Goal: Book appointment/travel/reservation

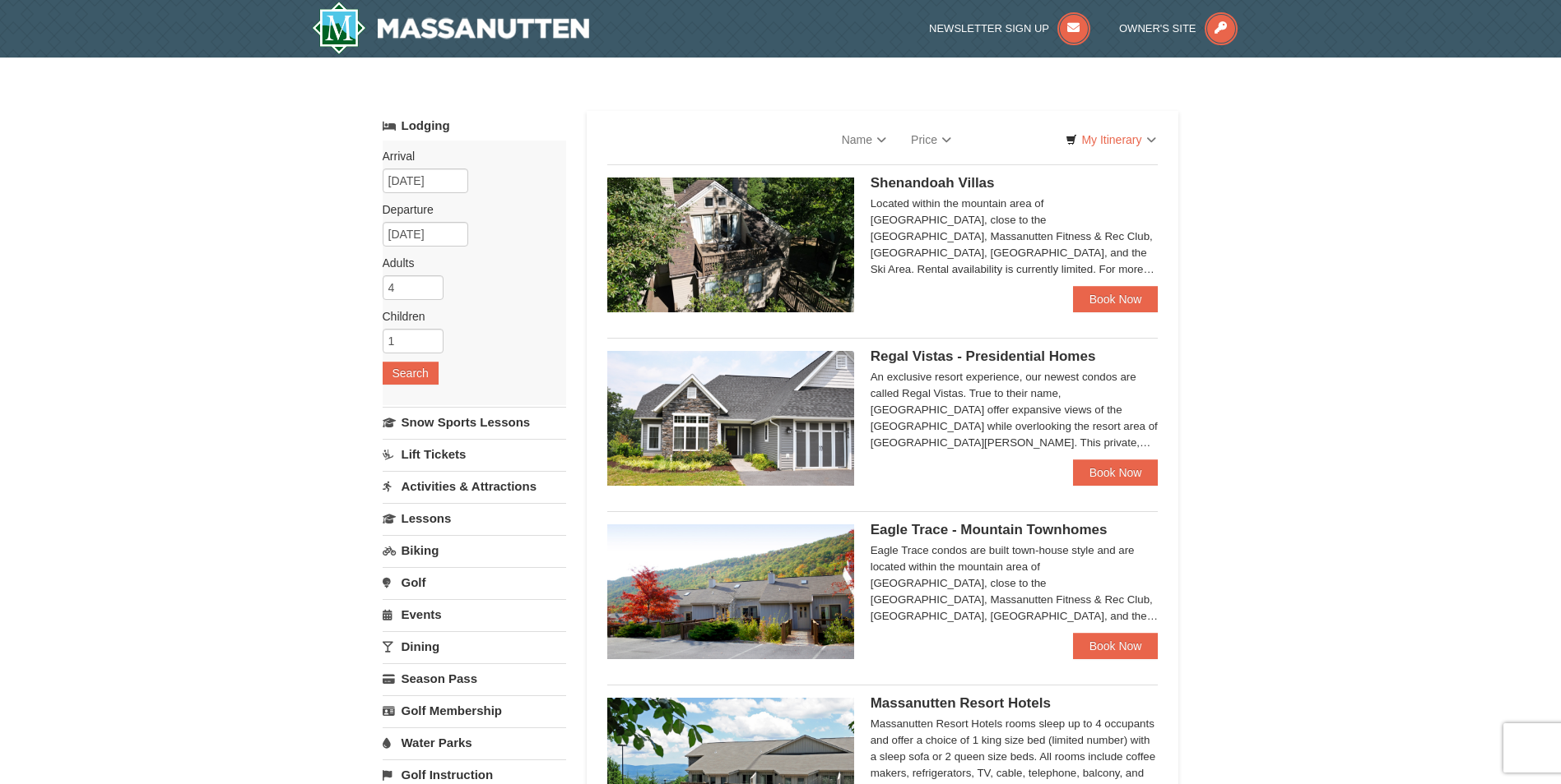
select select "10"
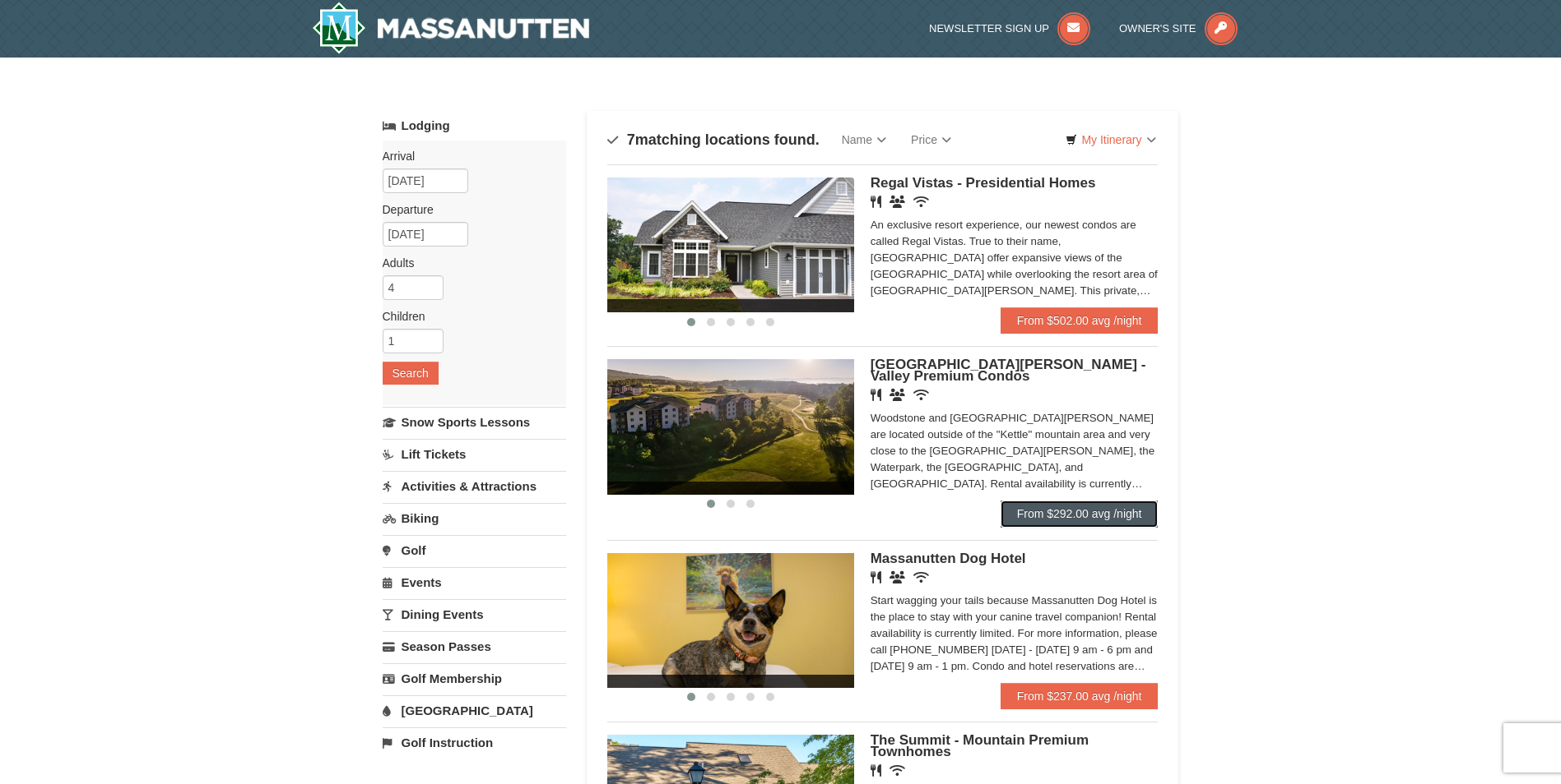
click at [1060, 504] on link "From $292.00 avg /night" at bounding box center [1079, 514] width 158 height 27
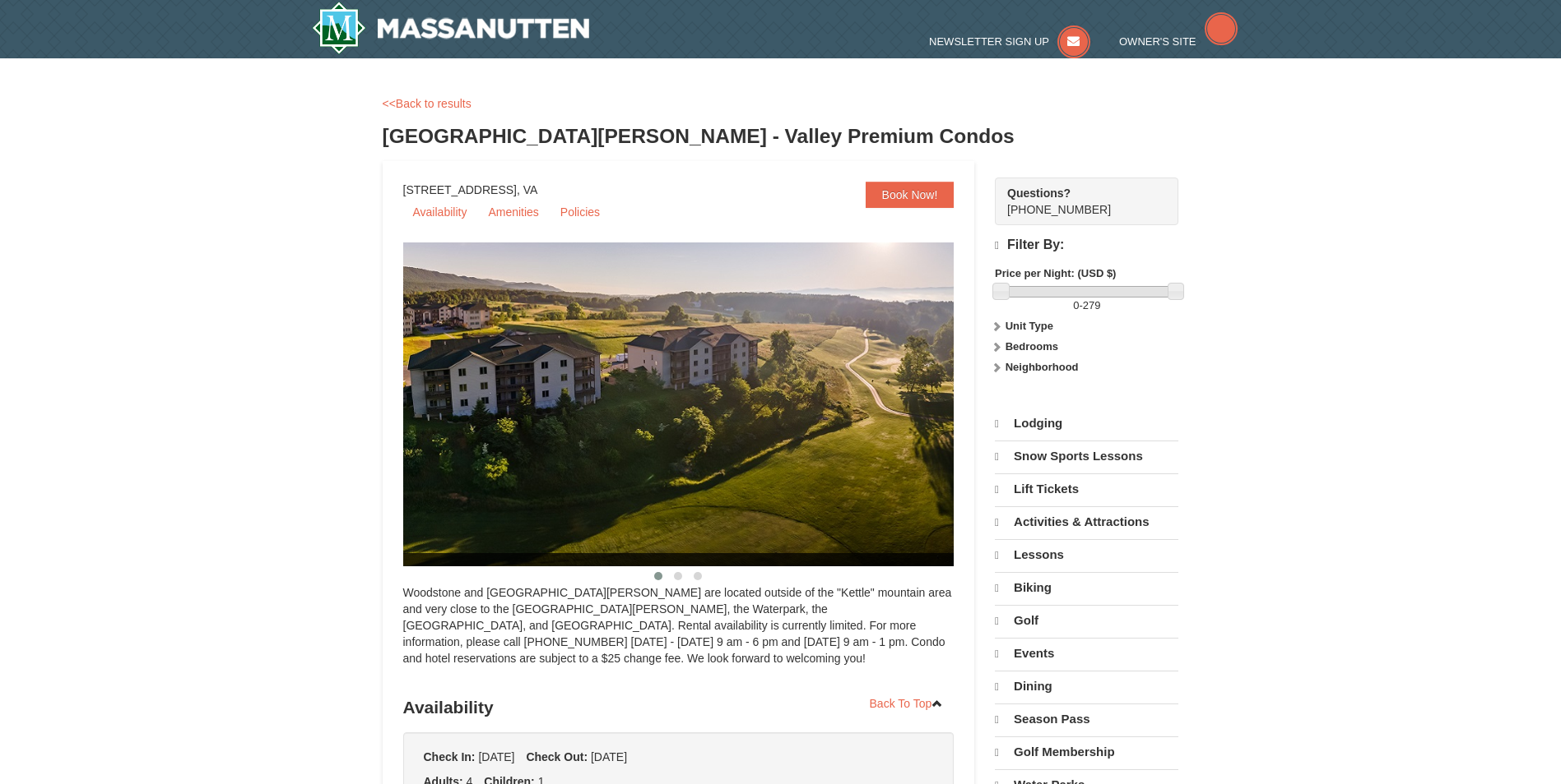
select select "10"
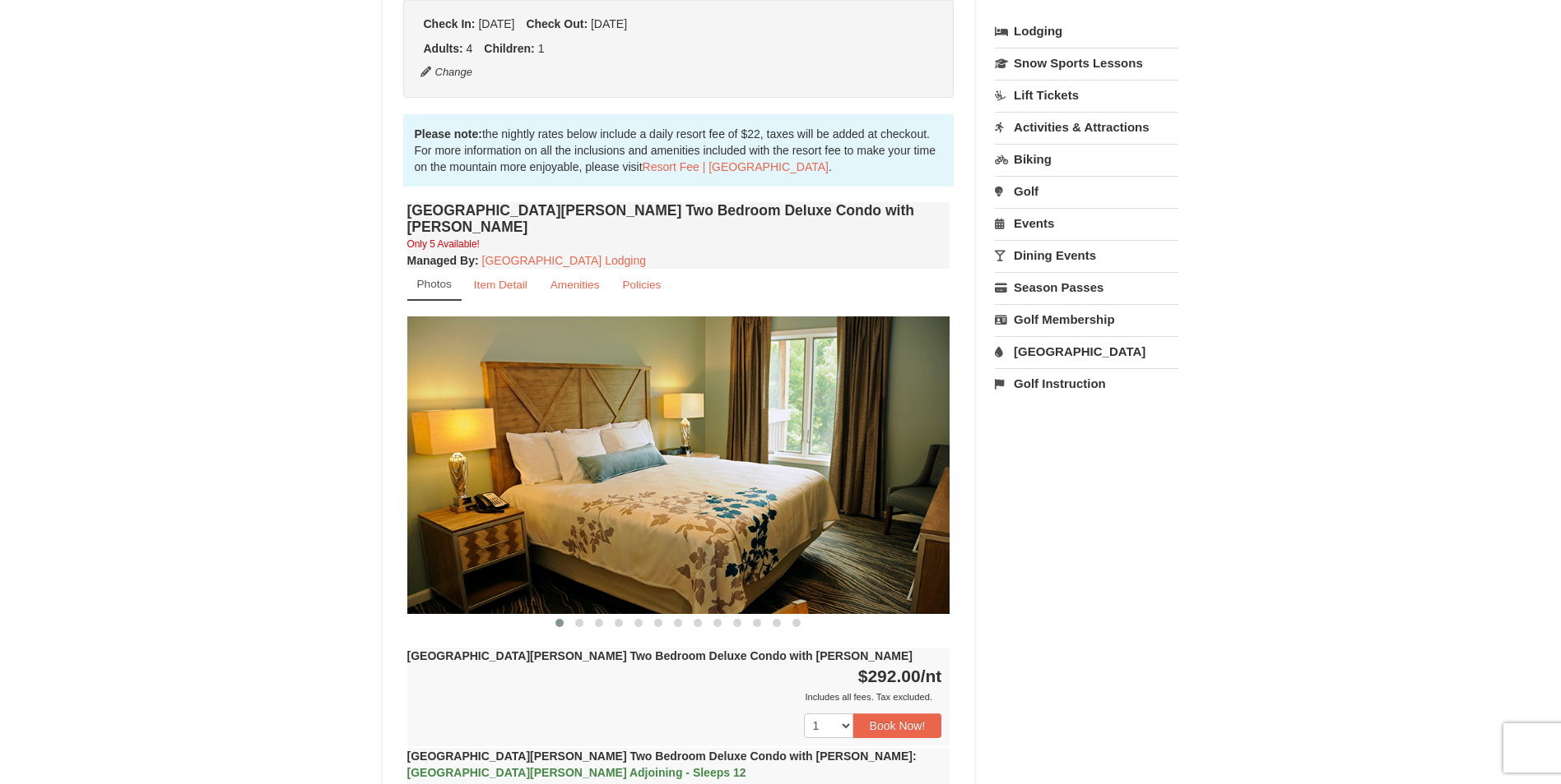
scroll to position [493, 0]
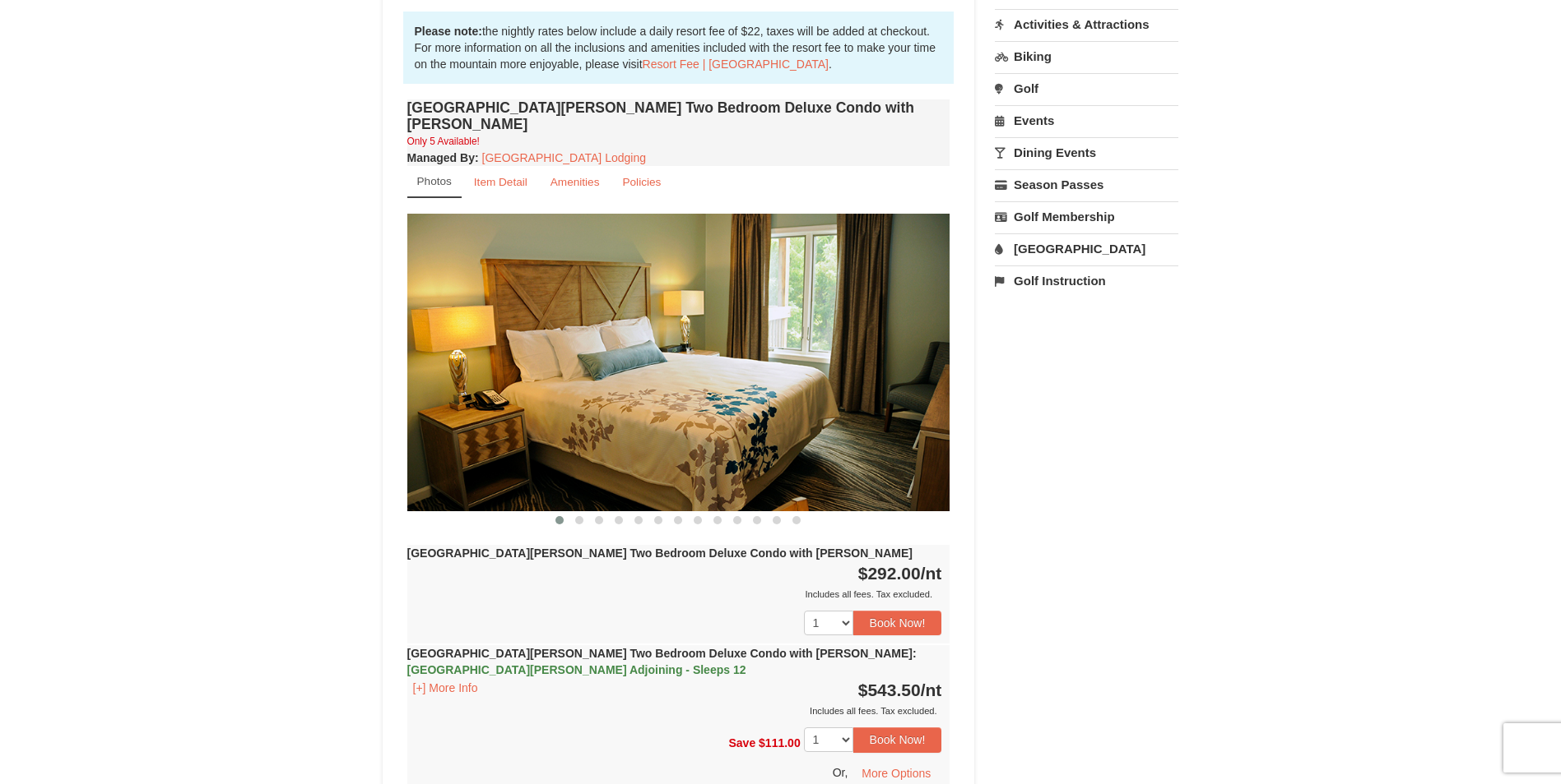
click at [888, 394] on img at bounding box center [678, 362] width 543 height 296
click at [582, 516] on span at bounding box center [578, 519] width 8 height 8
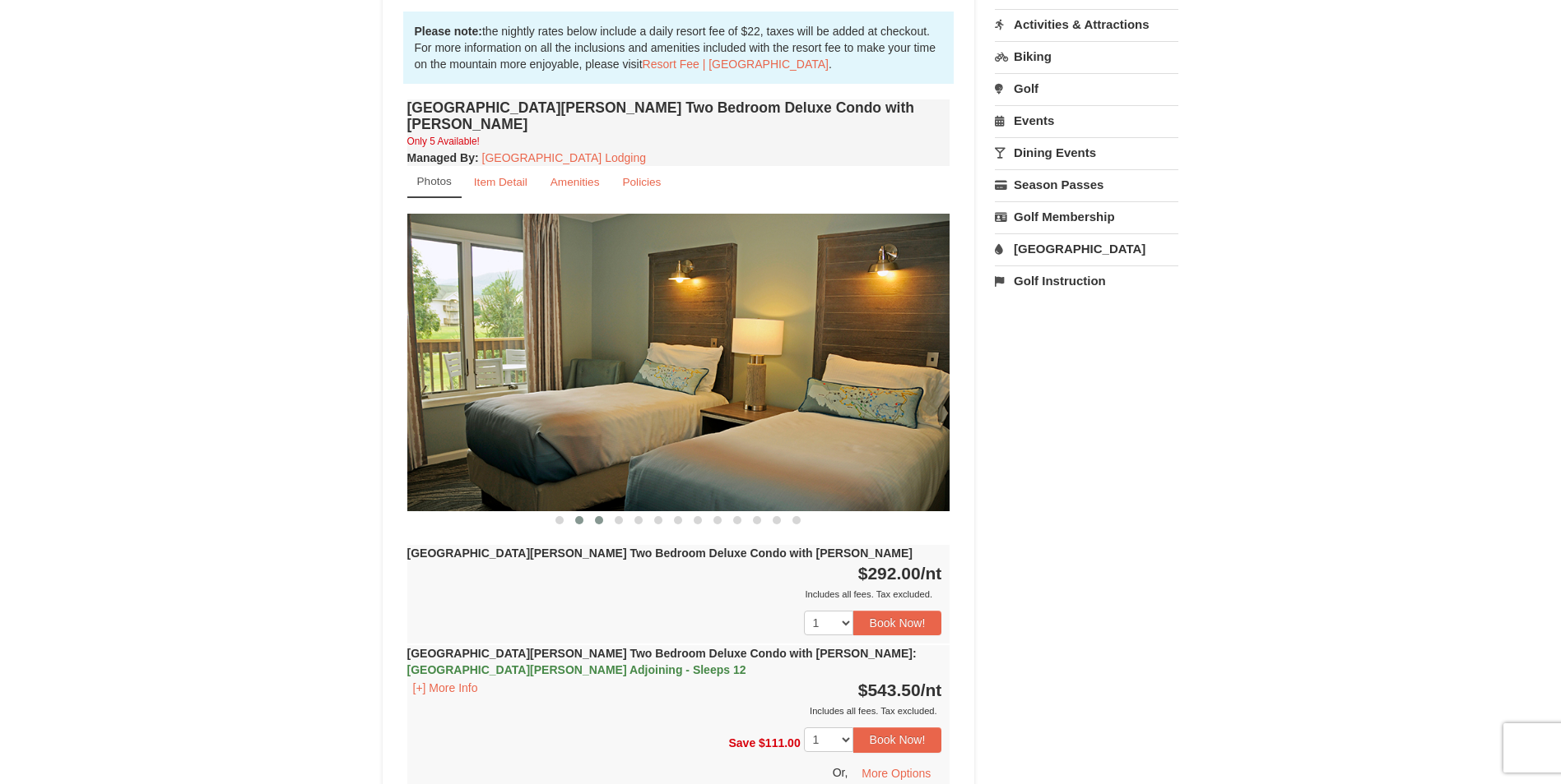
click at [598, 516] on span at bounding box center [599, 519] width 8 height 8
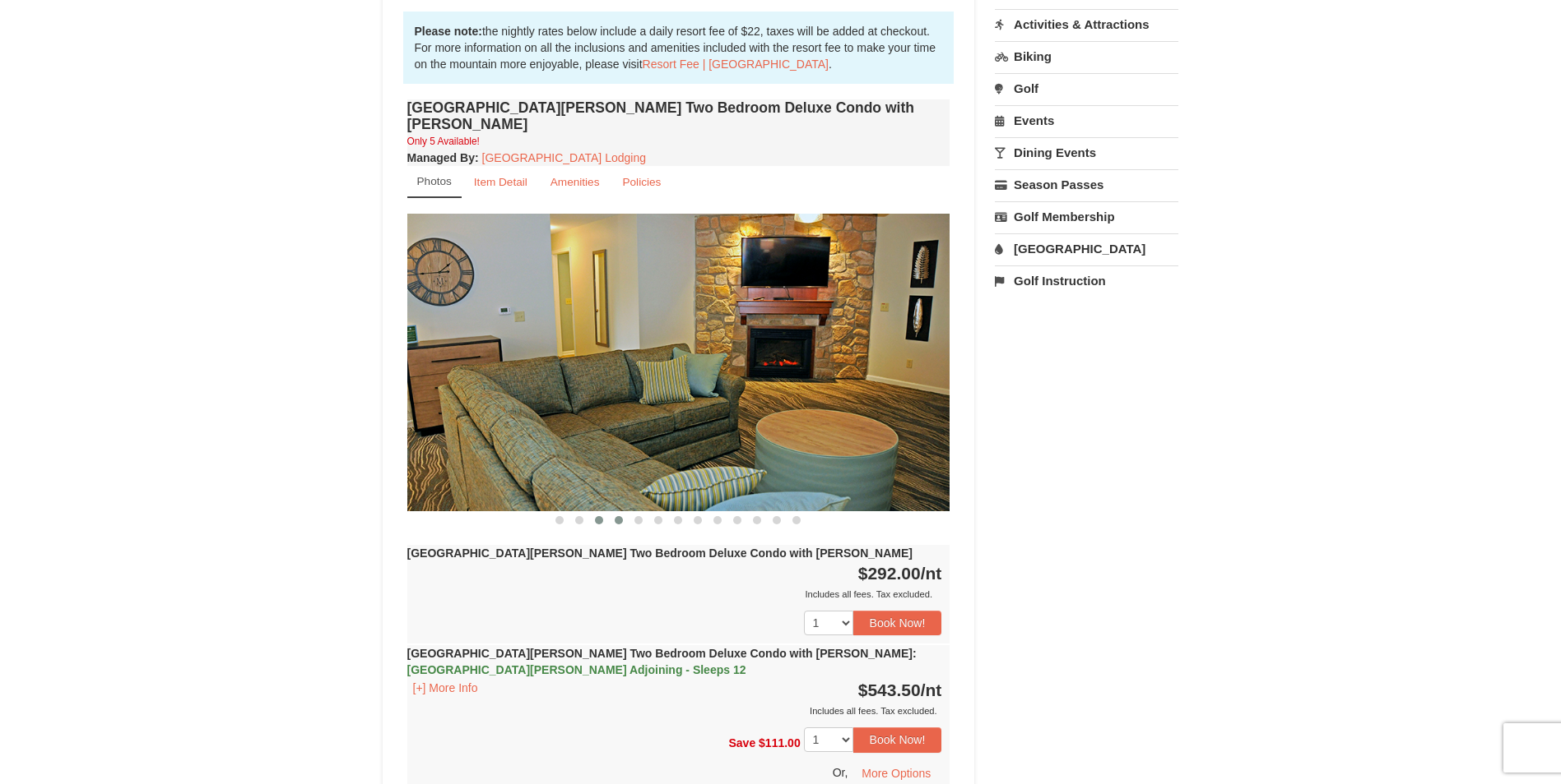
click at [621, 516] on span at bounding box center [618, 519] width 8 height 8
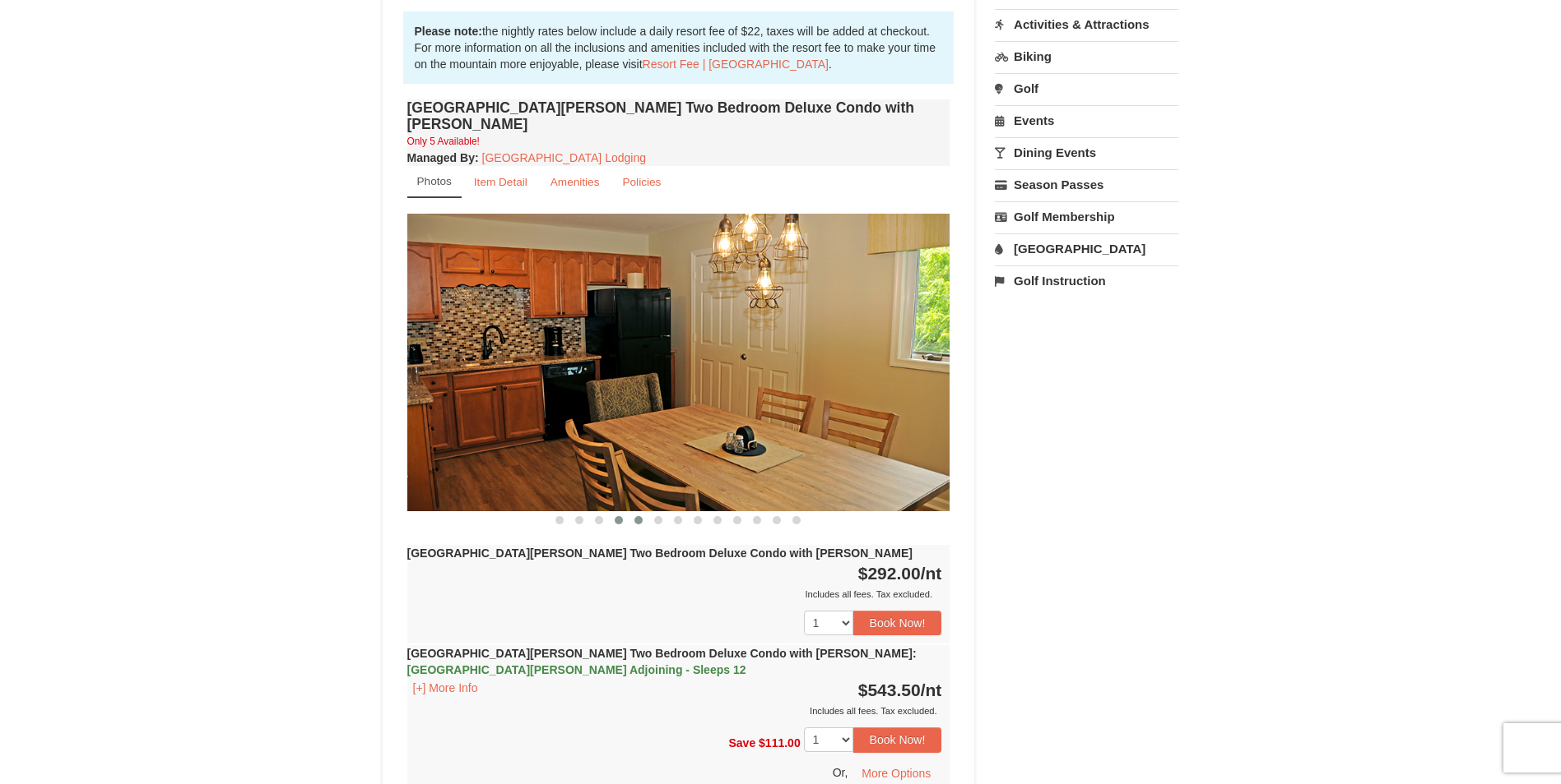
click at [637, 516] on span at bounding box center [638, 519] width 8 height 8
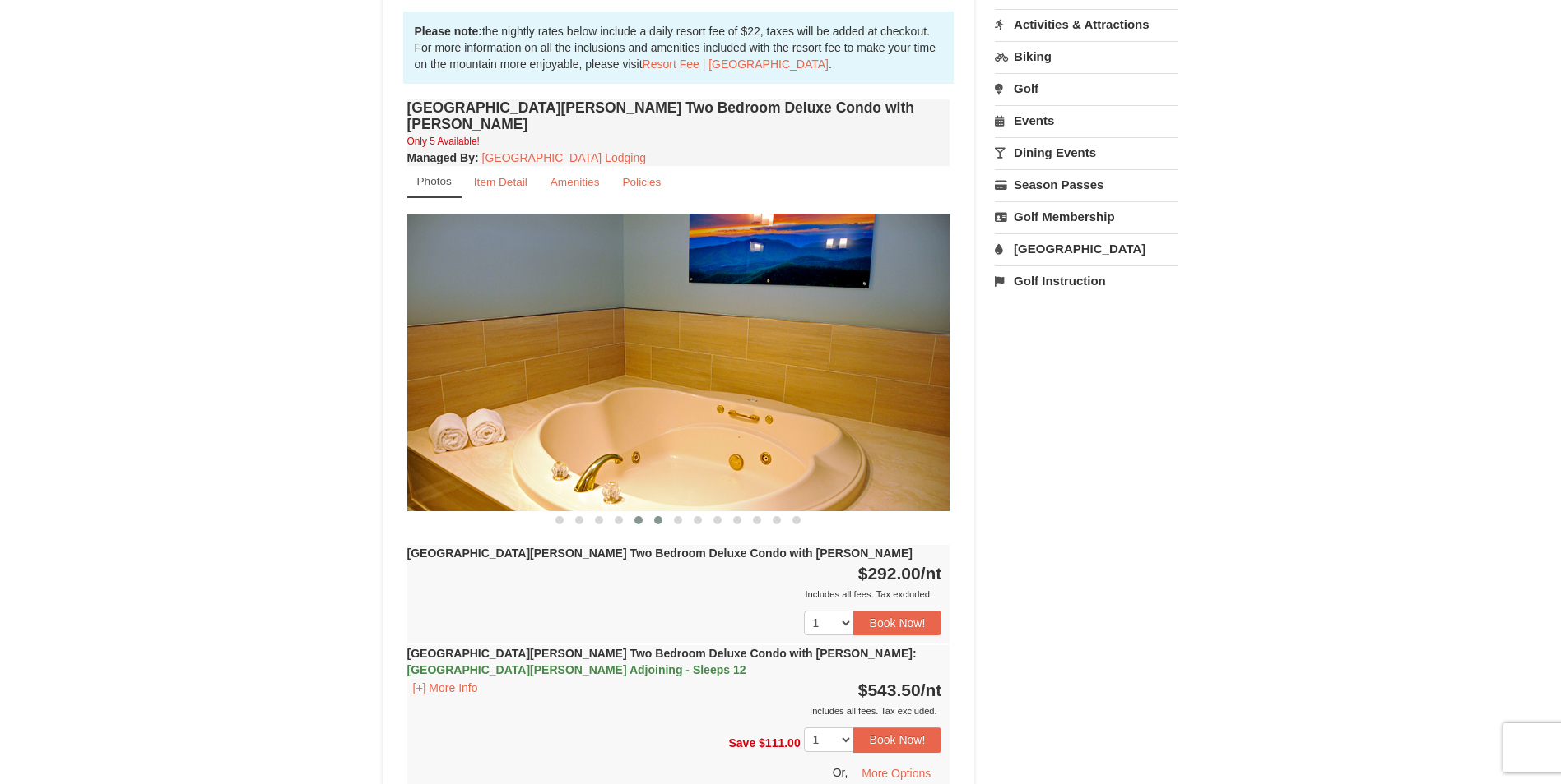
click at [659, 516] on span at bounding box center [658, 519] width 8 height 8
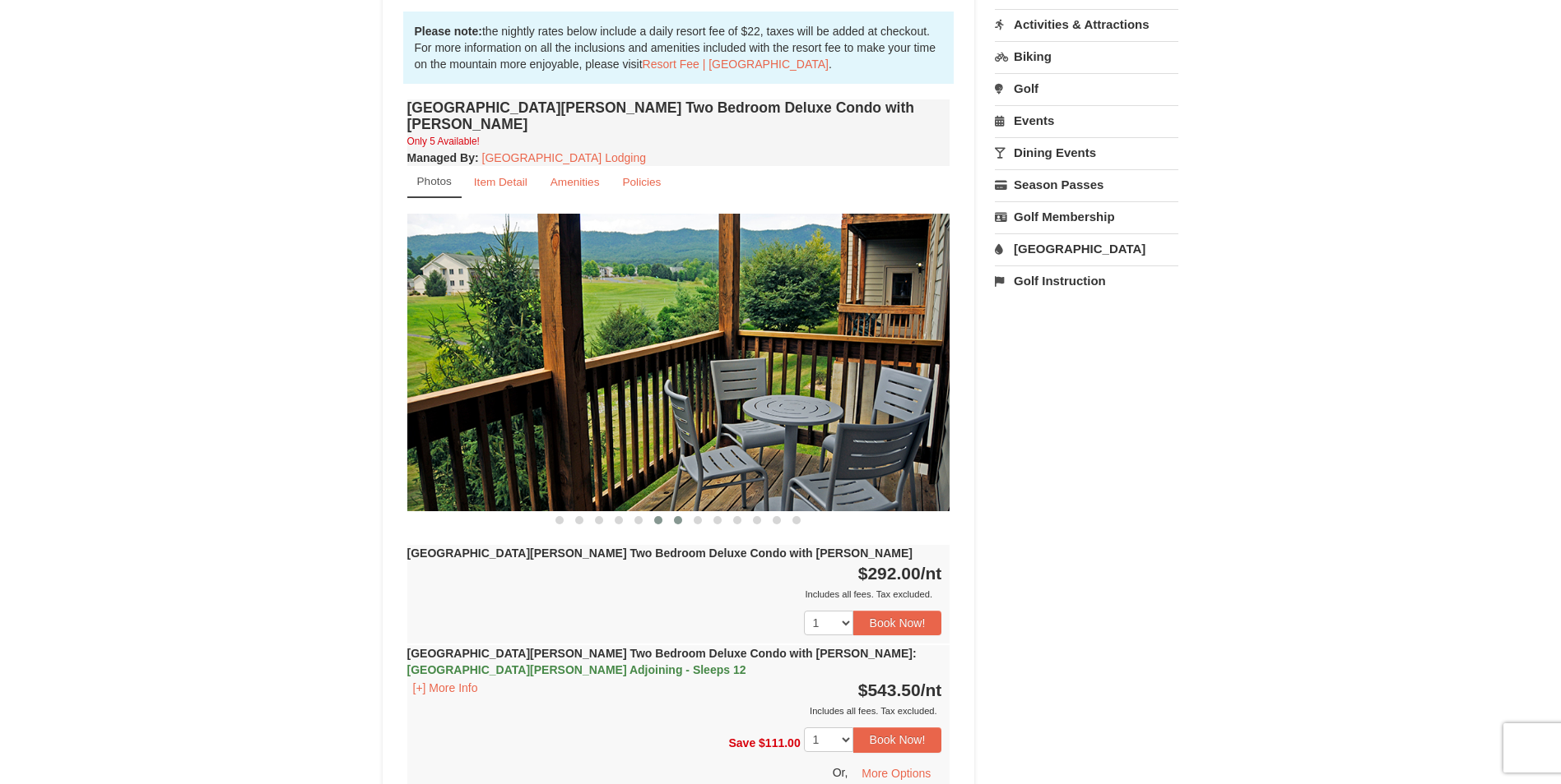
click at [676, 516] on span at bounding box center [677, 519] width 8 height 8
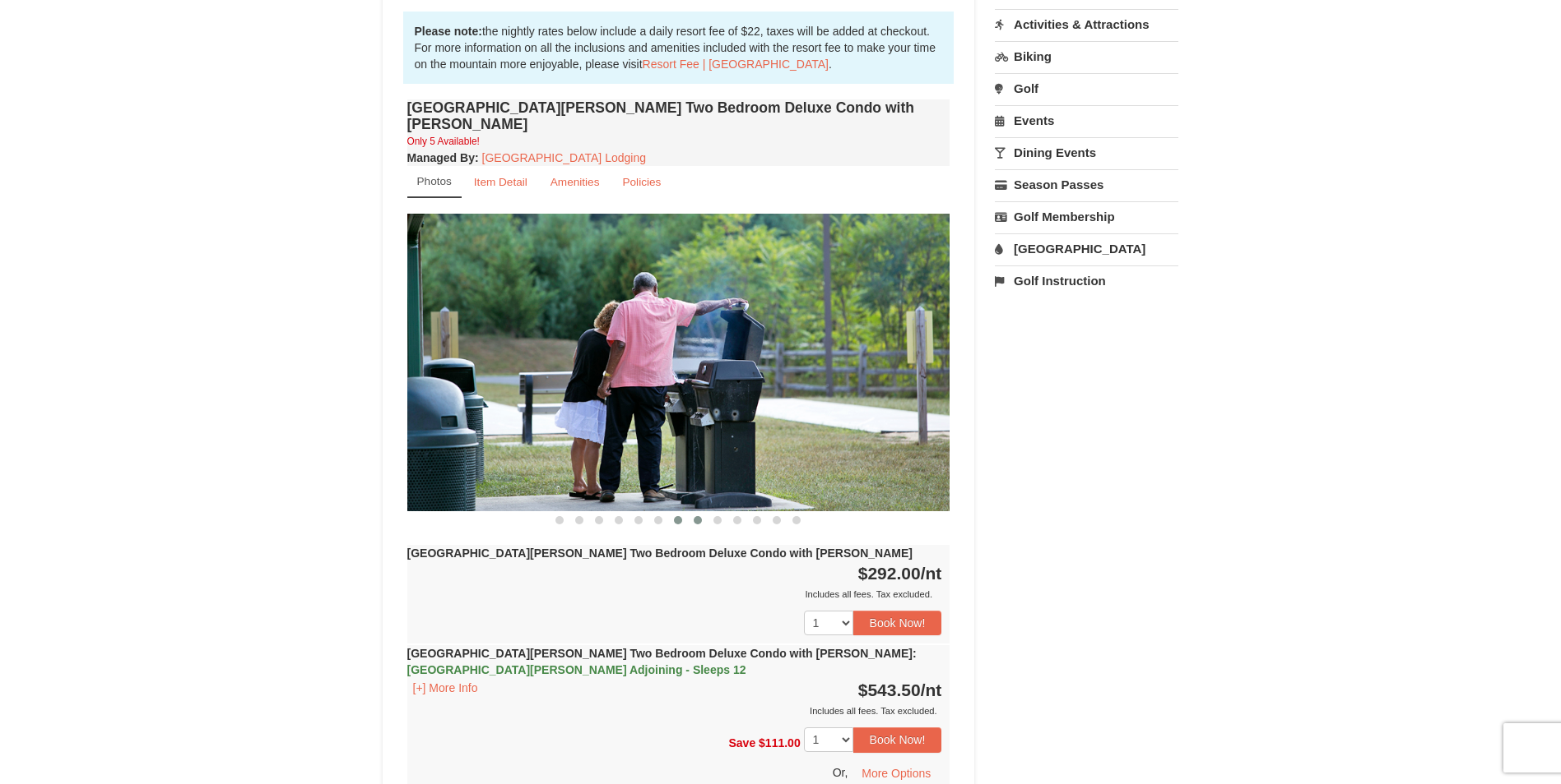
click at [702, 512] on button at bounding box center [698, 520] width 19 height 17
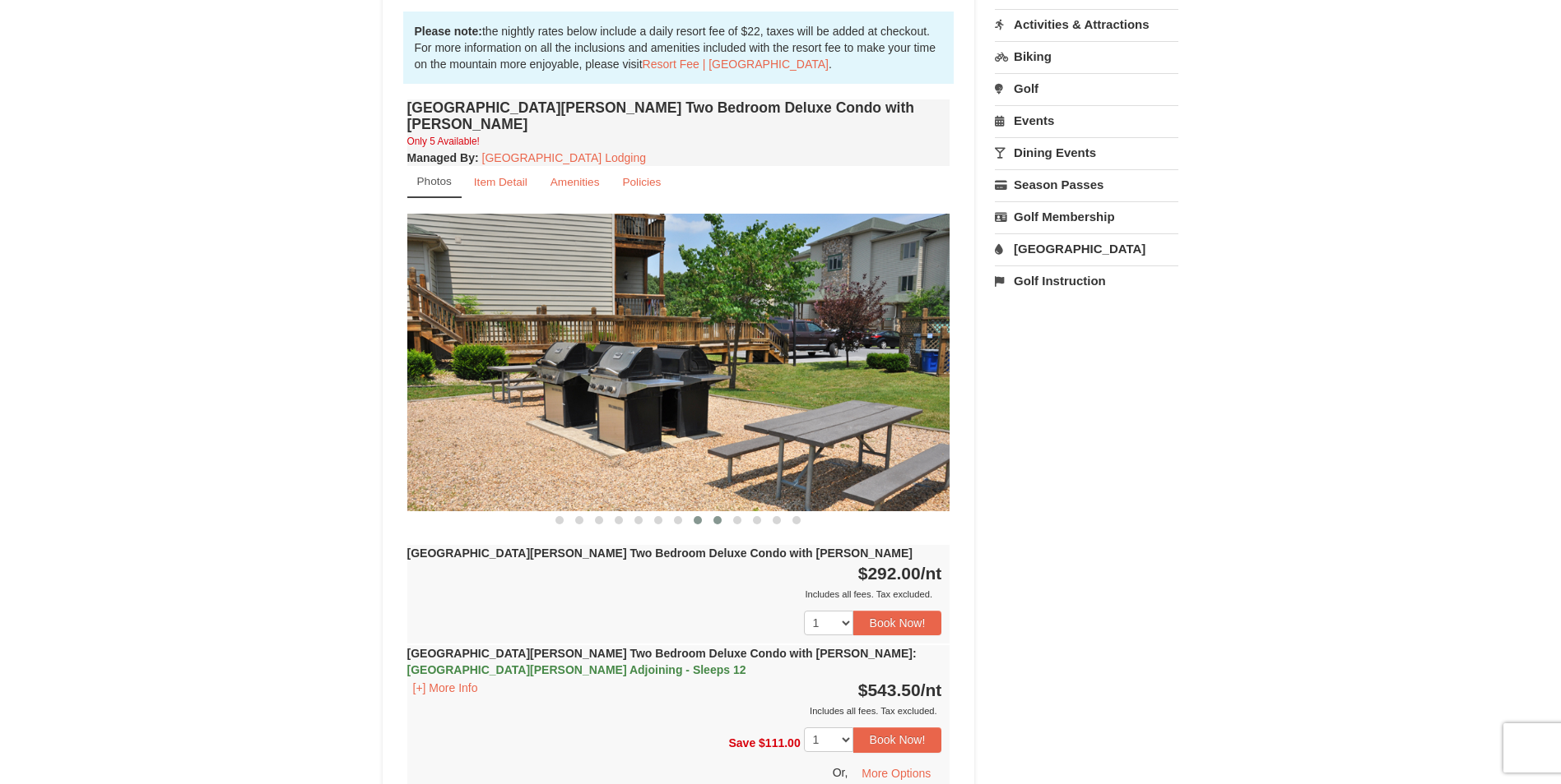
click at [714, 516] on span at bounding box center [717, 519] width 8 height 8
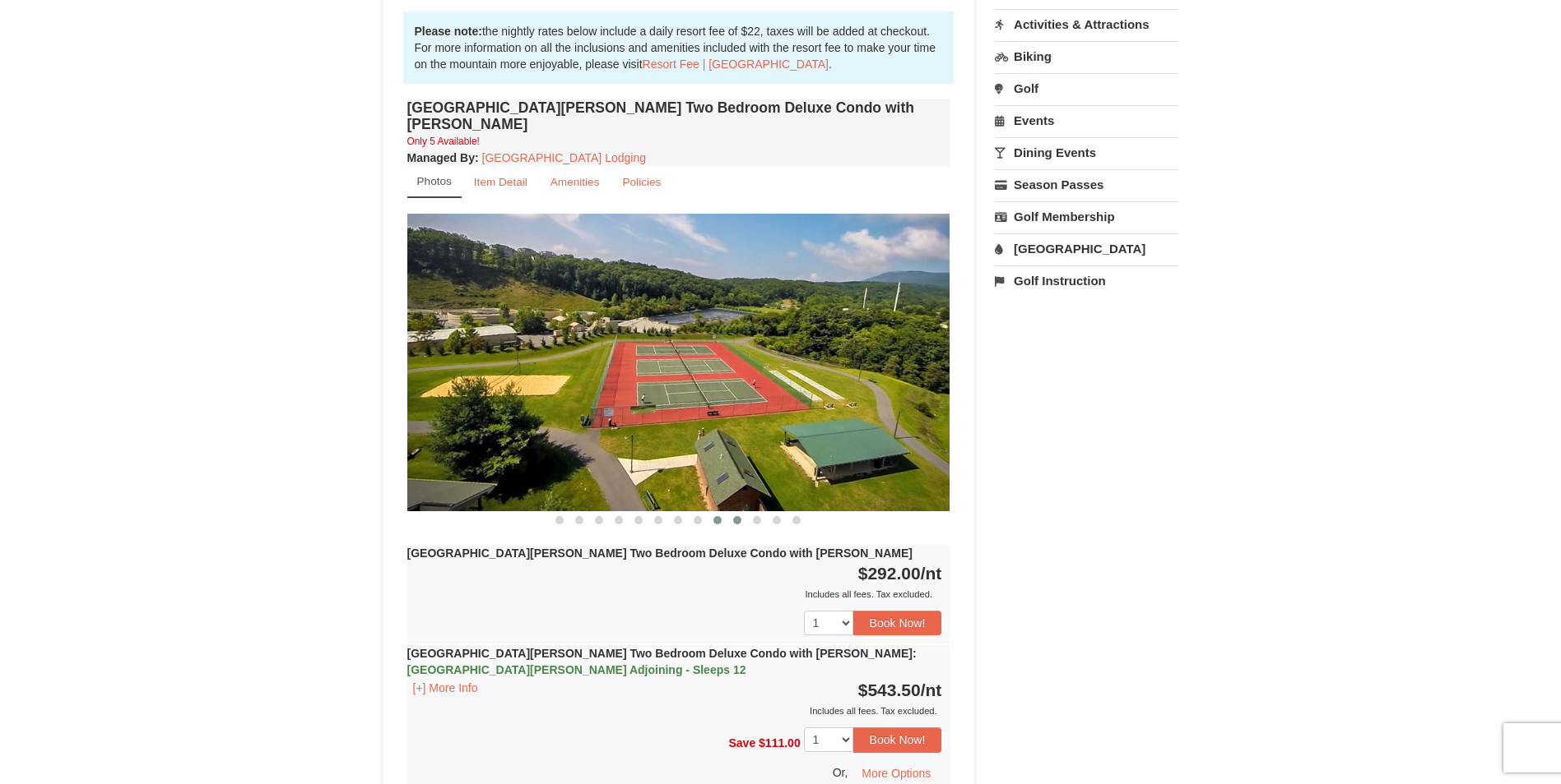
click at [735, 516] on span at bounding box center [737, 519] width 8 height 8
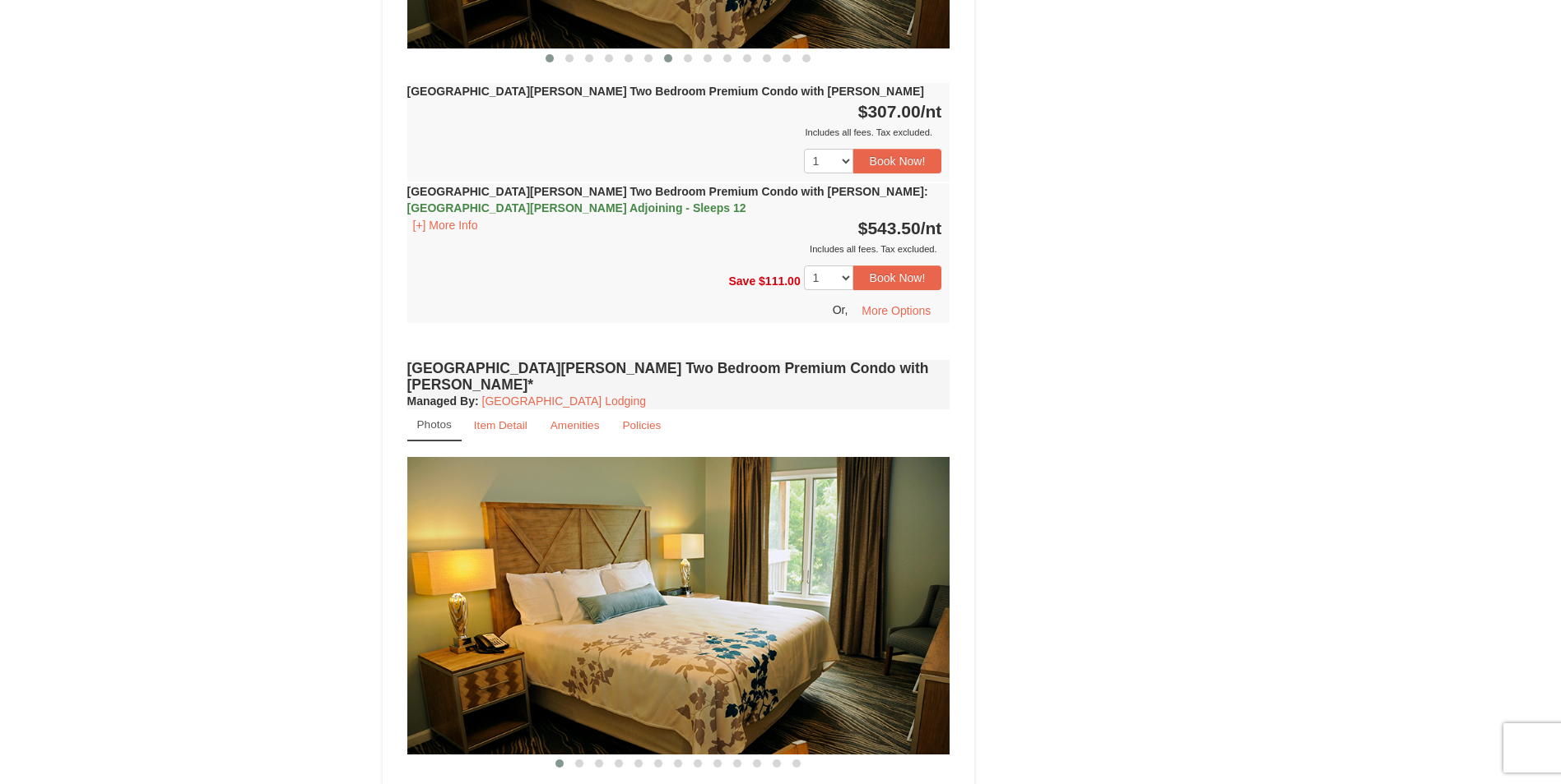
scroll to position [2631, 0]
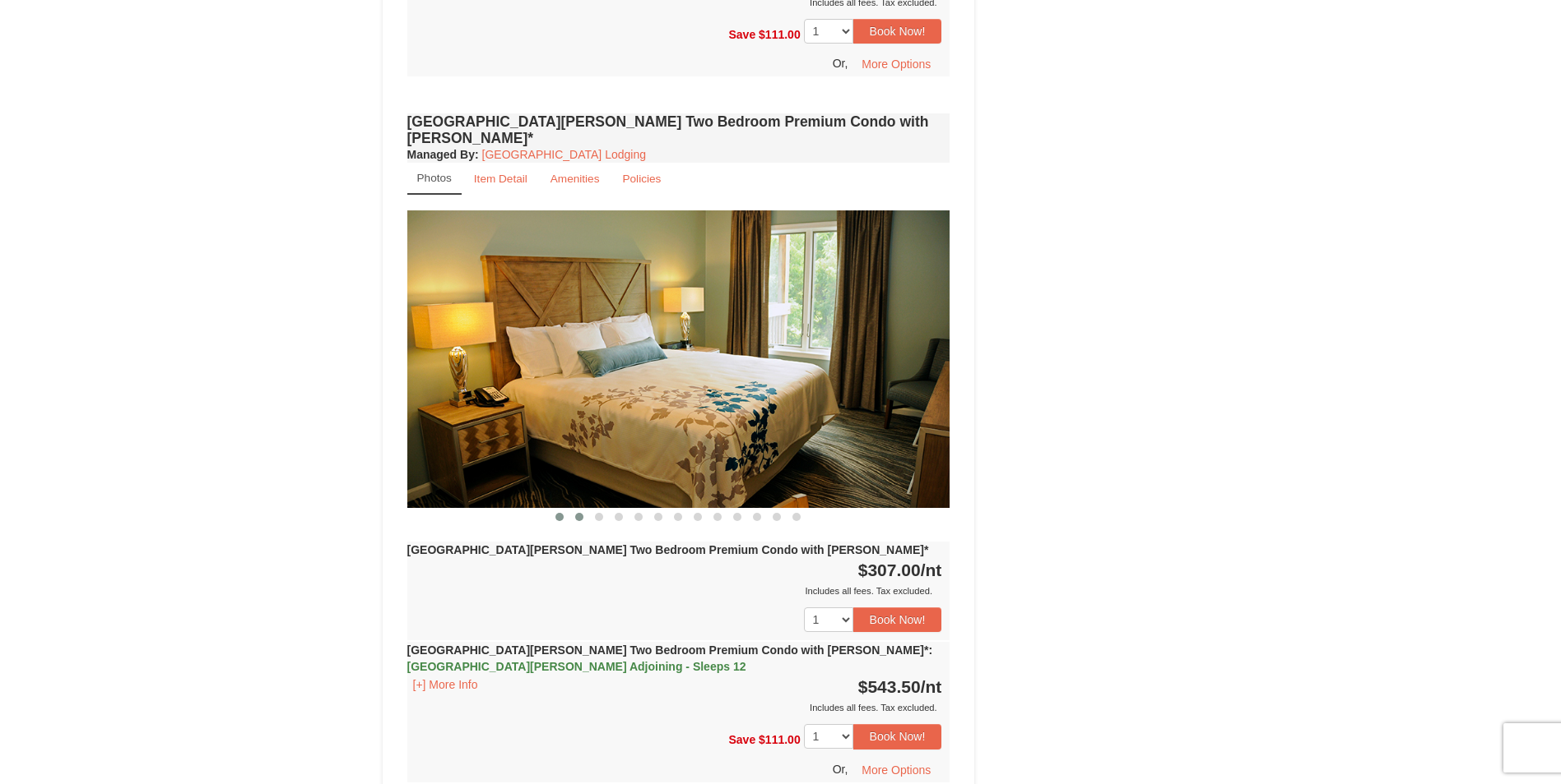
click at [581, 513] on span at bounding box center [578, 517] width 8 height 8
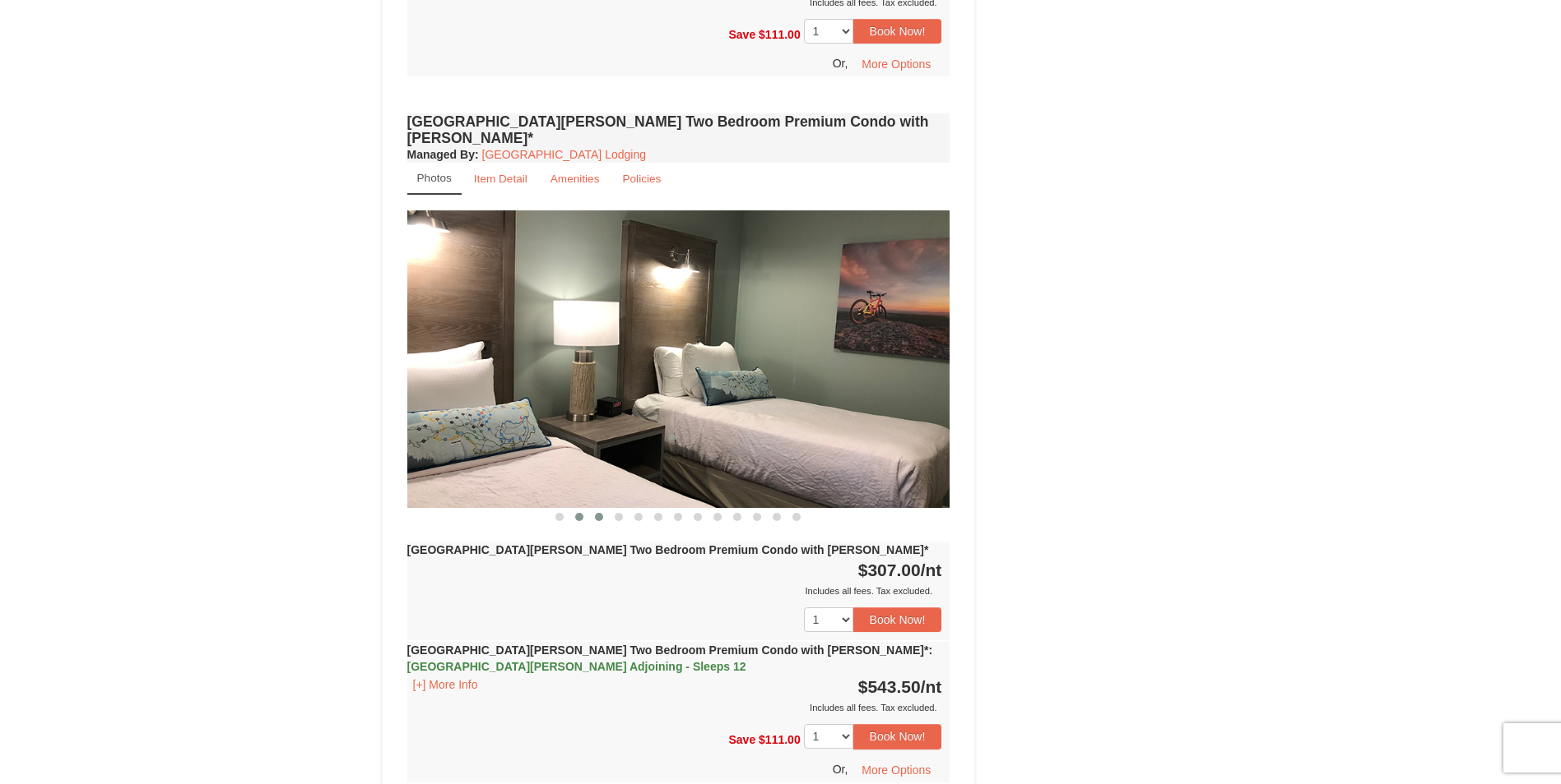
click at [599, 513] on span at bounding box center [599, 517] width 8 height 8
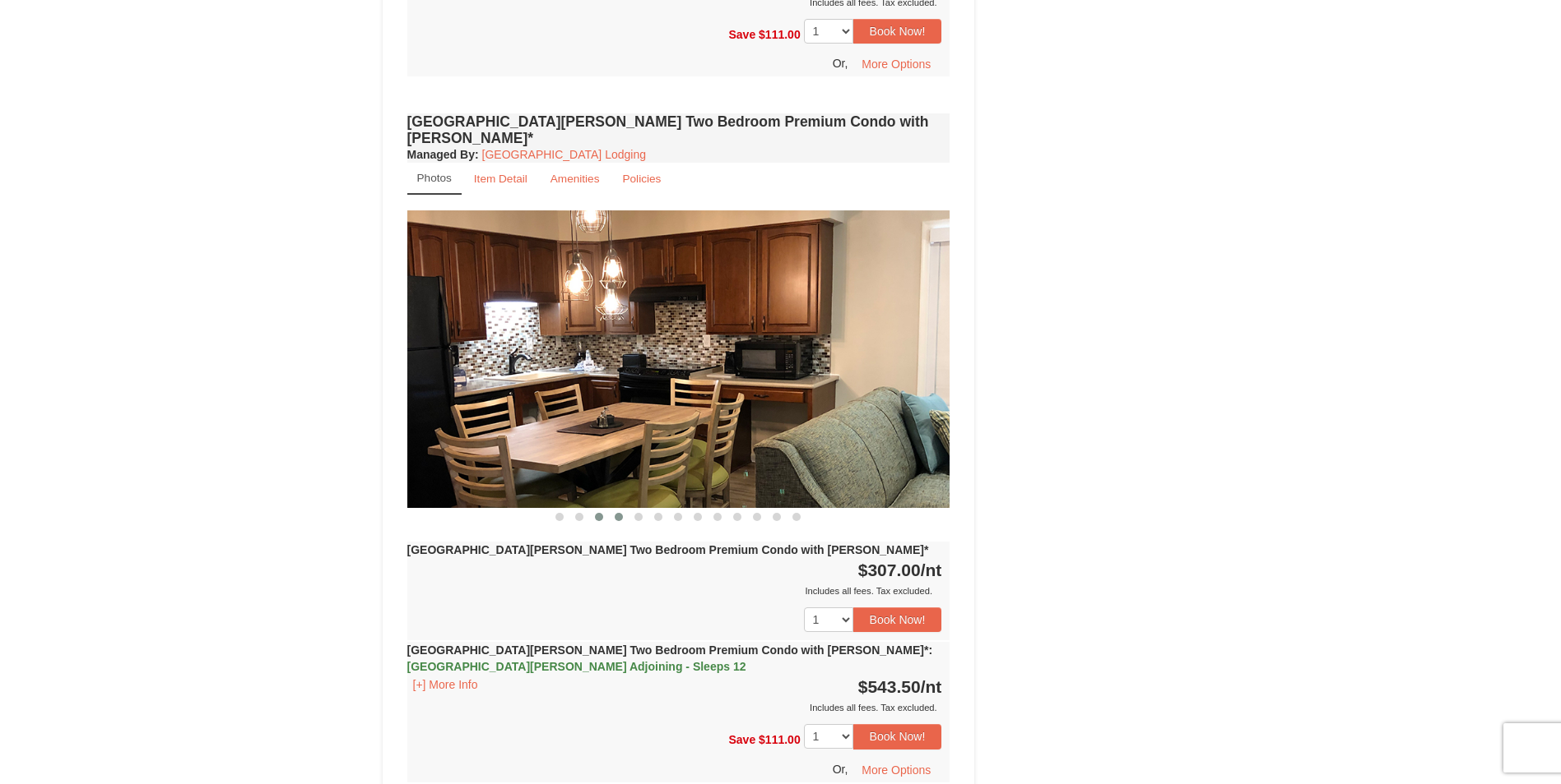
click at [621, 513] on span at bounding box center [618, 517] width 8 height 8
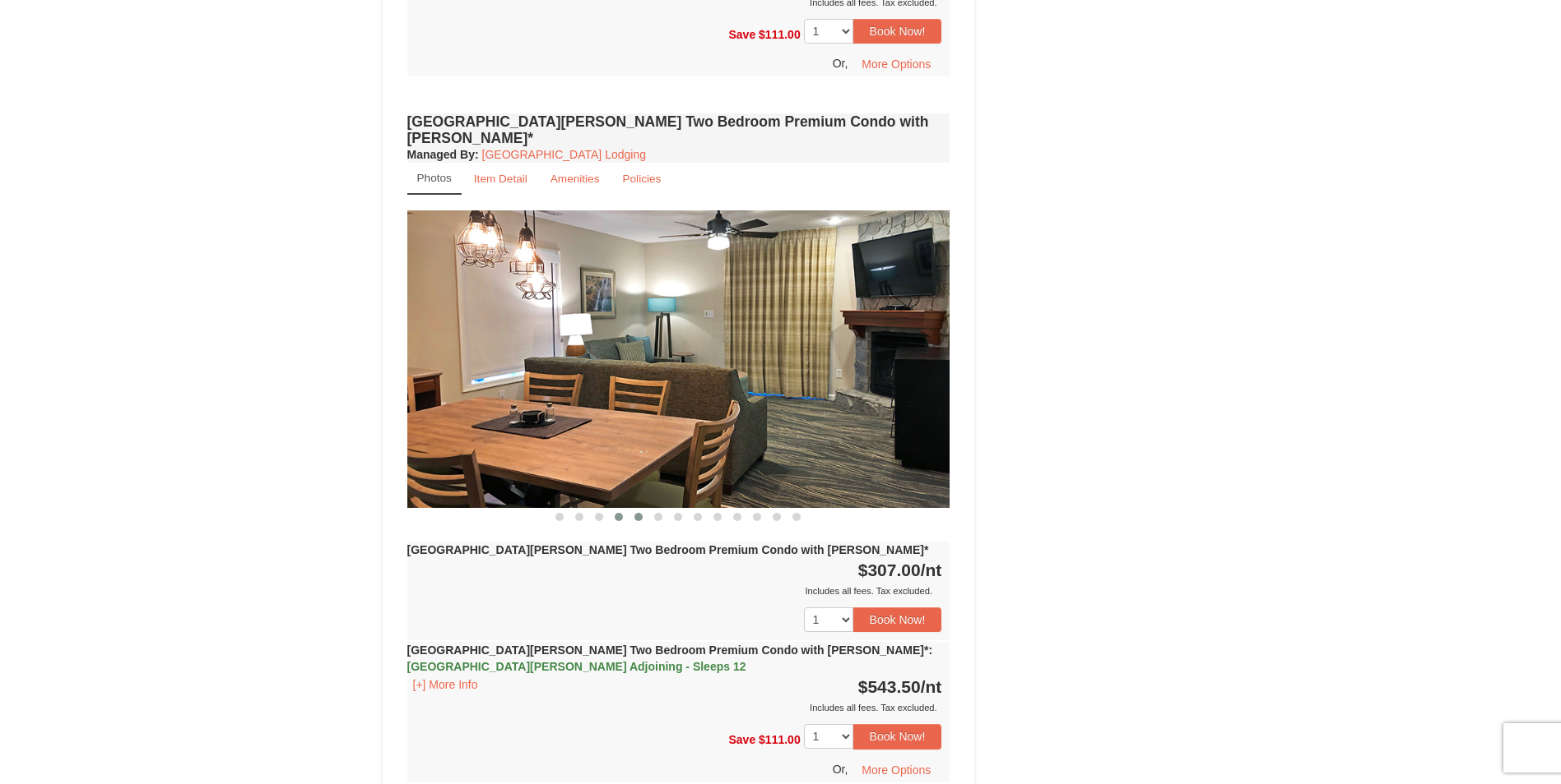
click at [636, 513] on span at bounding box center [638, 517] width 8 height 8
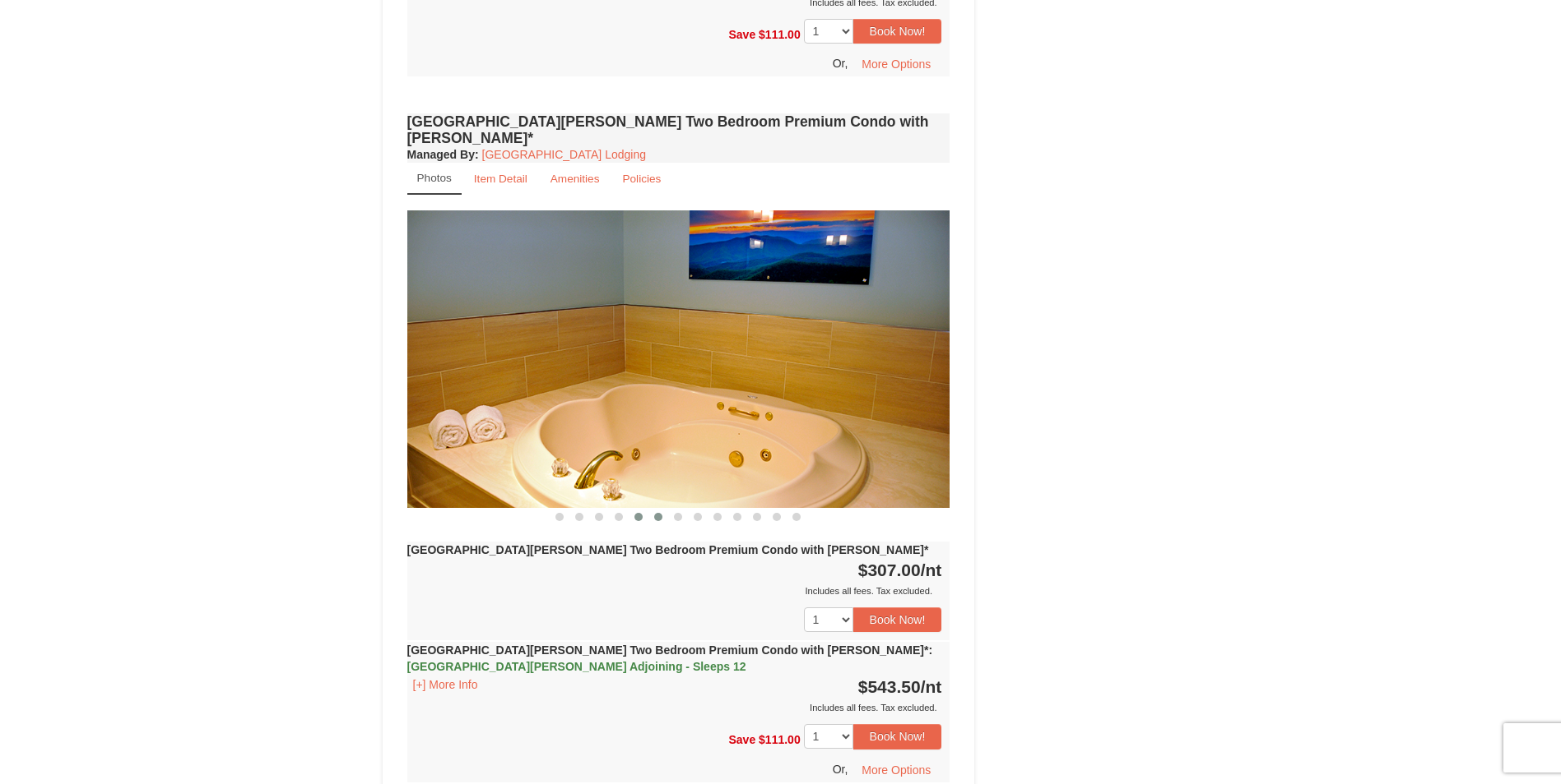
click at [661, 513] on span at bounding box center [658, 517] width 8 height 8
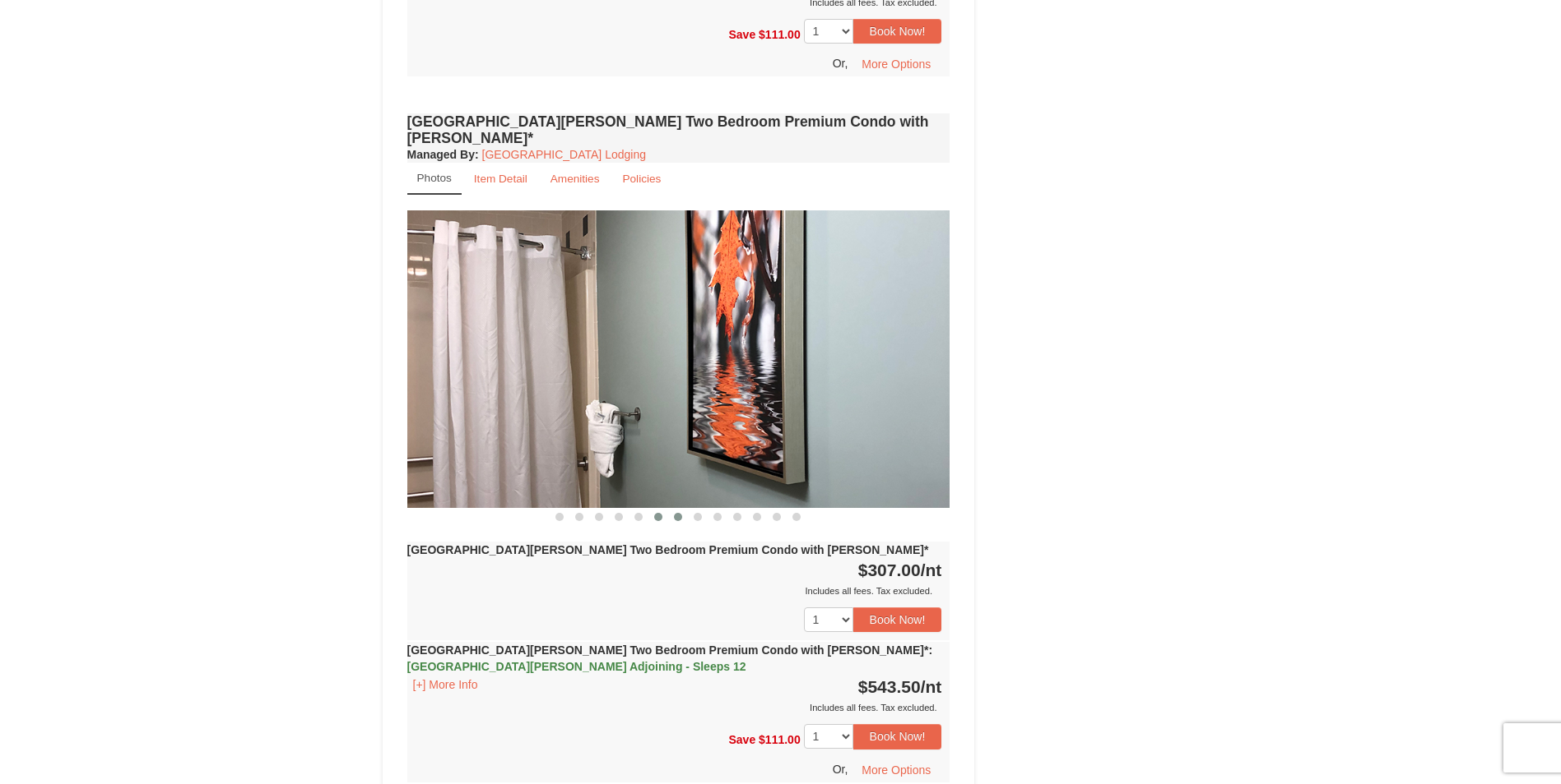
click at [676, 513] on span at bounding box center [677, 517] width 8 height 8
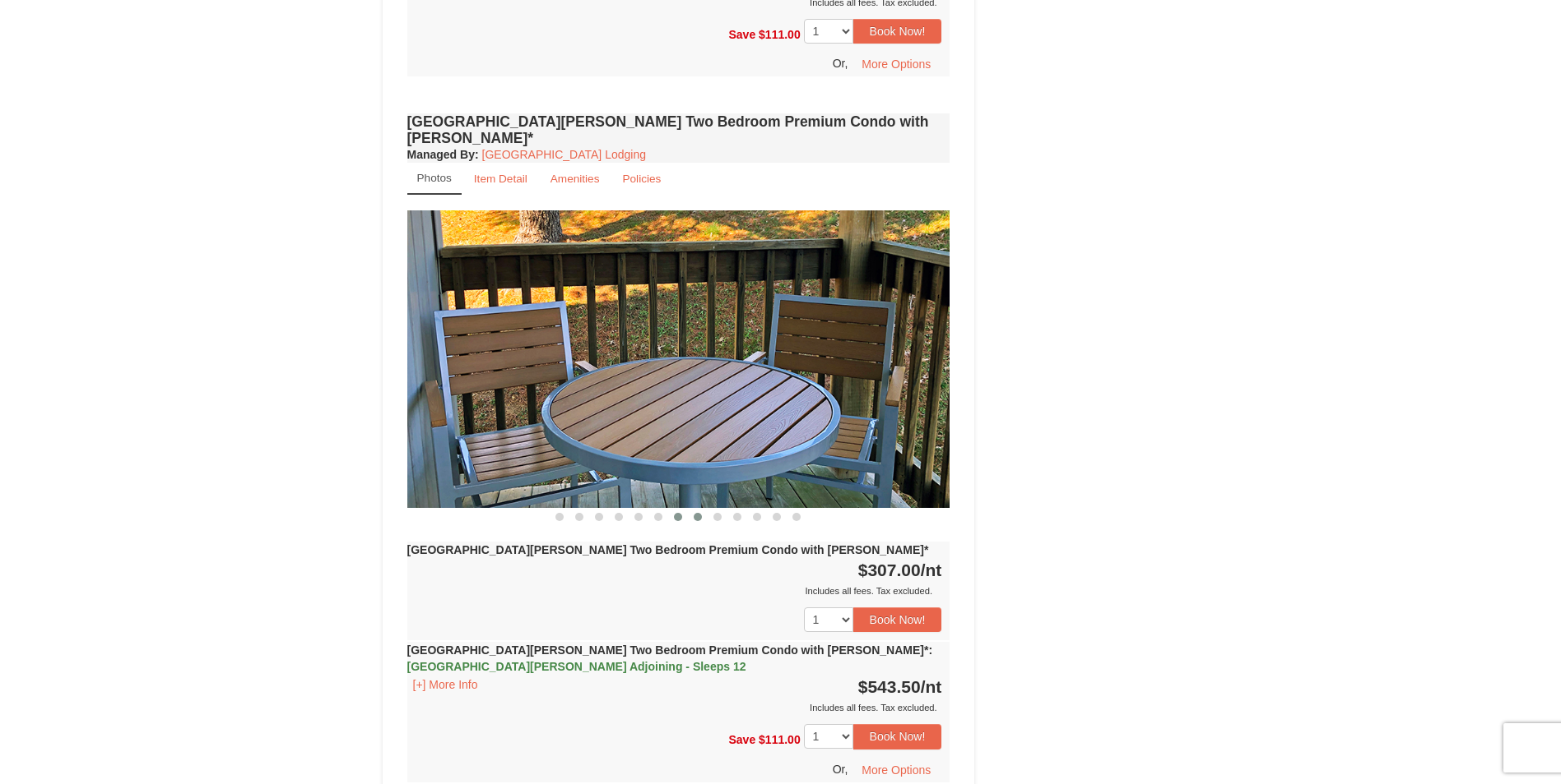
click at [694, 513] on span at bounding box center [697, 517] width 8 height 8
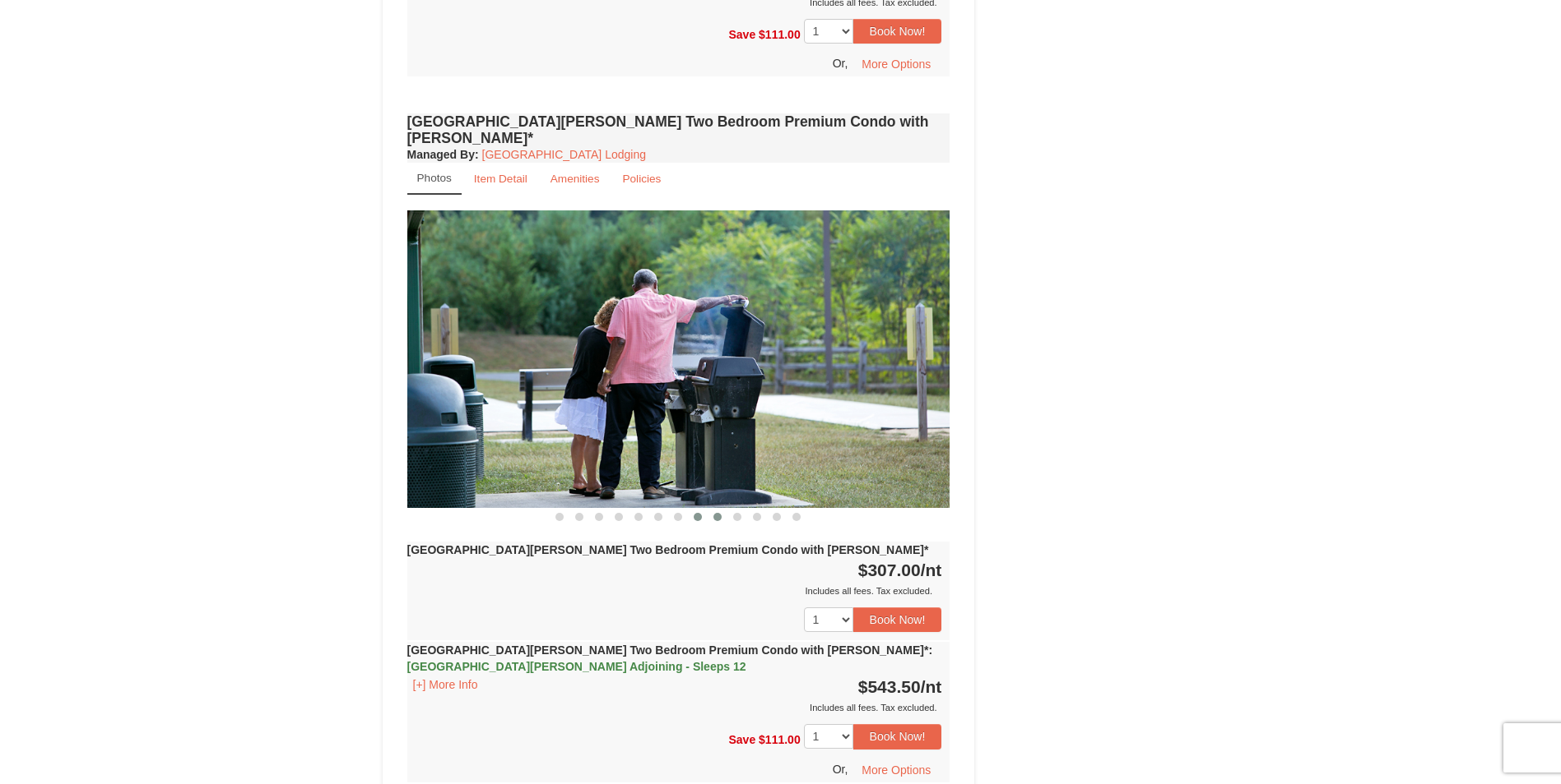
click at [715, 513] on span at bounding box center [717, 517] width 8 height 8
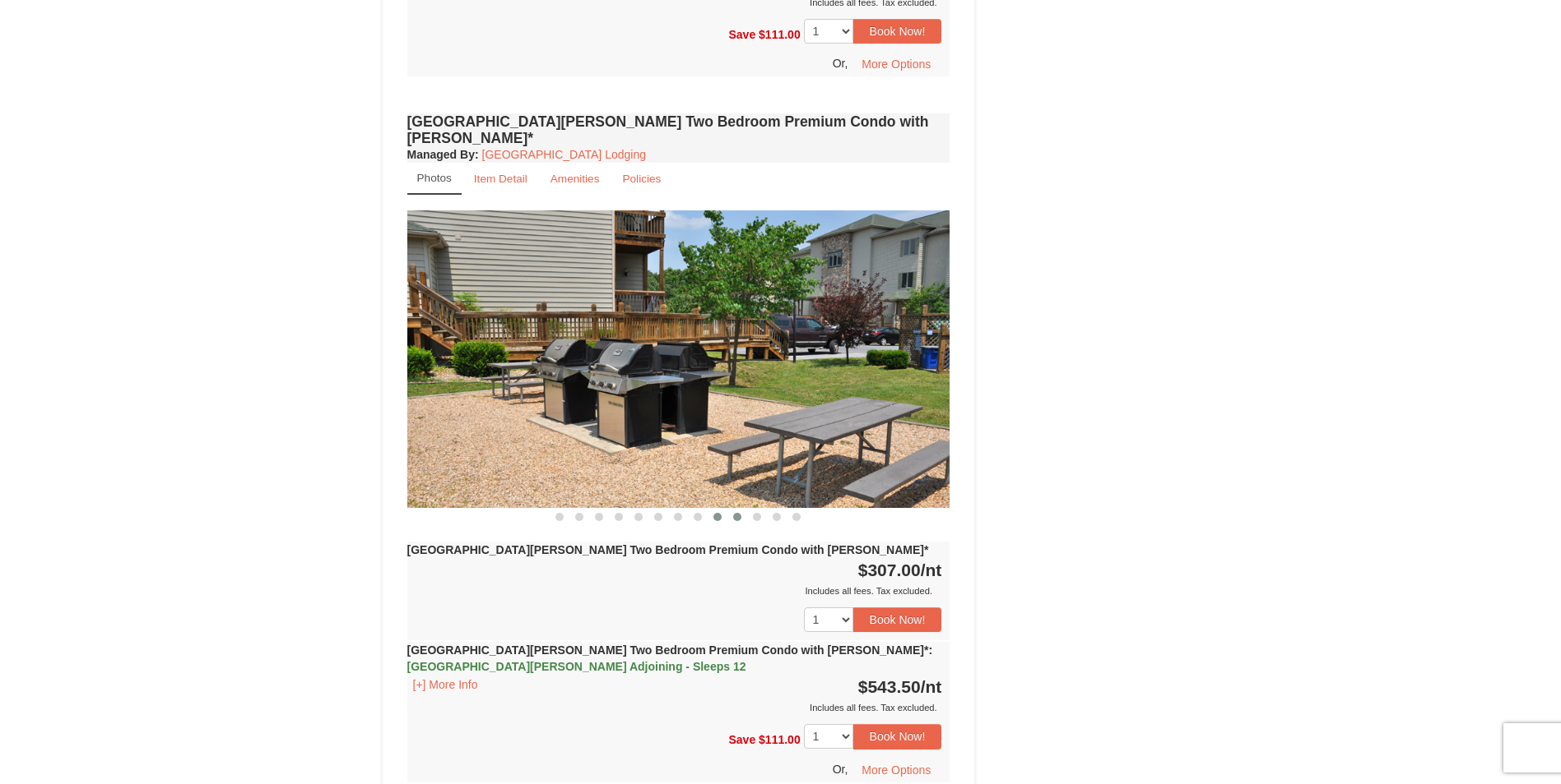
click at [736, 513] on span at bounding box center [737, 517] width 8 height 8
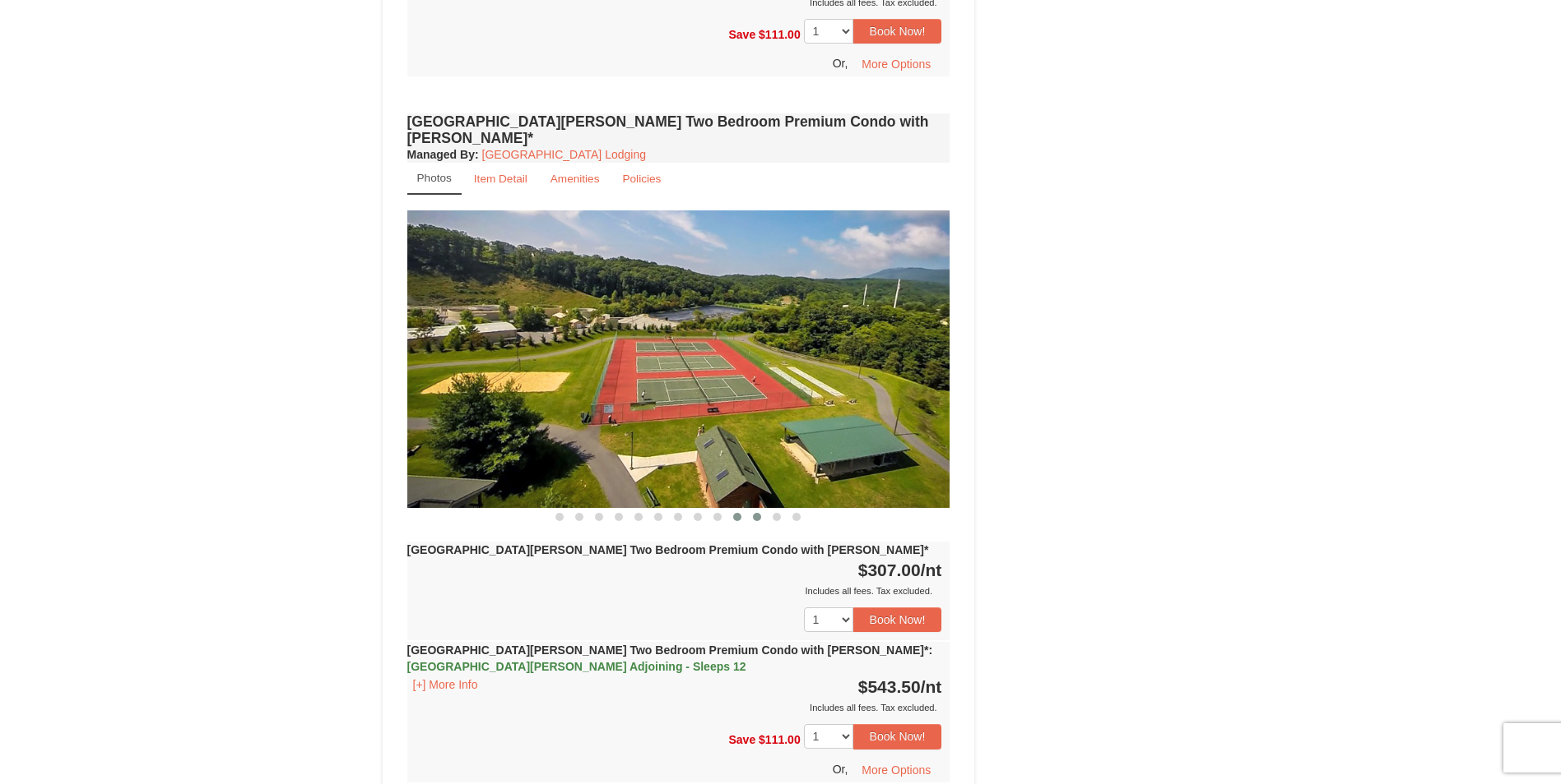
click at [754, 513] on span at bounding box center [756, 517] width 8 height 8
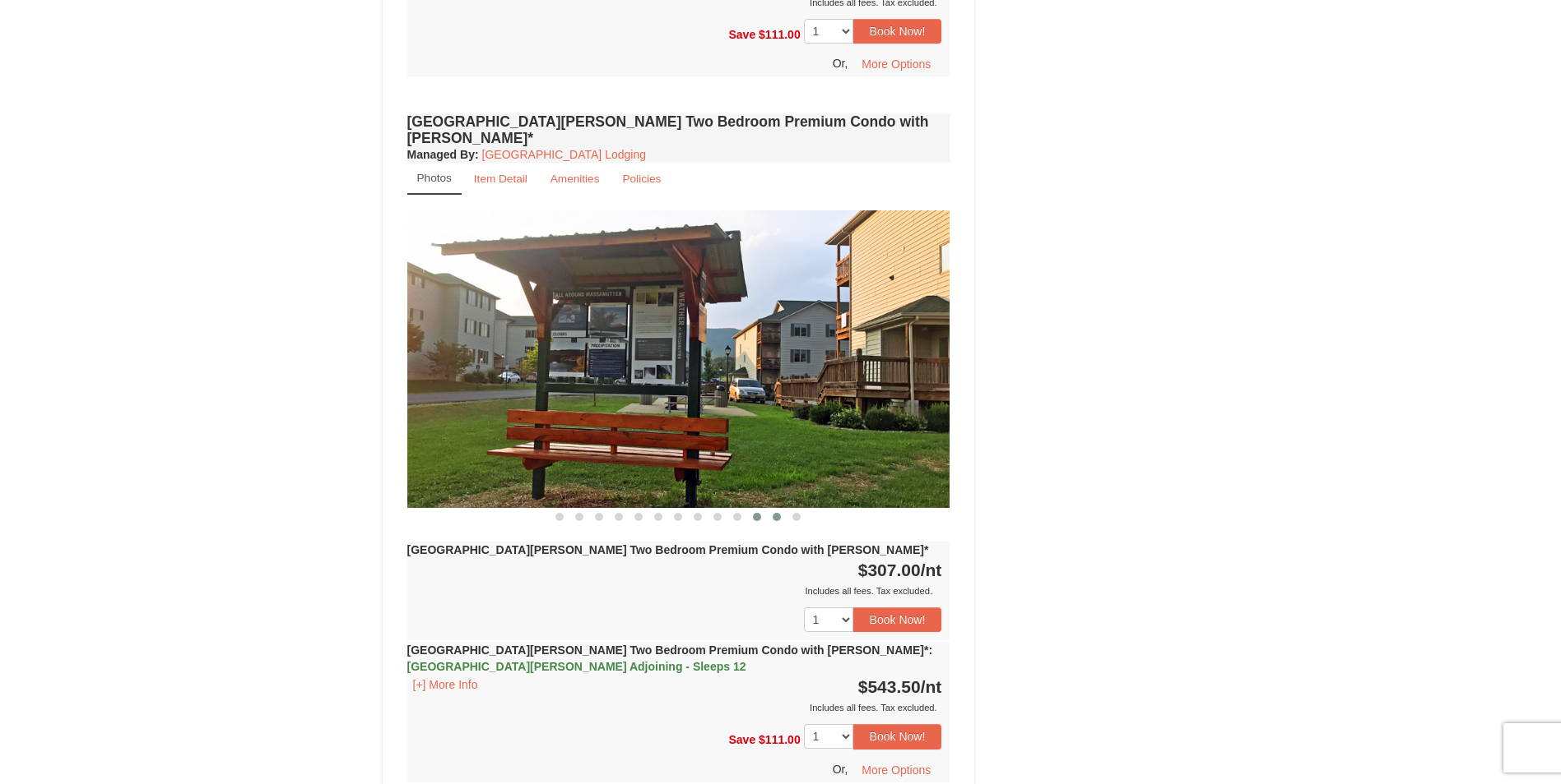
click at [777, 513] on span at bounding box center [776, 517] width 8 height 8
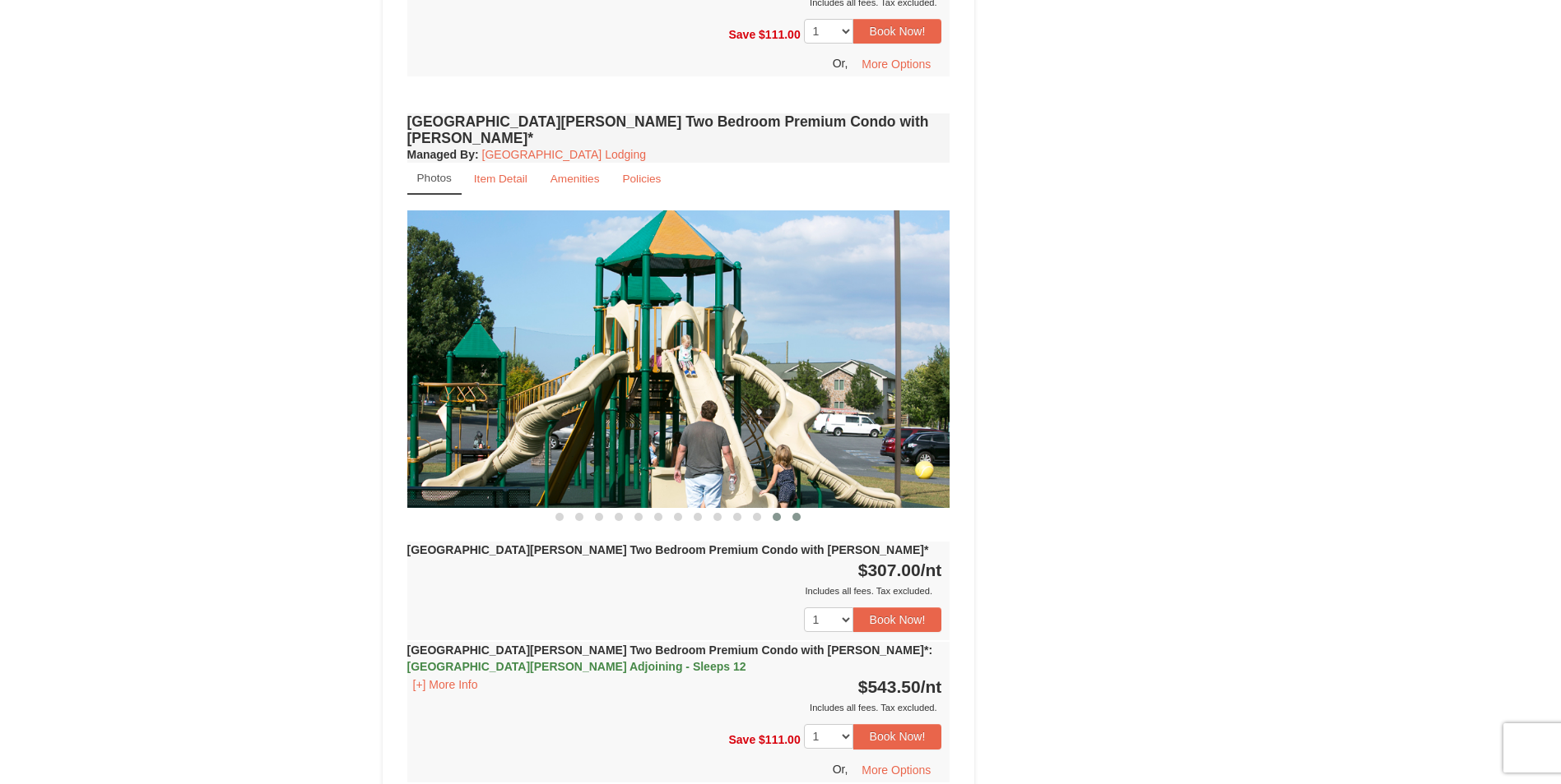
click at [793, 513] on span at bounding box center [796, 517] width 8 height 8
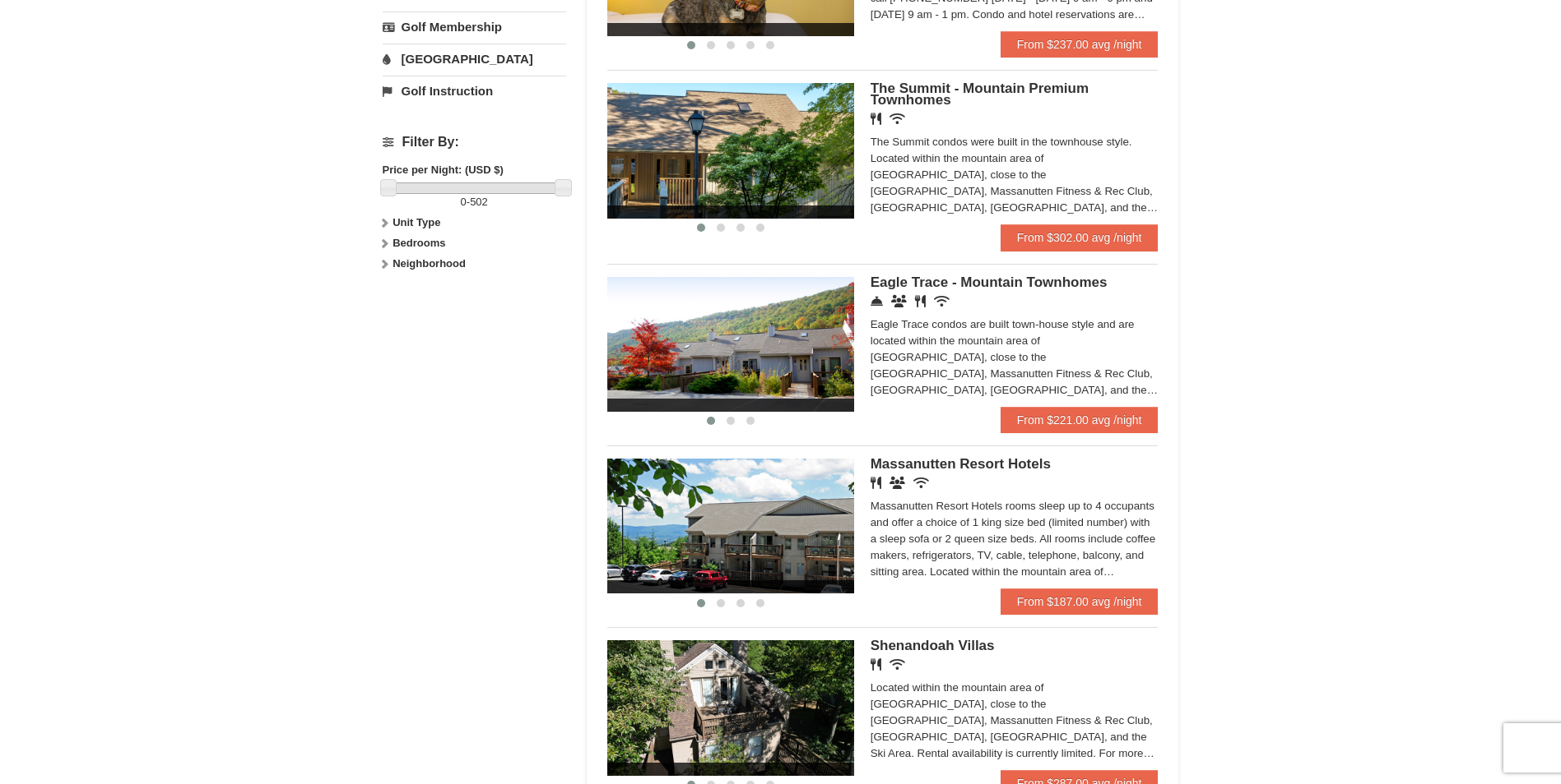
scroll to position [740, 0]
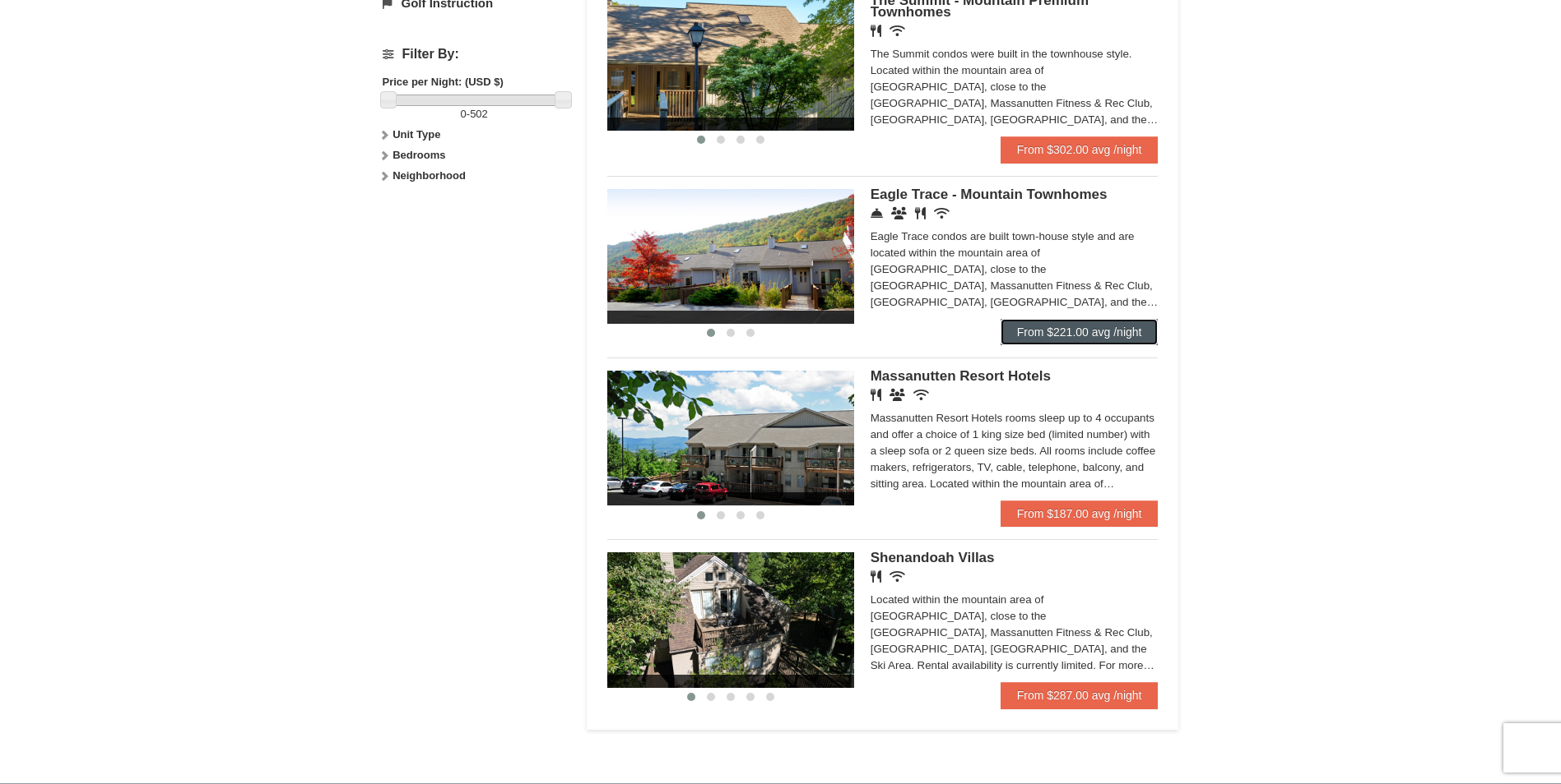
click at [1059, 334] on link "From $221.00 avg /night" at bounding box center [1079, 333] width 158 height 27
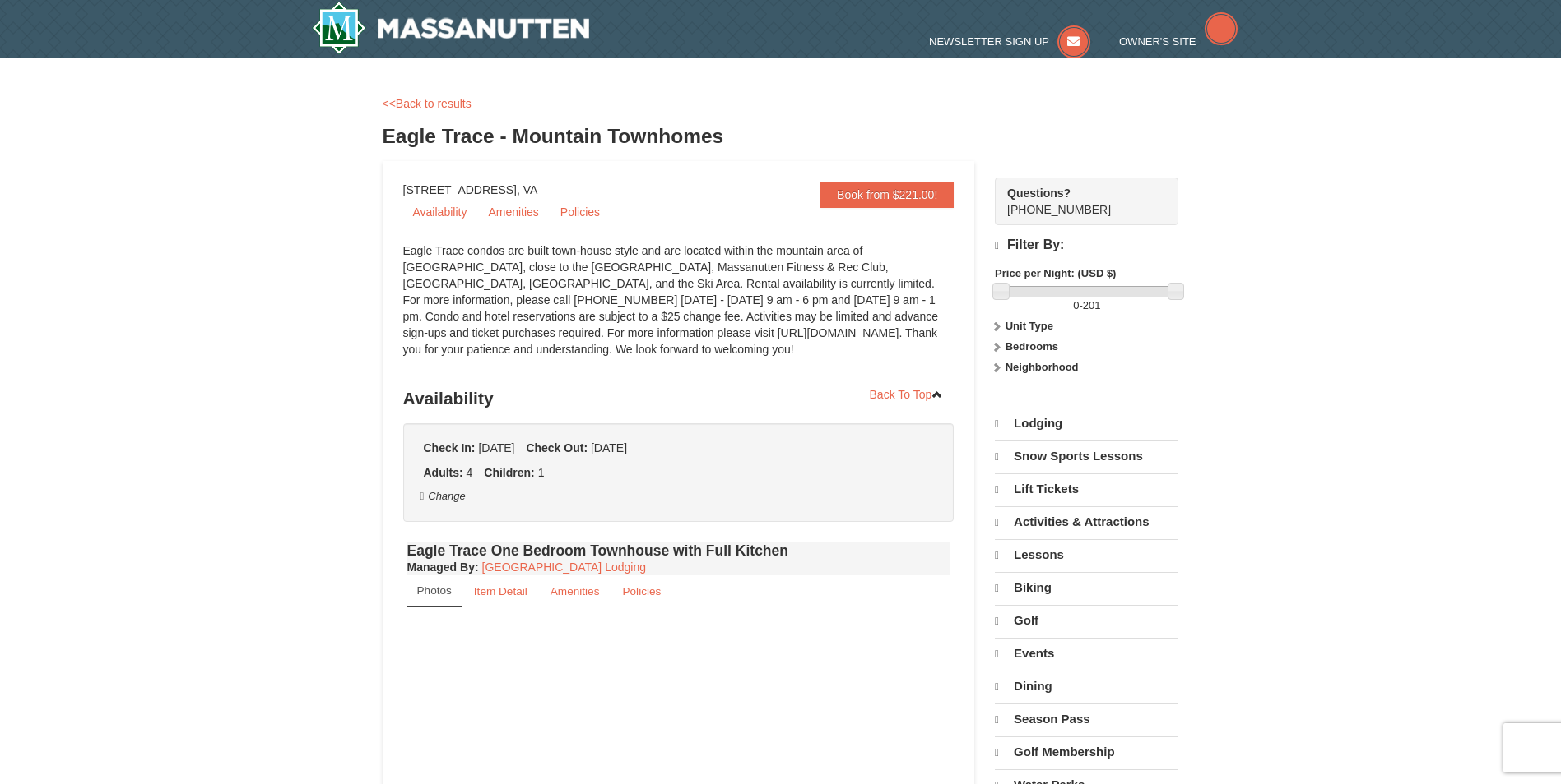
select select "10"
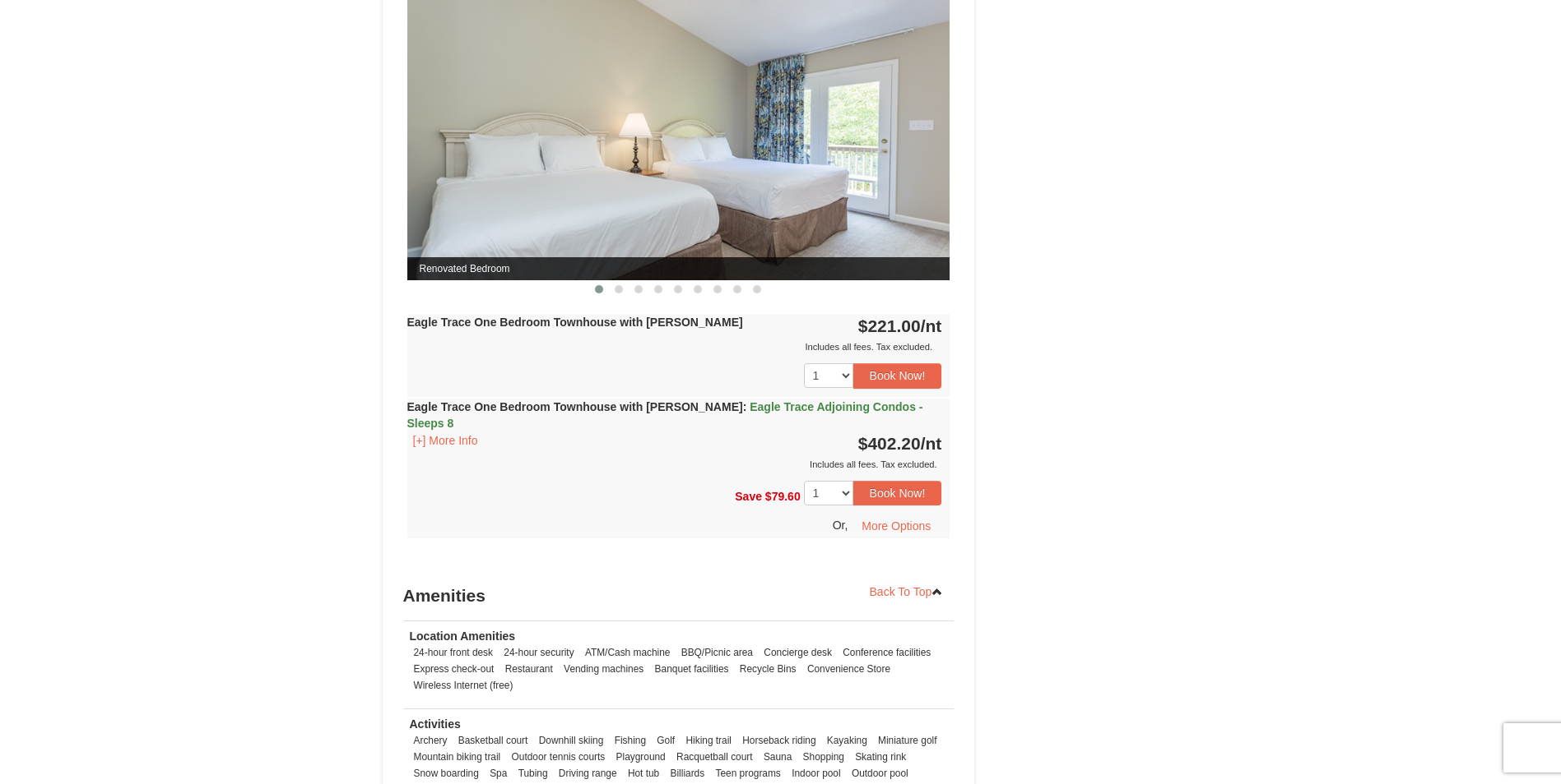
scroll to position [1398, 0]
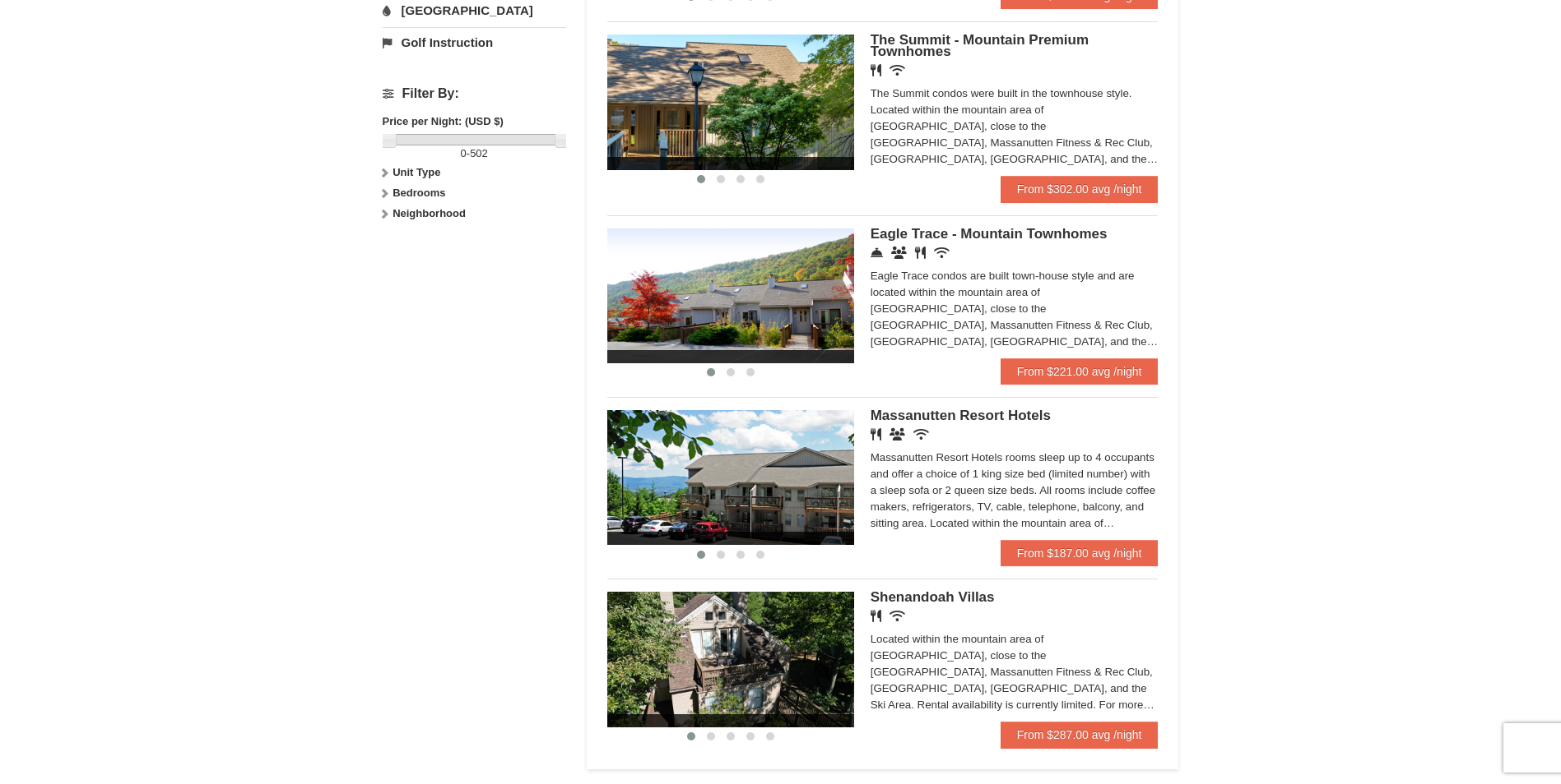
scroll to position [740, 0]
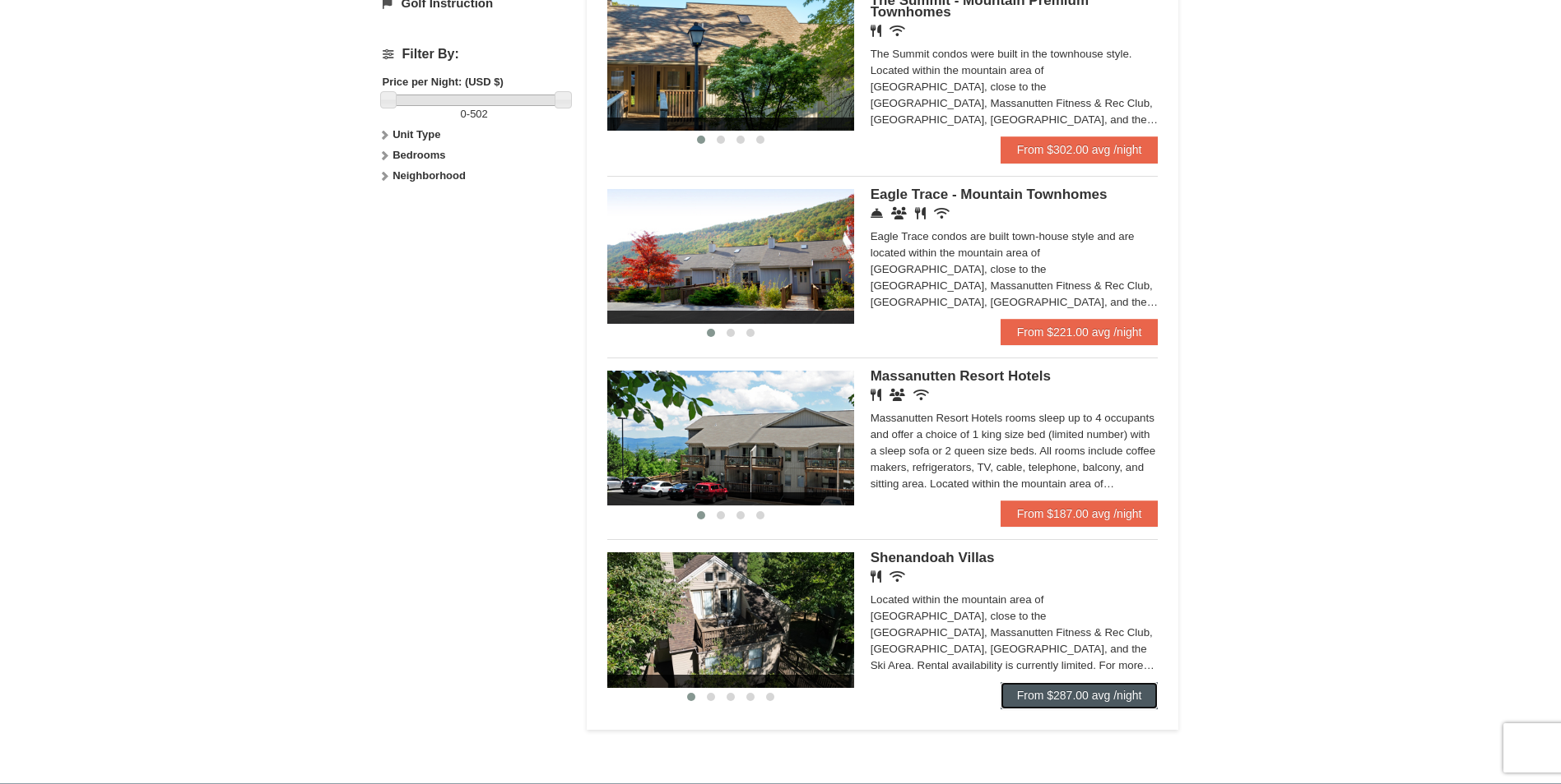
click at [1063, 694] on link "From $287.00 avg /night" at bounding box center [1079, 696] width 158 height 27
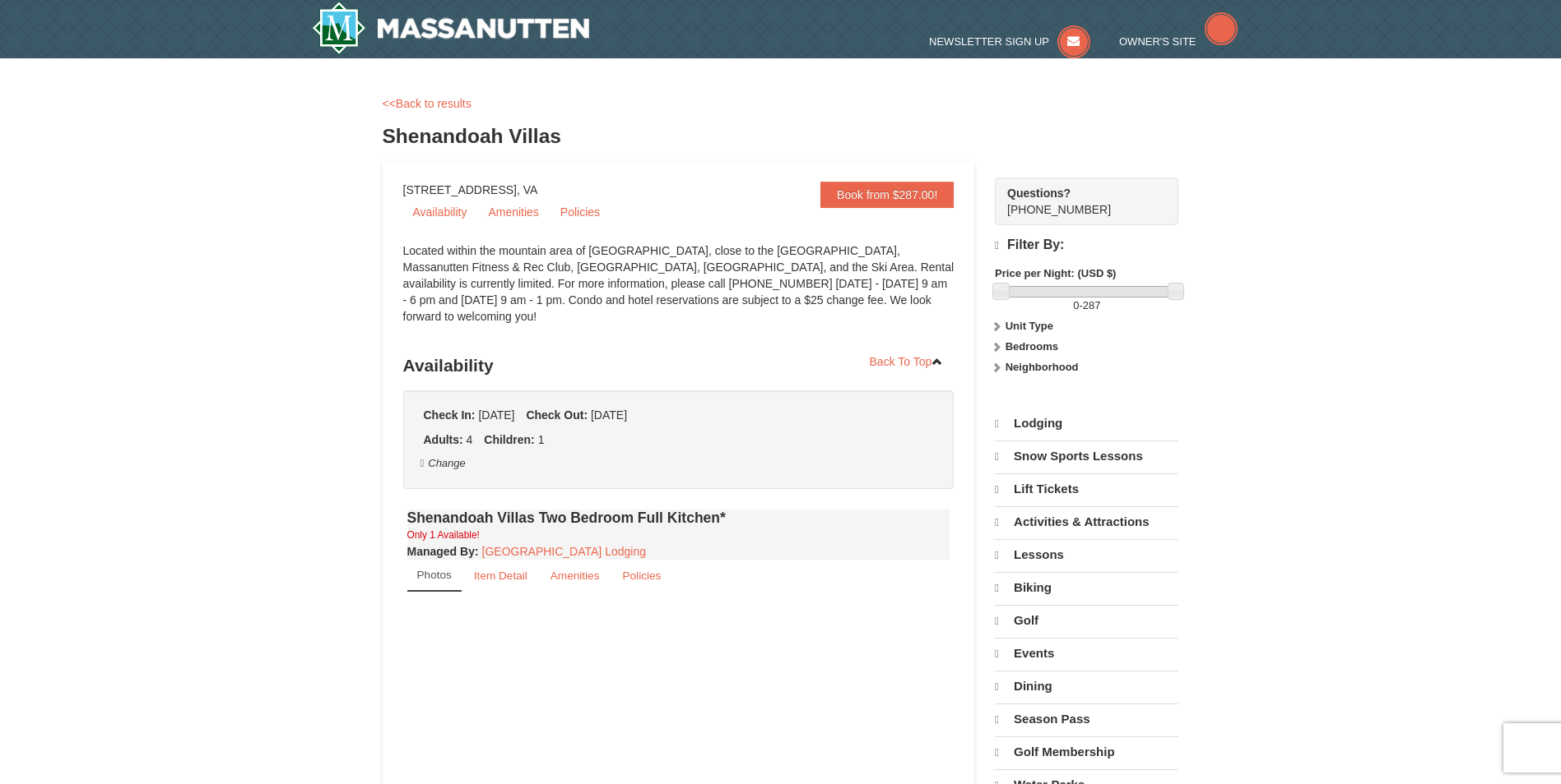
select select "10"
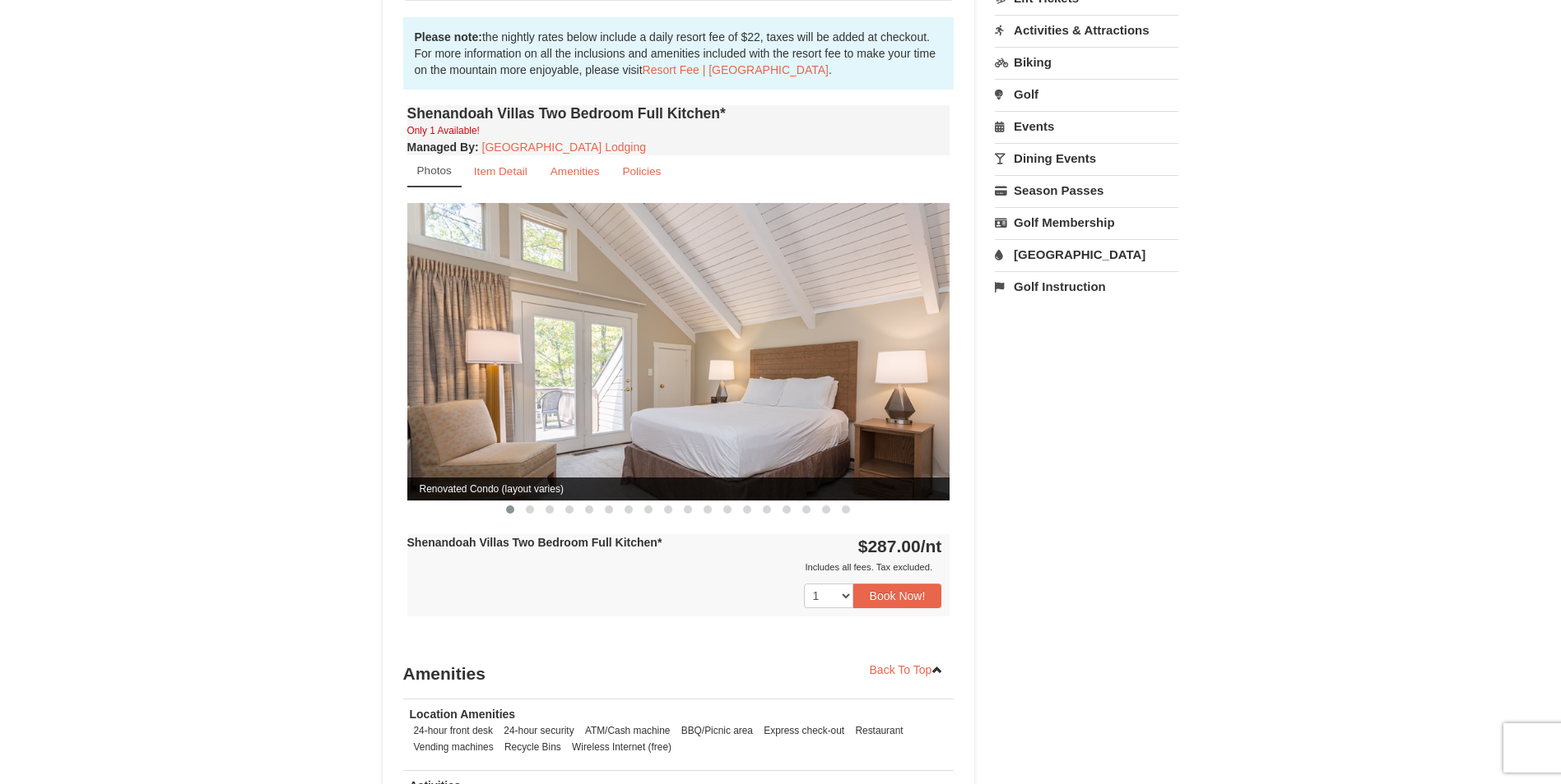
scroll to position [493, 0]
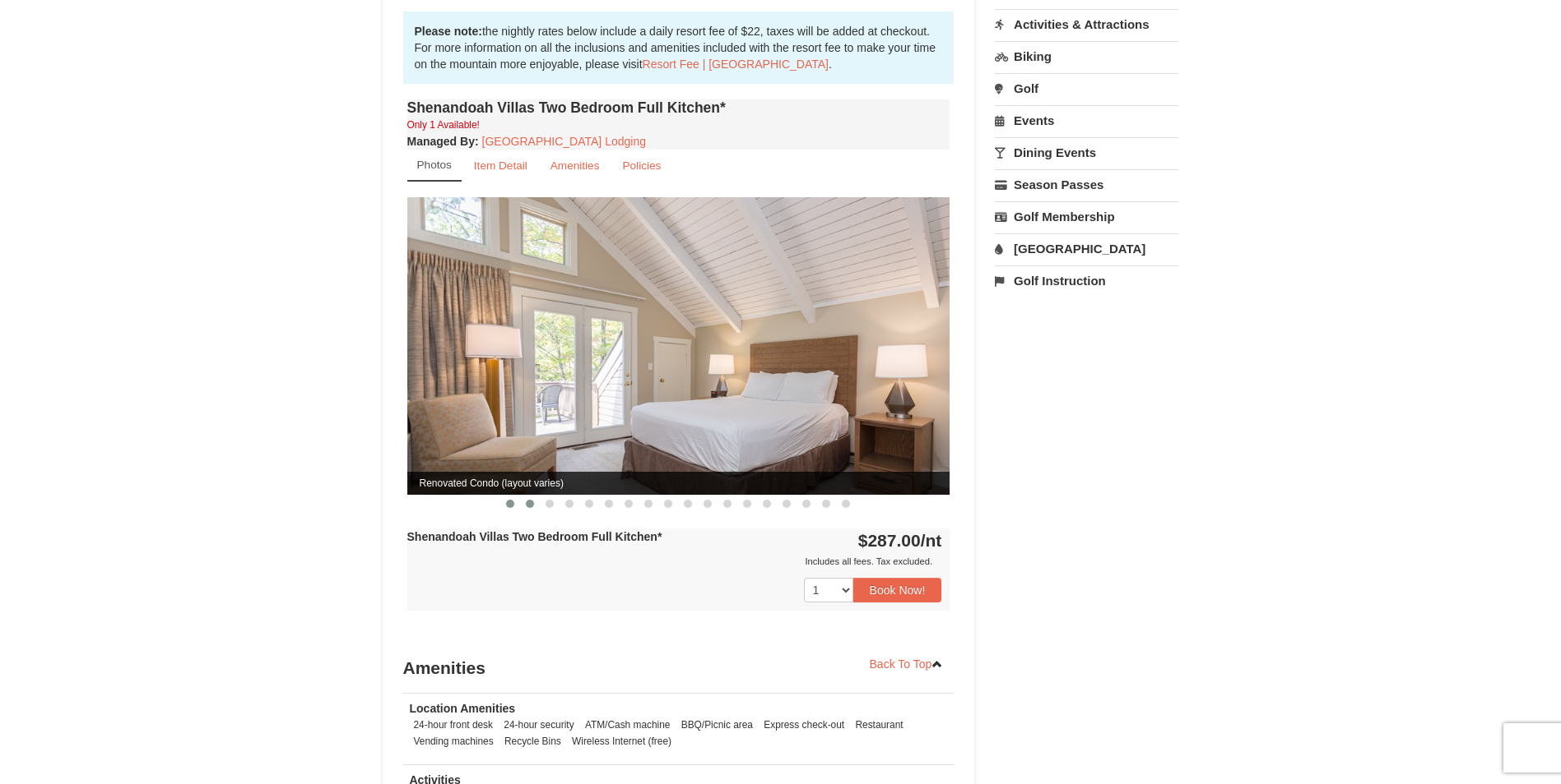
click at [530, 500] on span at bounding box center [529, 503] width 8 height 8
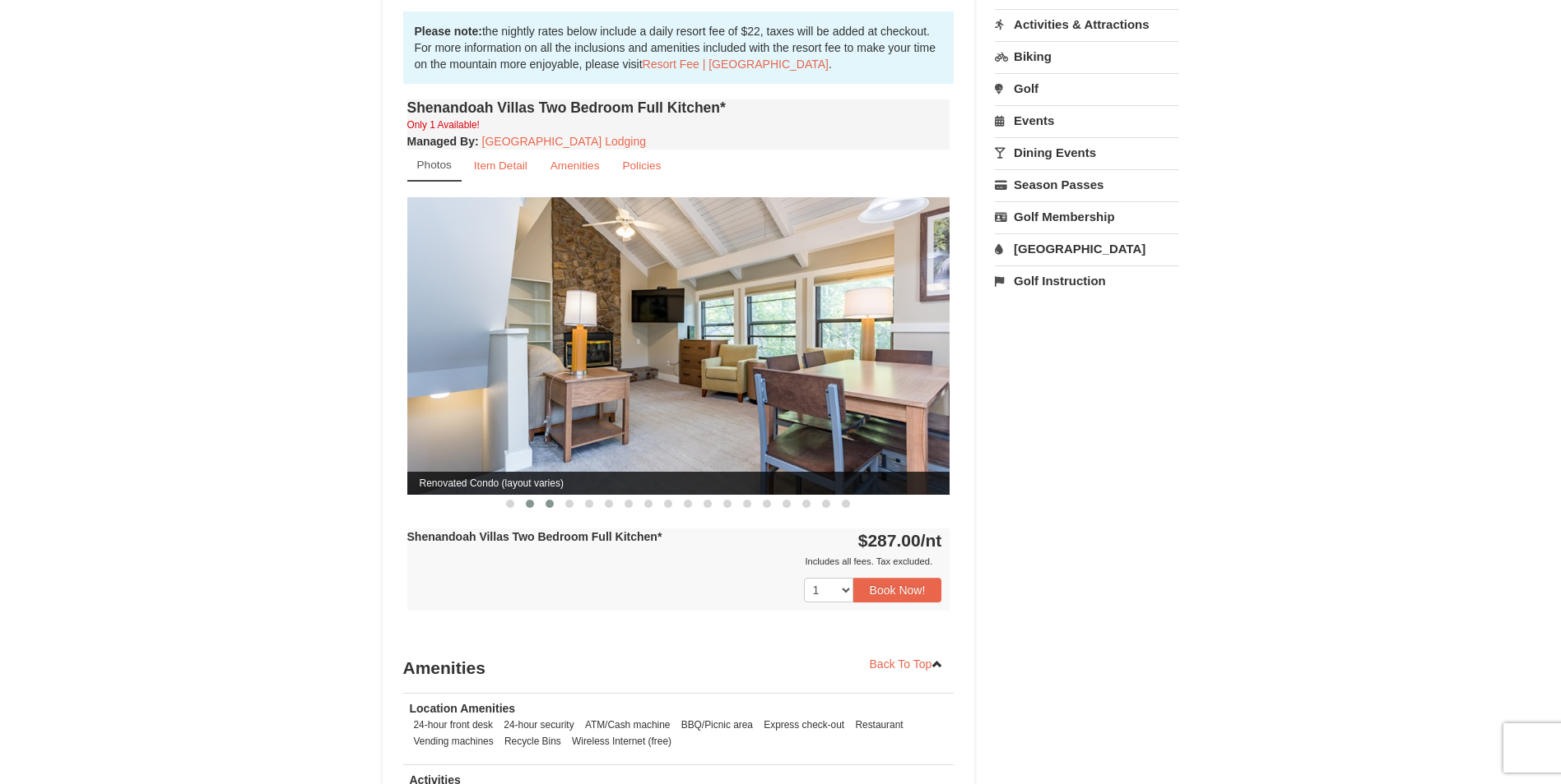
click at [553, 500] on span at bounding box center [549, 503] width 8 height 8
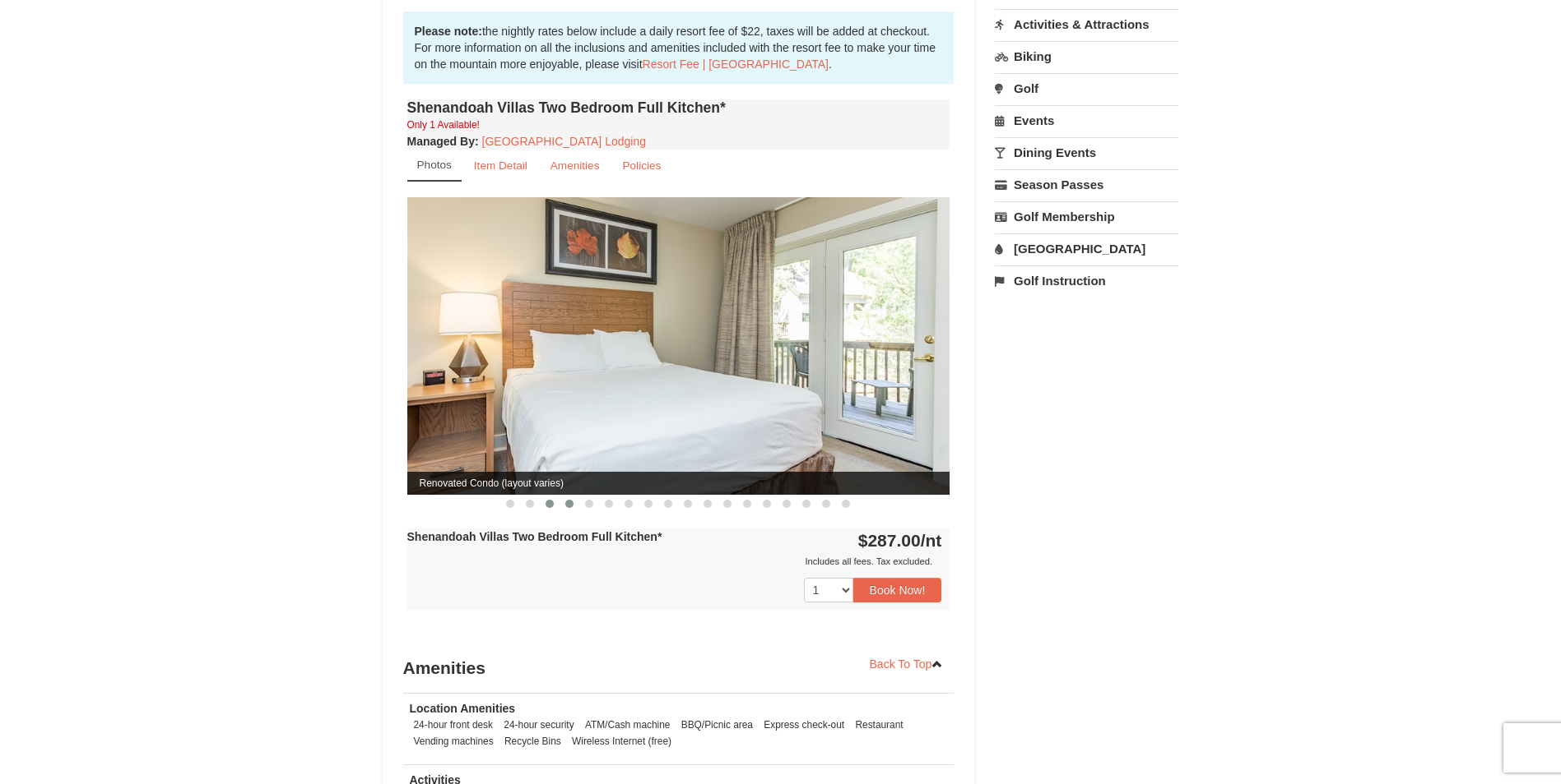
click at [568, 500] on span at bounding box center [568, 503] width 8 height 8
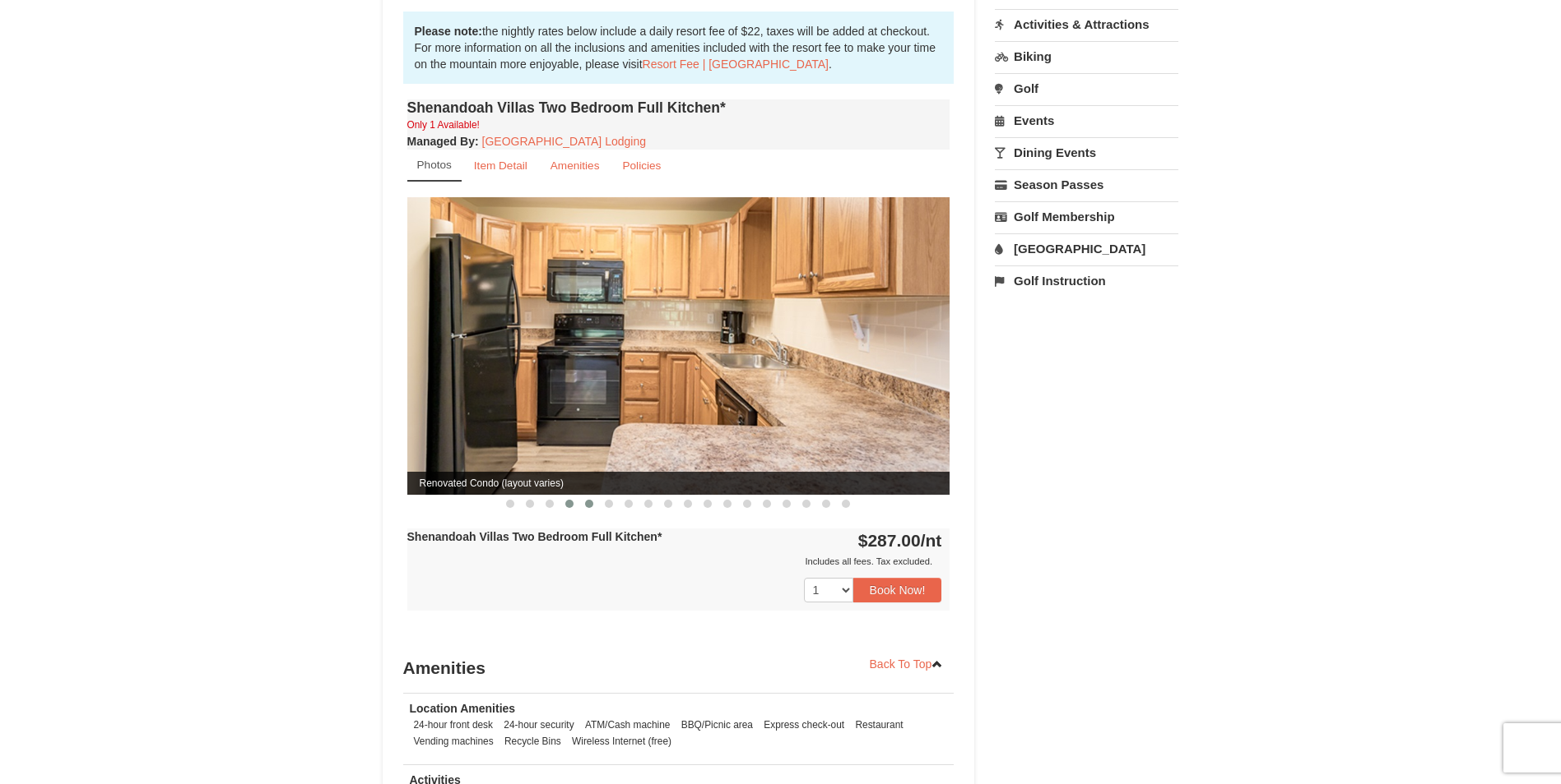
click at [588, 500] on span at bounding box center [589, 503] width 8 height 8
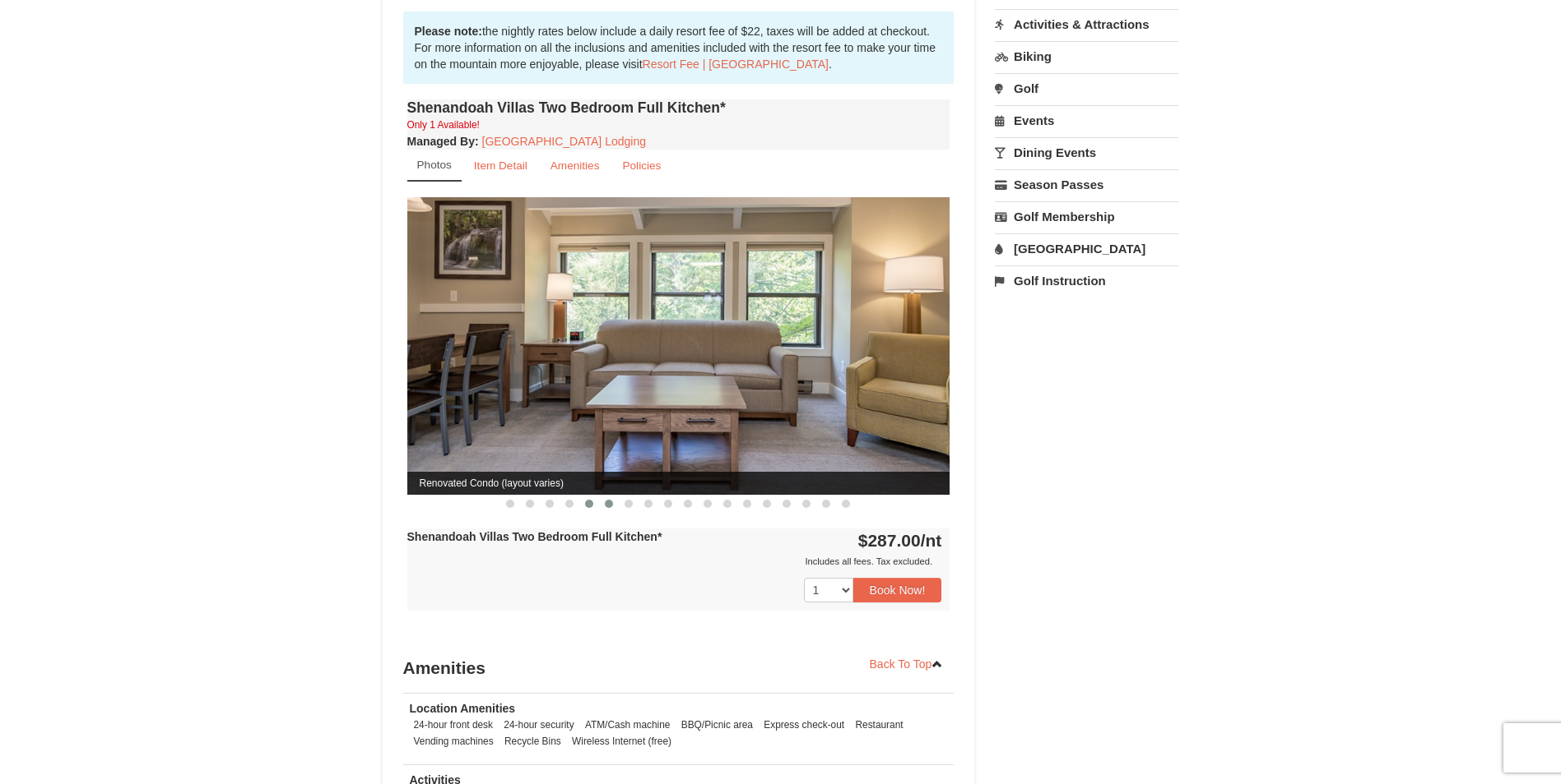
click at [607, 500] on span at bounding box center [608, 503] width 8 height 8
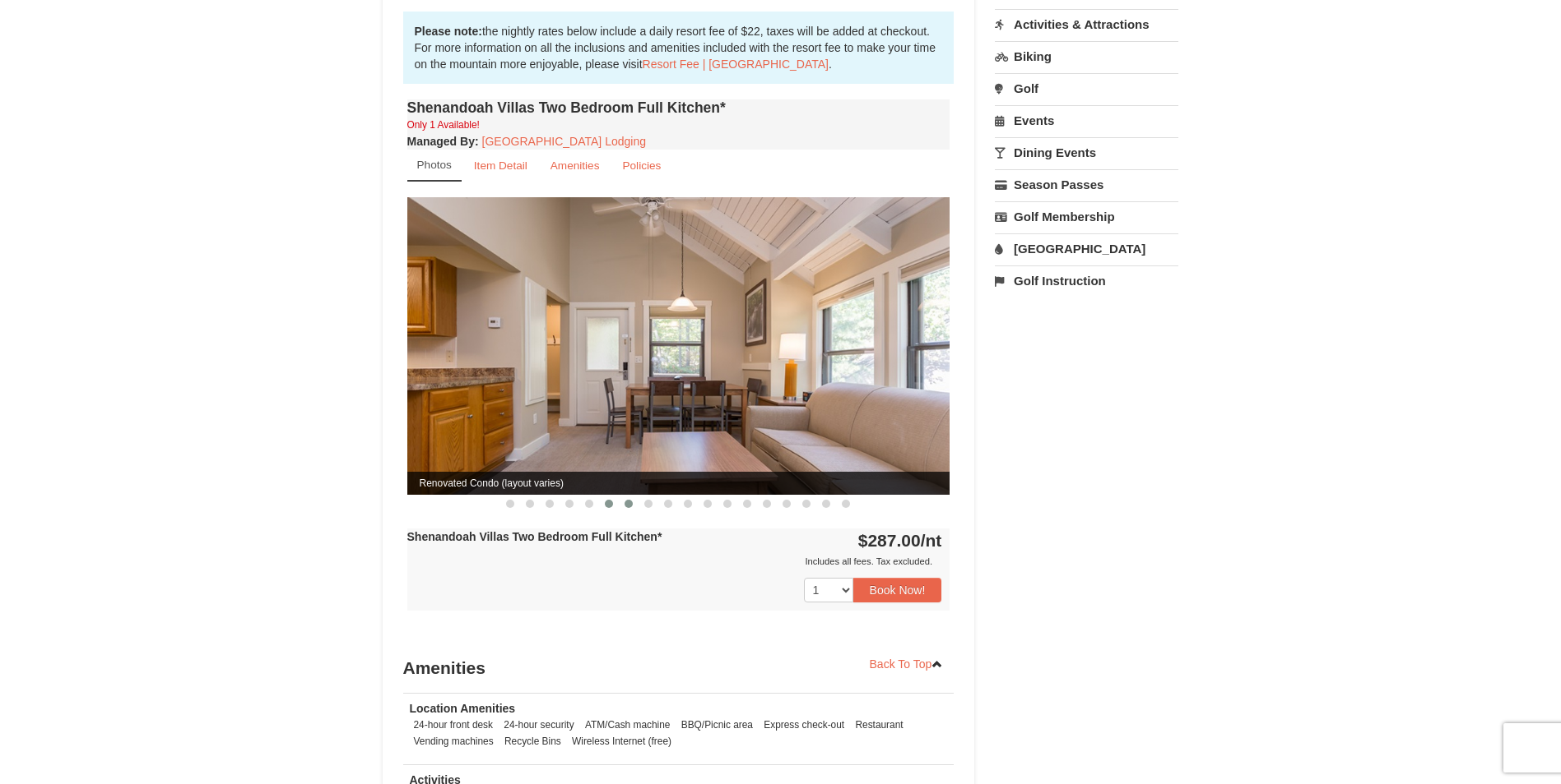
click at [625, 500] on span at bounding box center [628, 503] width 8 height 8
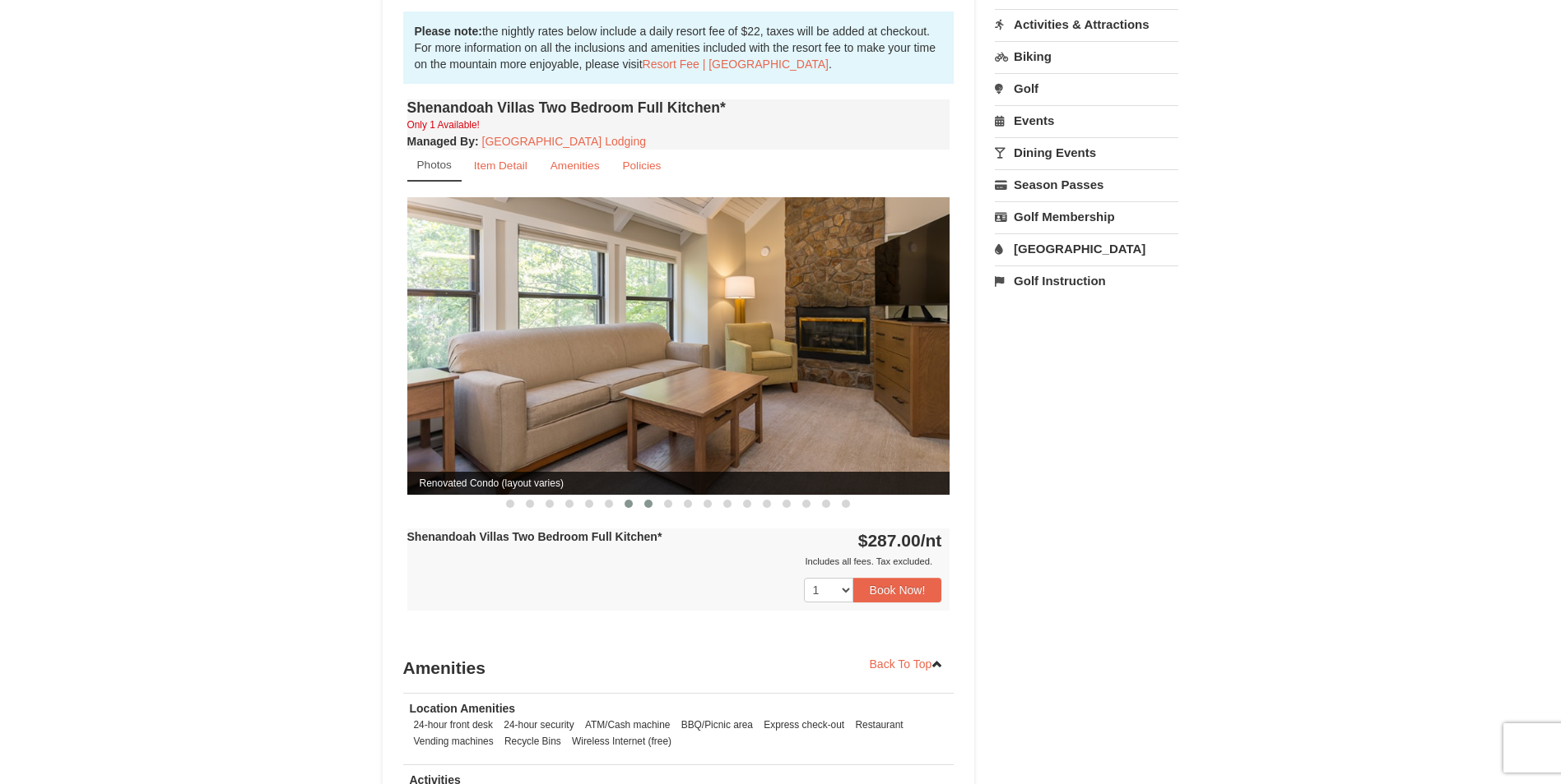
click at [645, 500] on span at bounding box center [648, 503] width 8 height 8
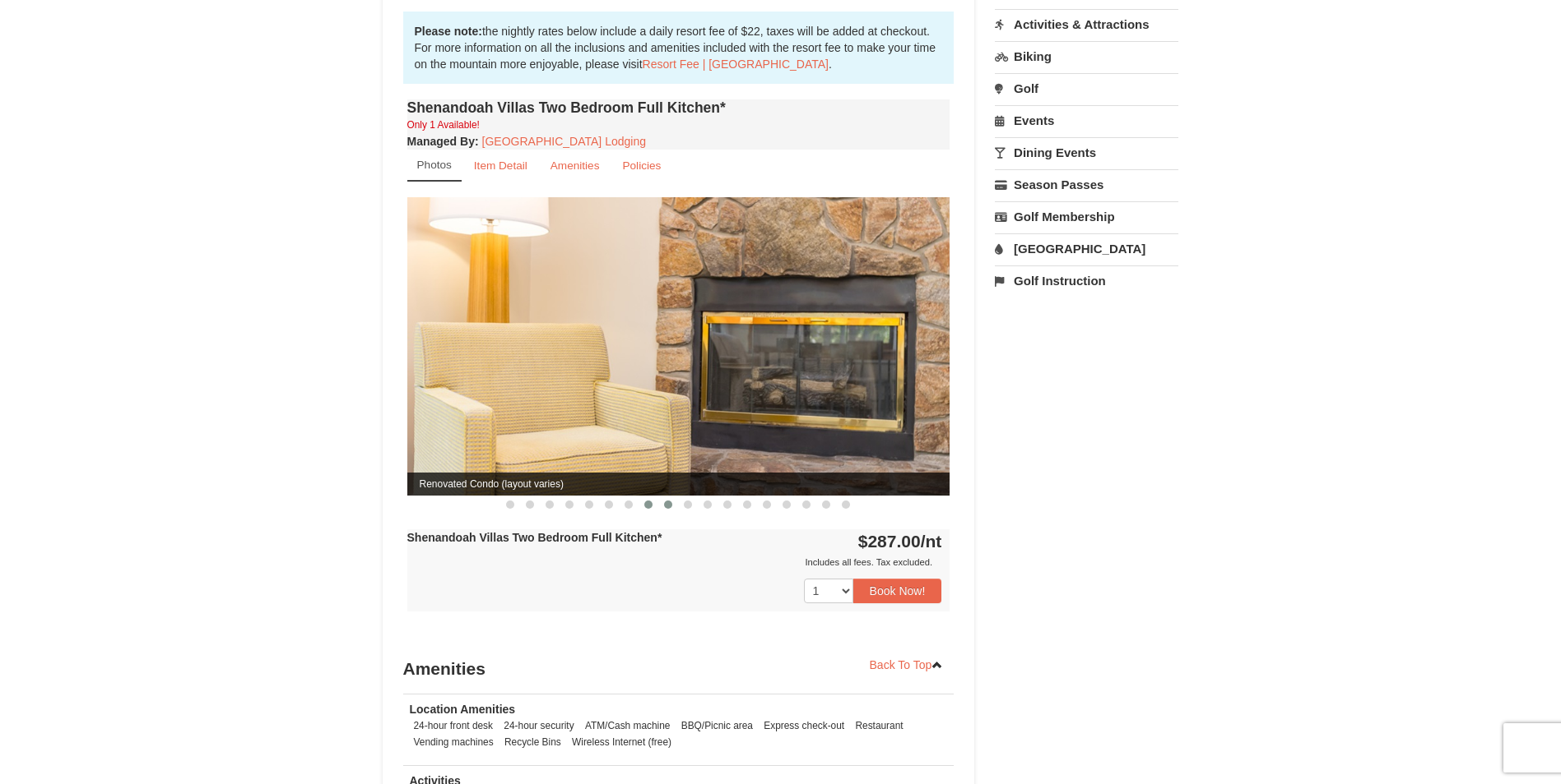
click at [665, 501] on span at bounding box center [668, 504] width 8 height 8
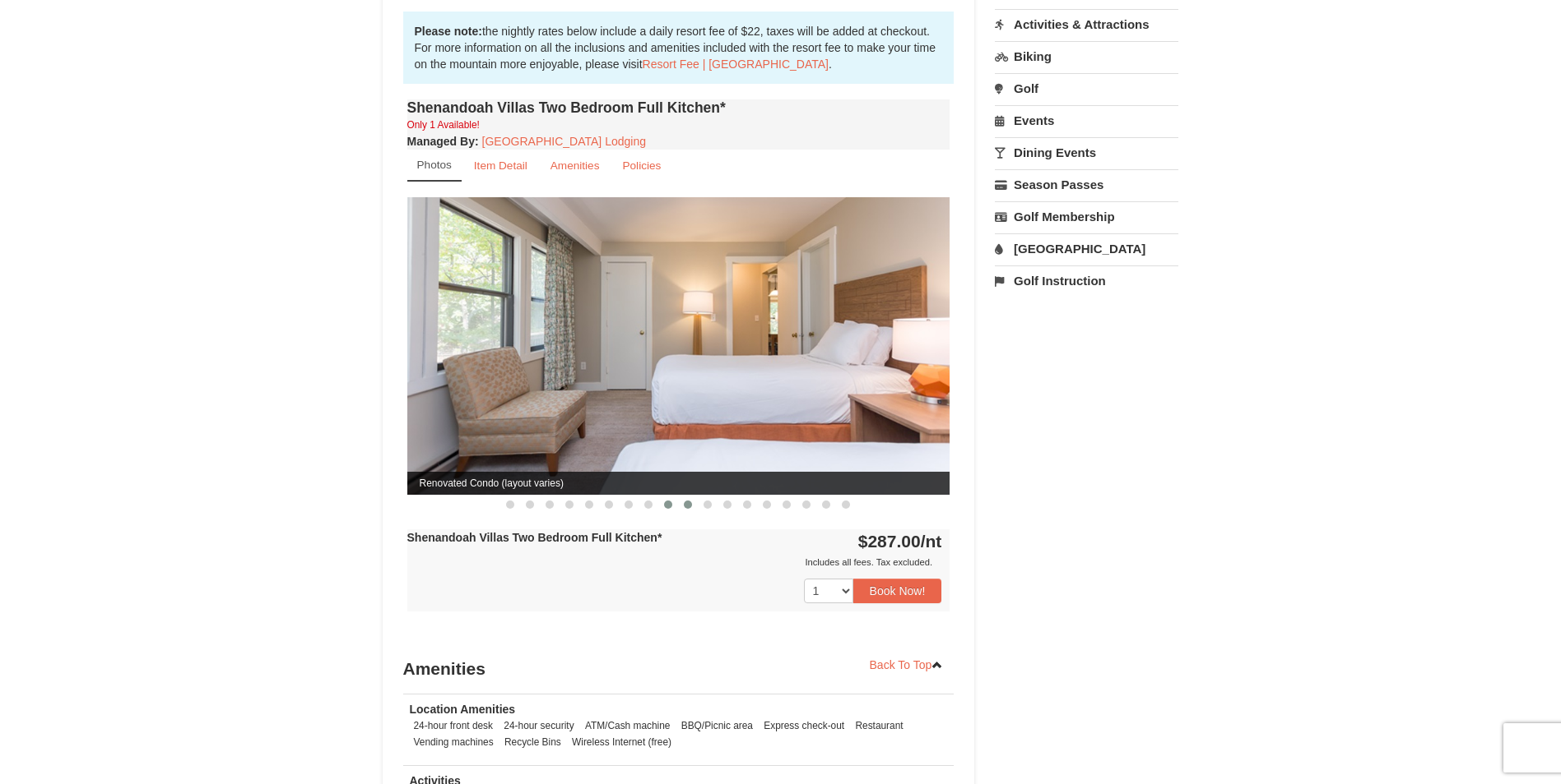
click at [686, 501] on span at bounding box center [687, 504] width 8 height 8
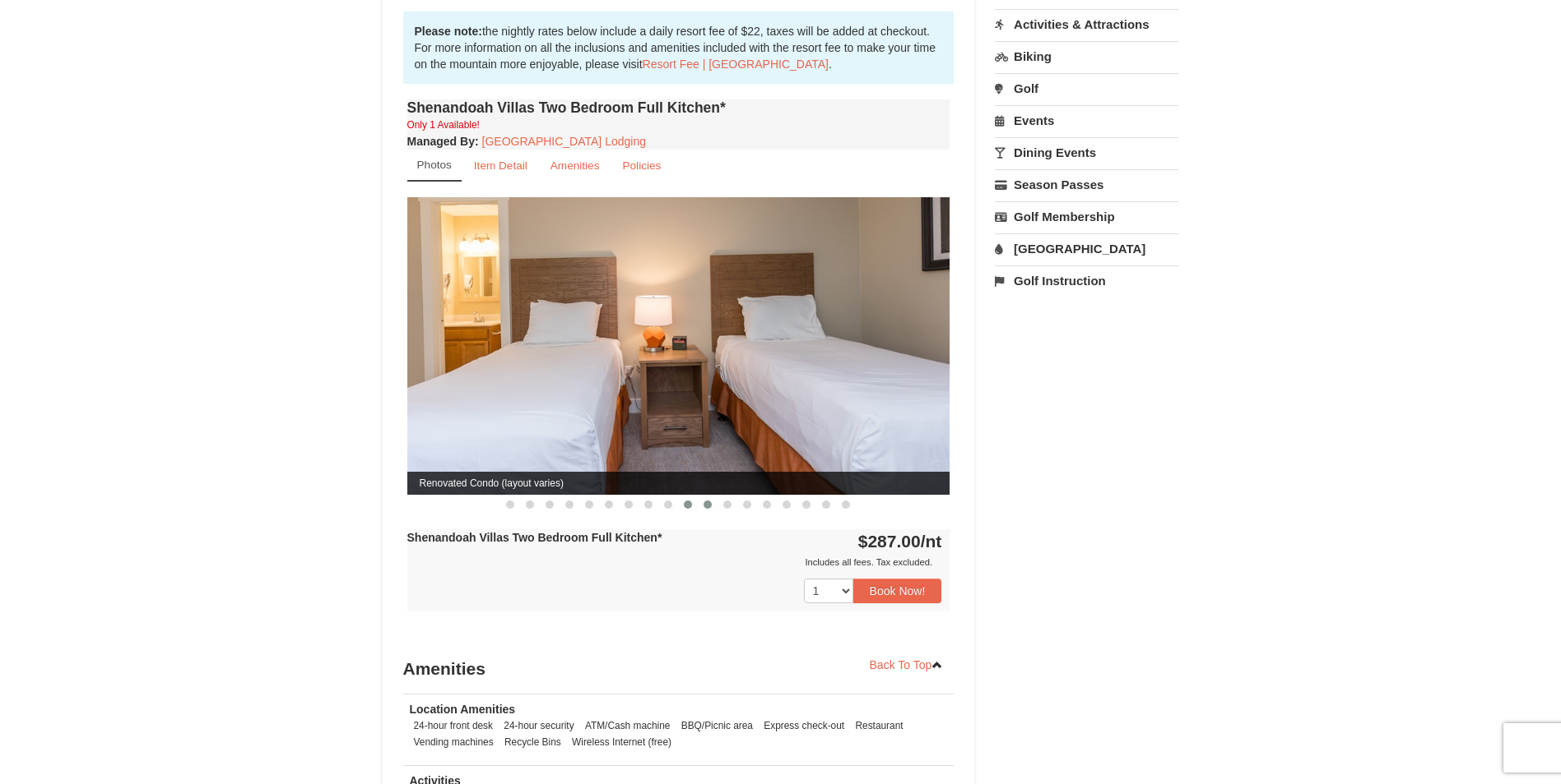
click at [705, 501] on span at bounding box center [707, 504] width 8 height 8
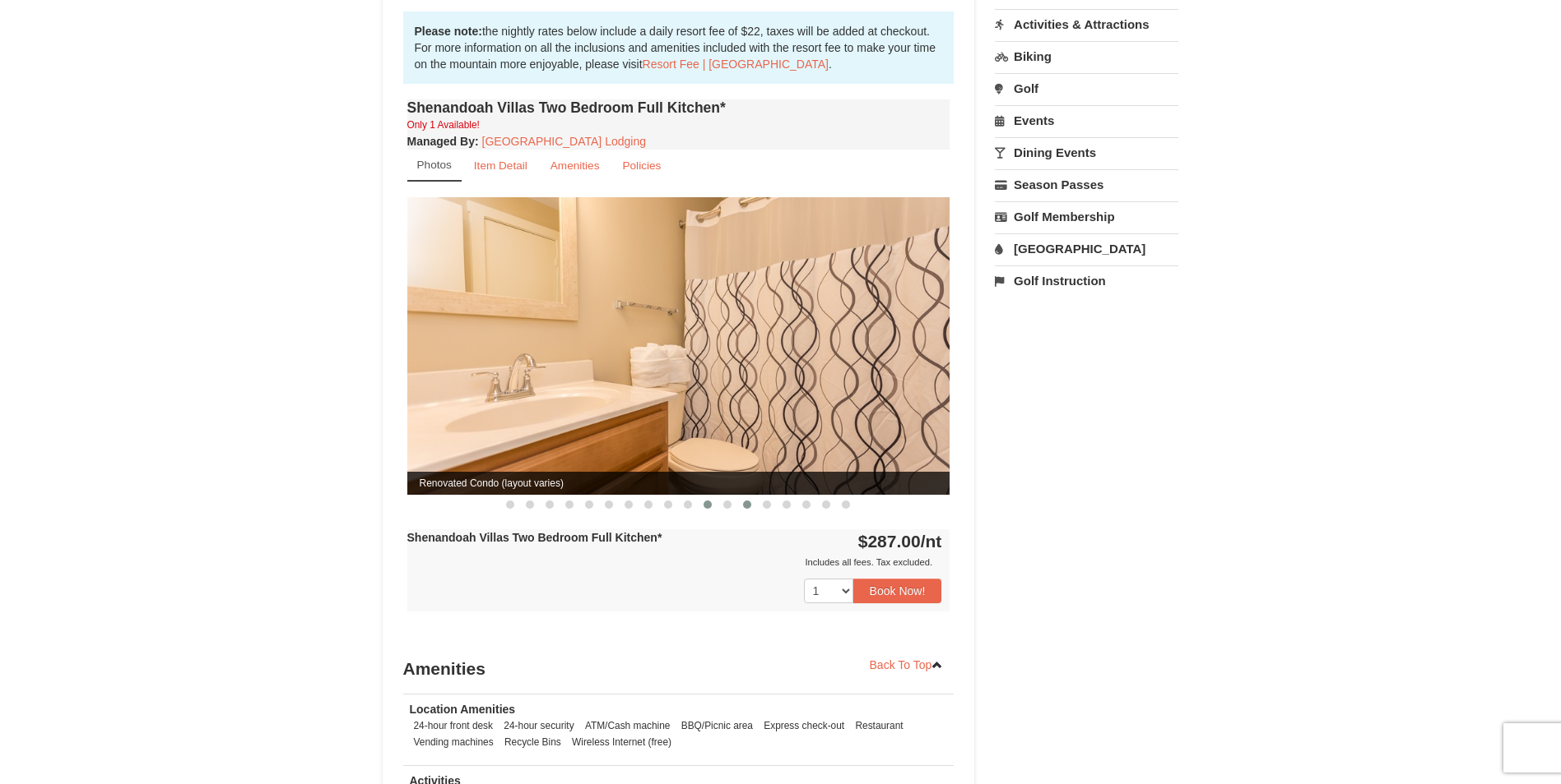
click at [746, 501] on span at bounding box center [746, 504] width 8 height 8
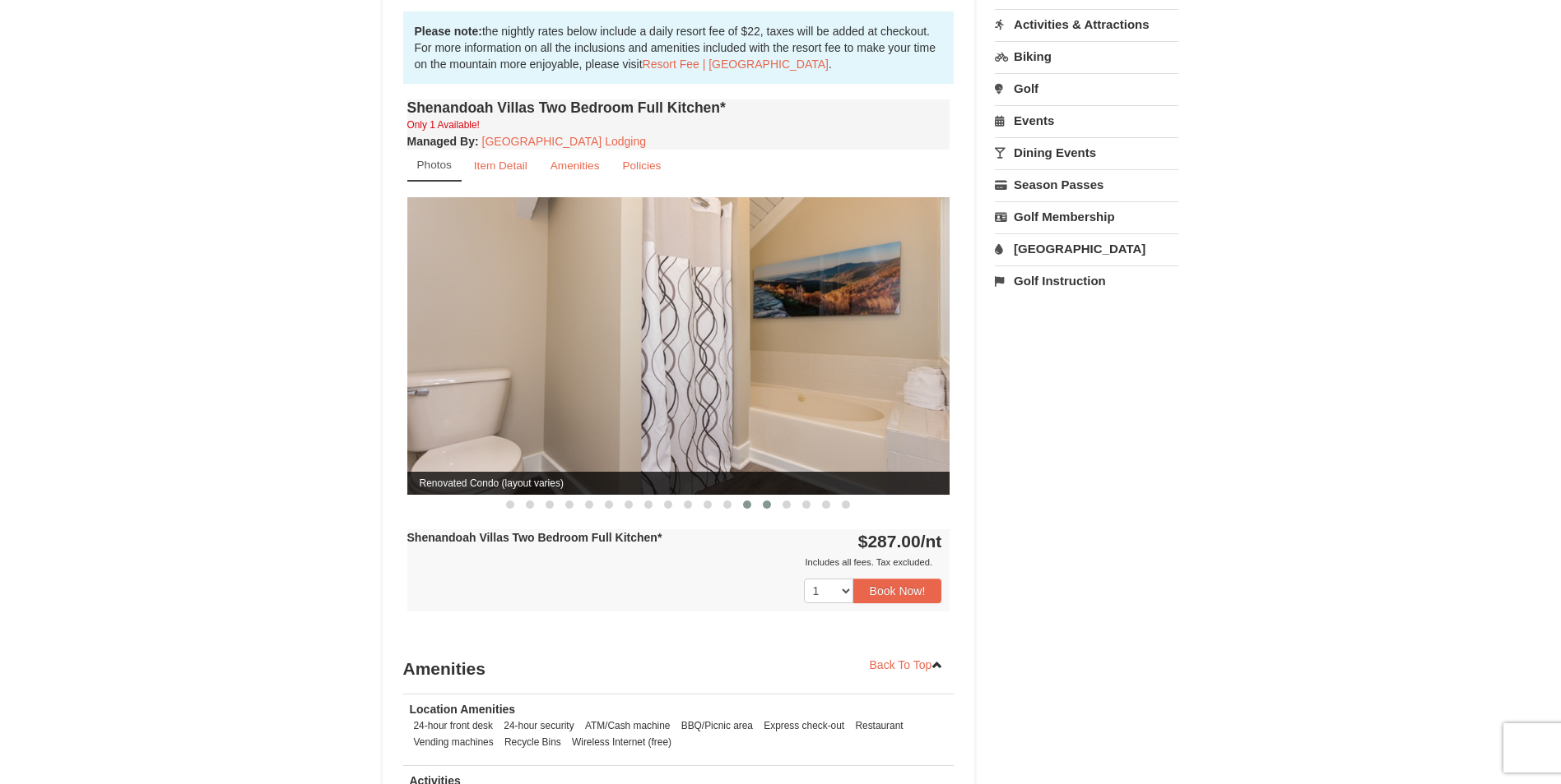
click at [767, 501] on span at bounding box center [766, 504] width 8 height 8
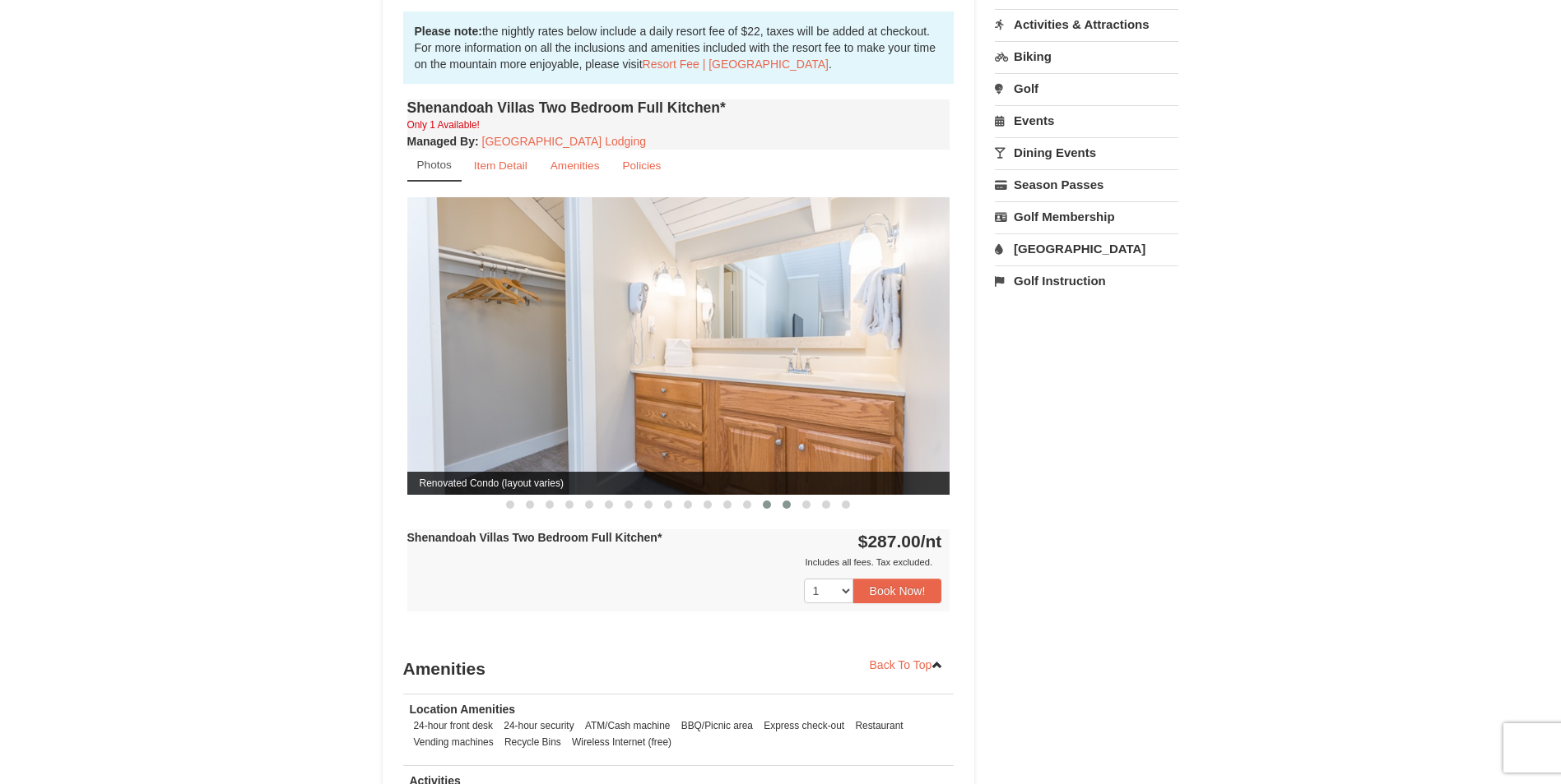
click at [794, 496] on button at bounding box center [786, 504] width 19 height 17
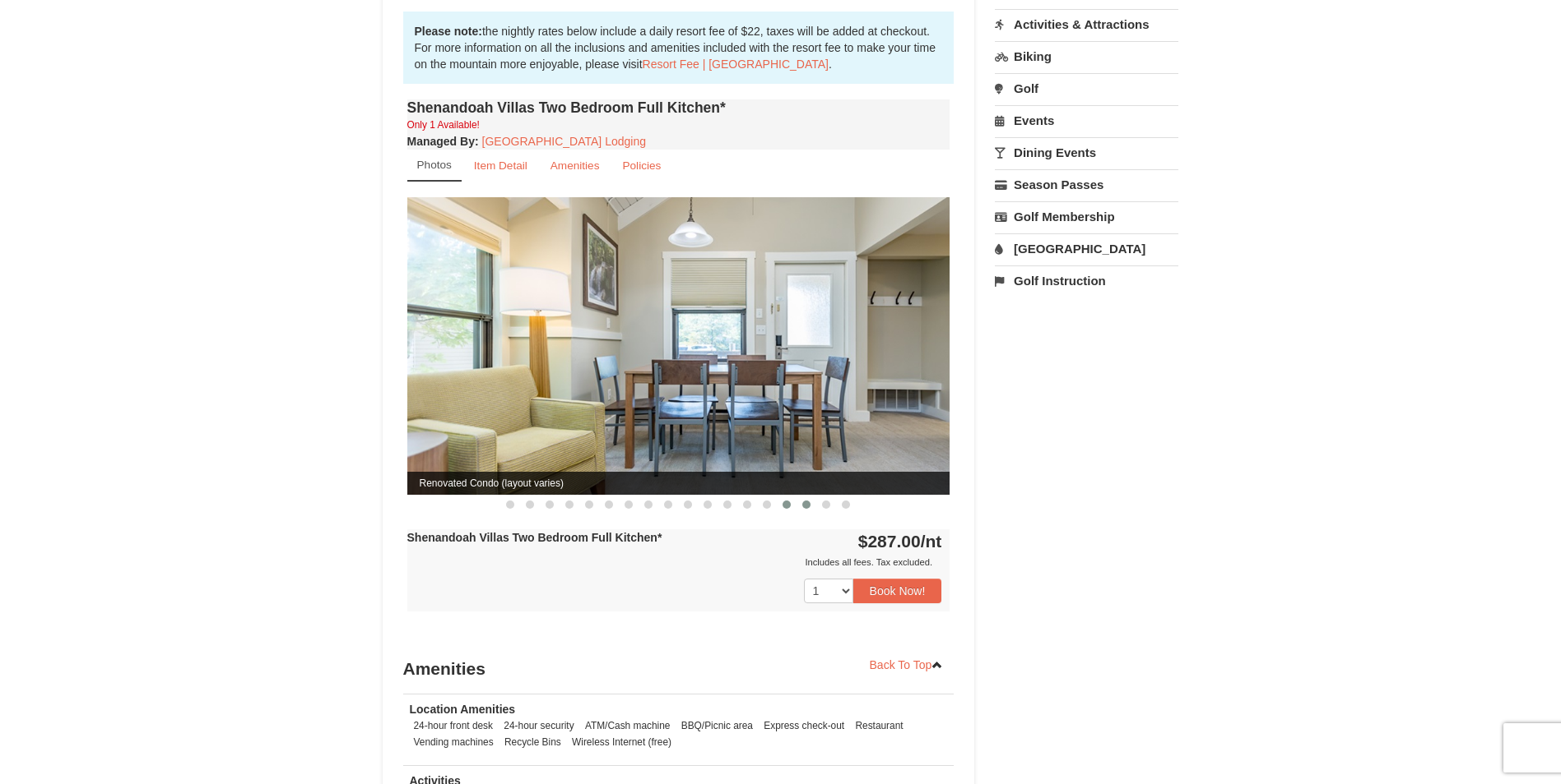
click at [805, 501] on span at bounding box center [806, 504] width 8 height 8
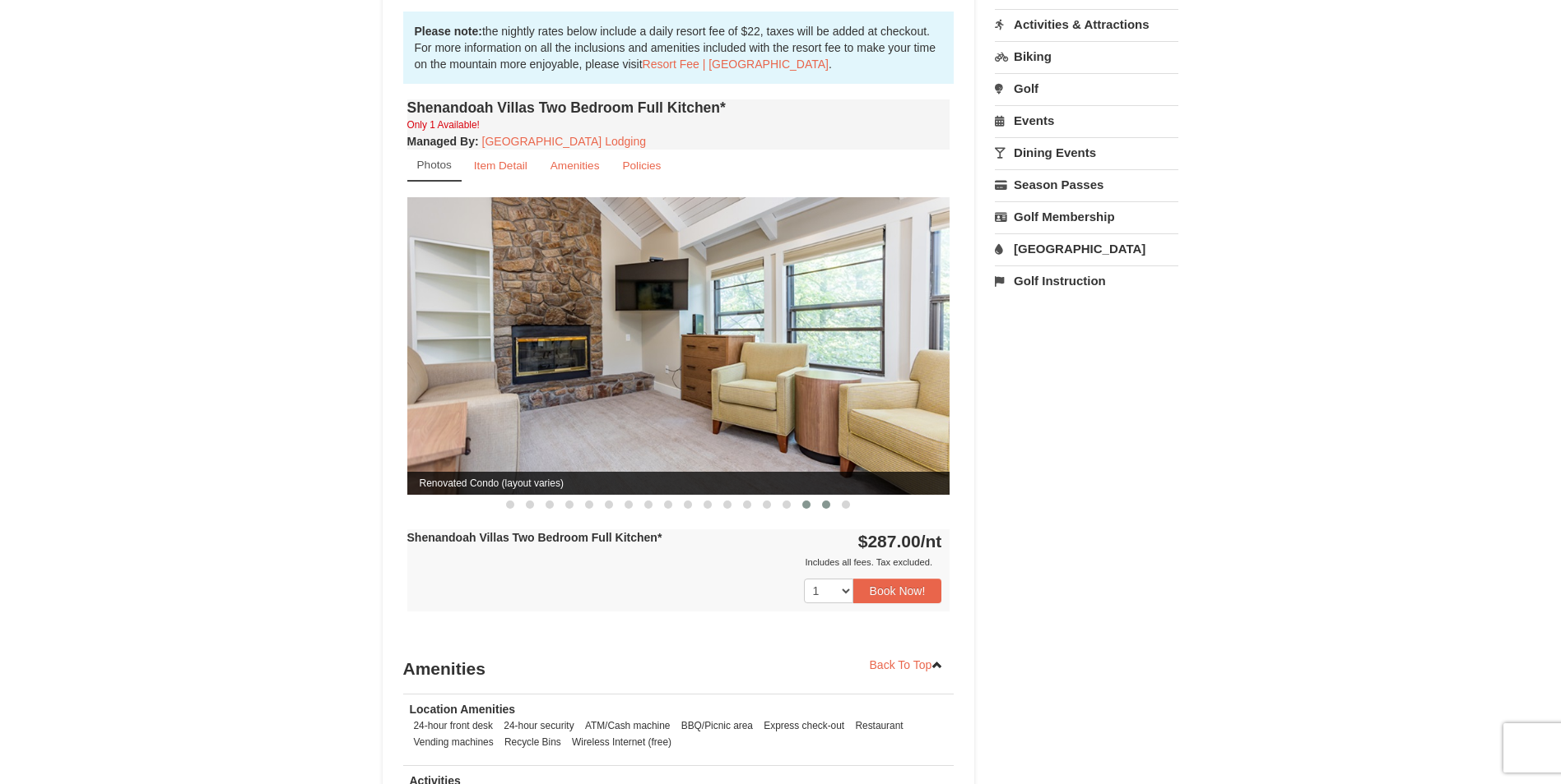
click at [827, 501] on span at bounding box center [825, 504] width 8 height 8
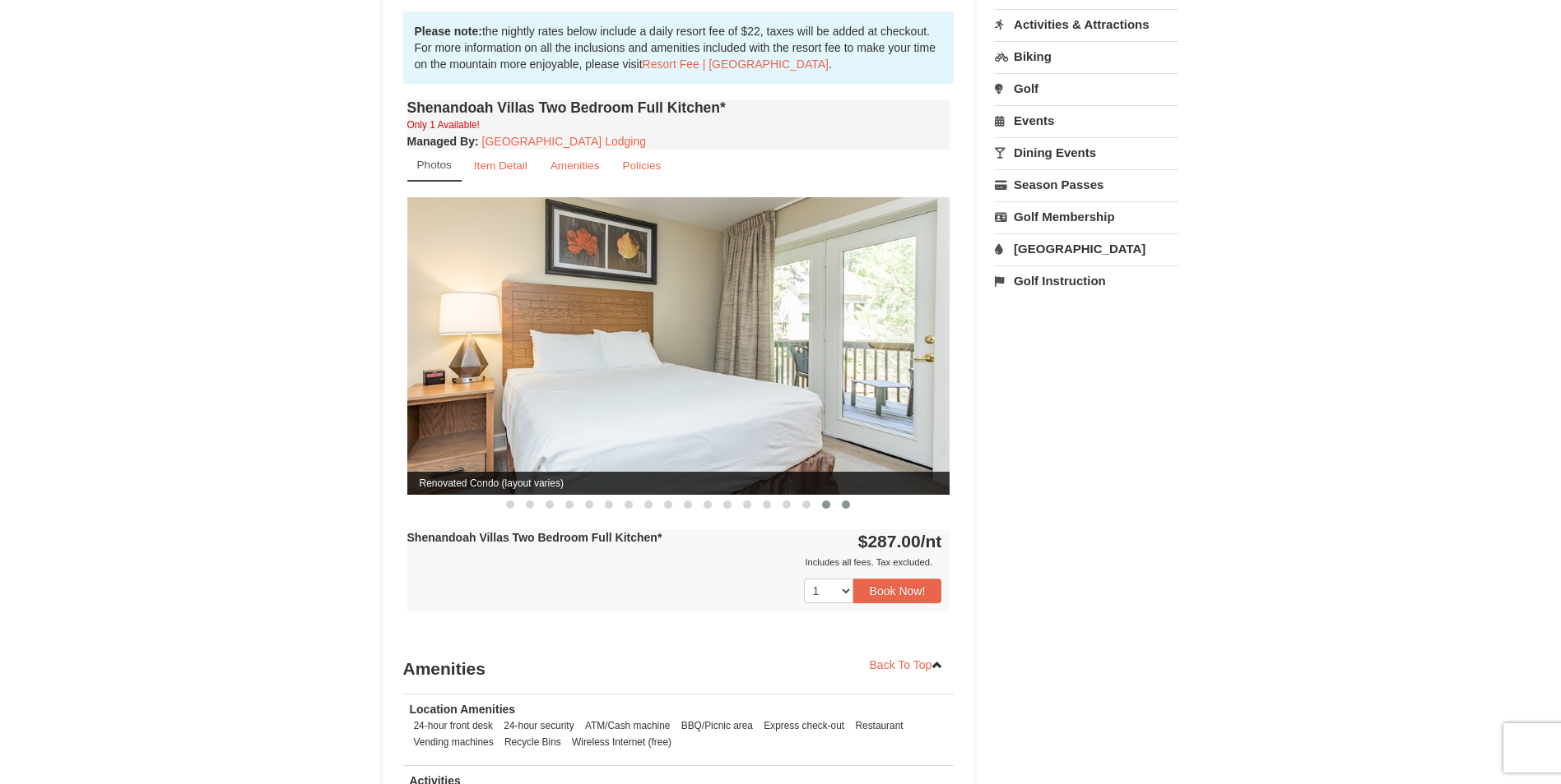
click at [840, 496] on button at bounding box center [846, 504] width 19 height 17
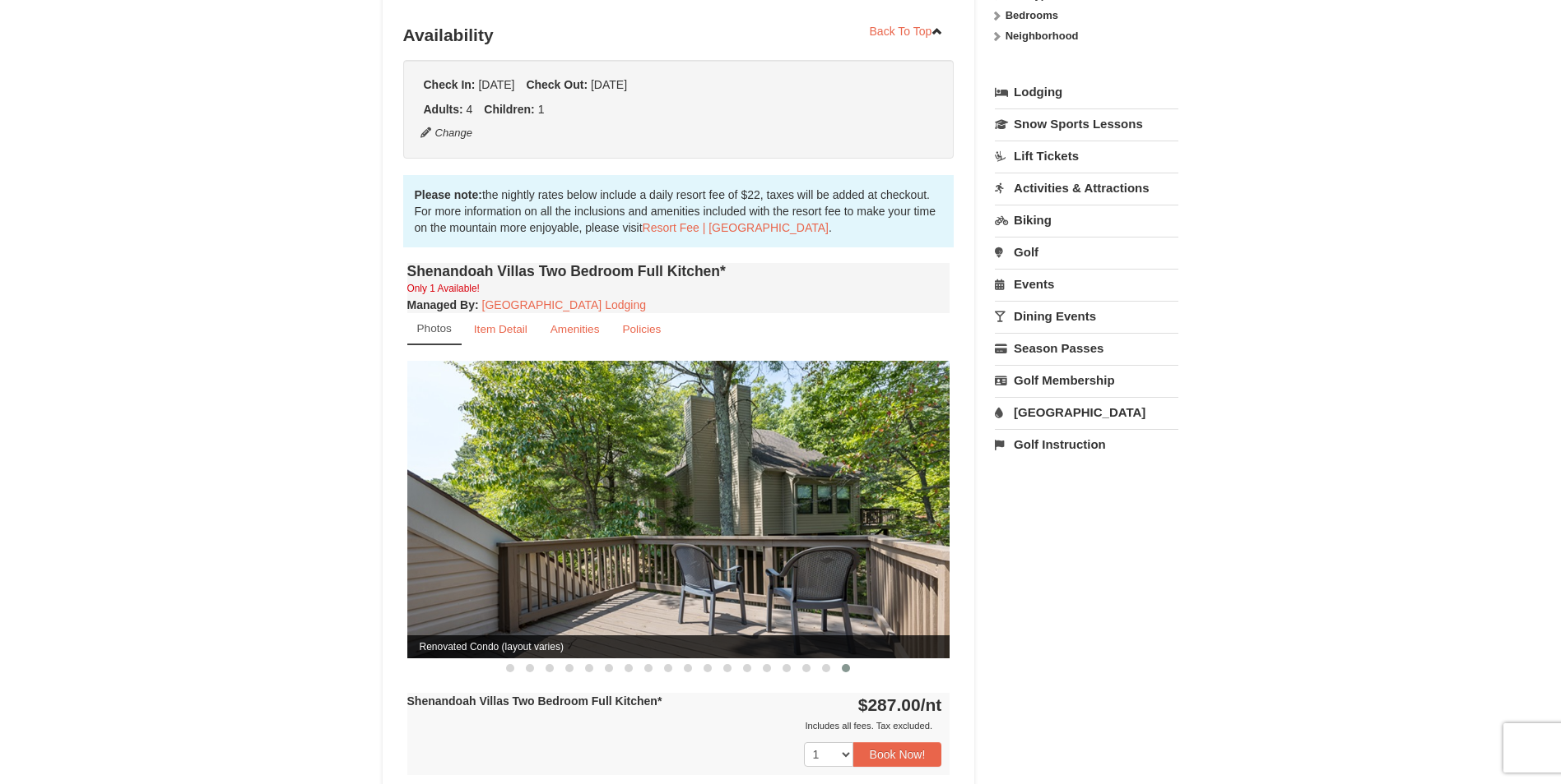
scroll to position [329, 0]
click at [505, 324] on small "Item Detail" at bounding box center [500, 330] width 53 height 12
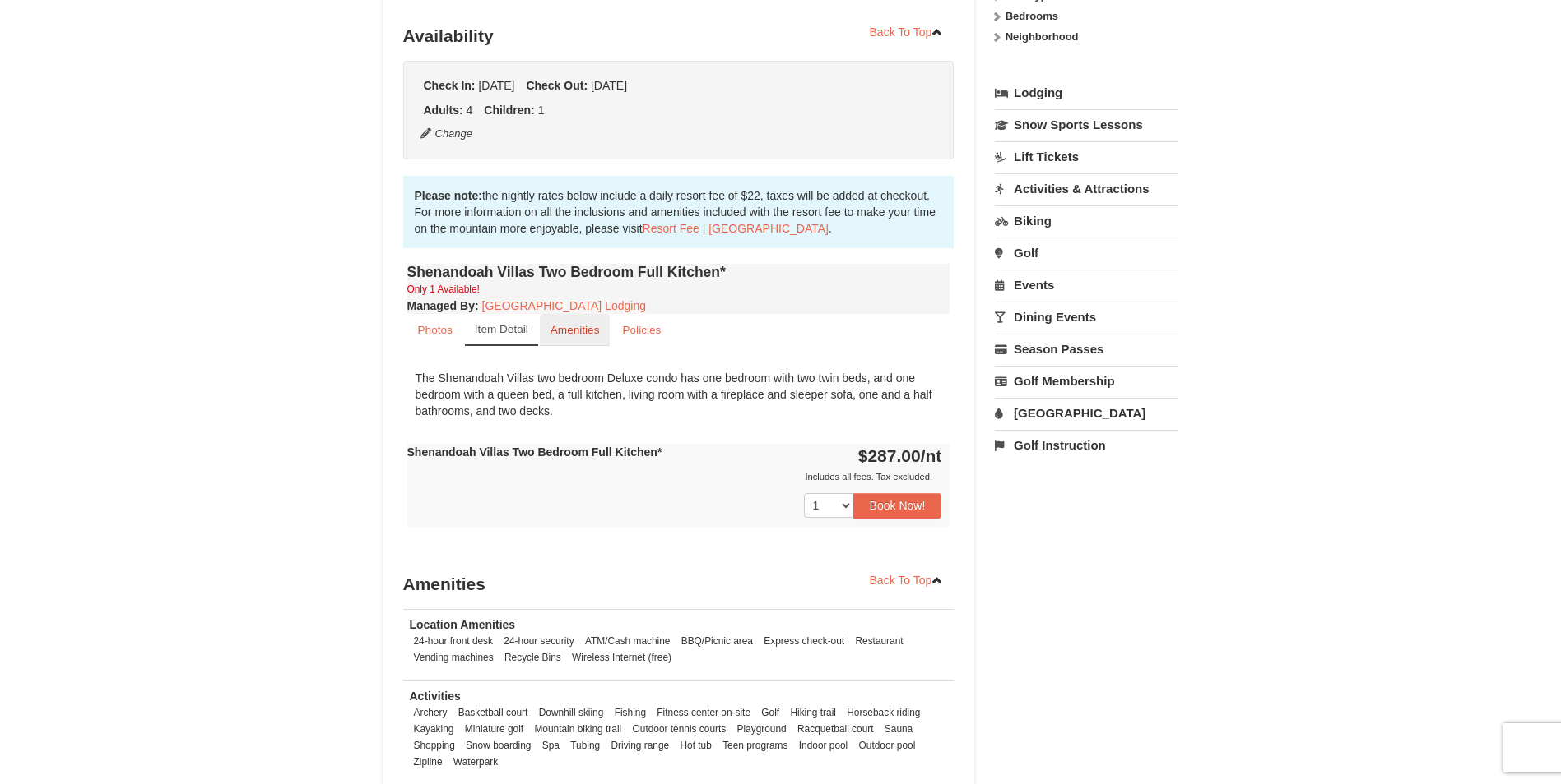
click at [579, 324] on small "Amenities" at bounding box center [576, 330] width 50 height 12
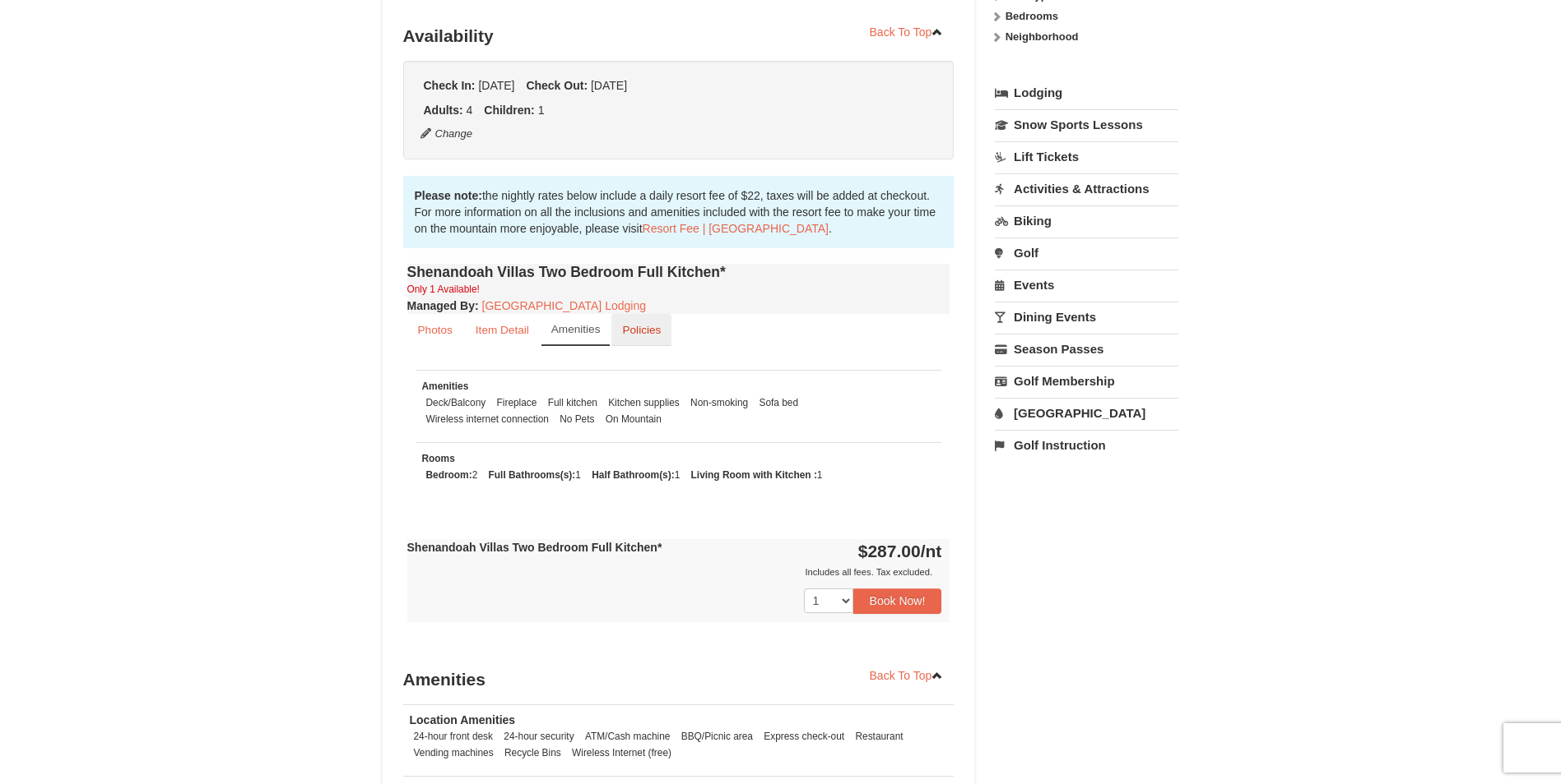
click at [645, 324] on link "Policies" at bounding box center [641, 330] width 60 height 32
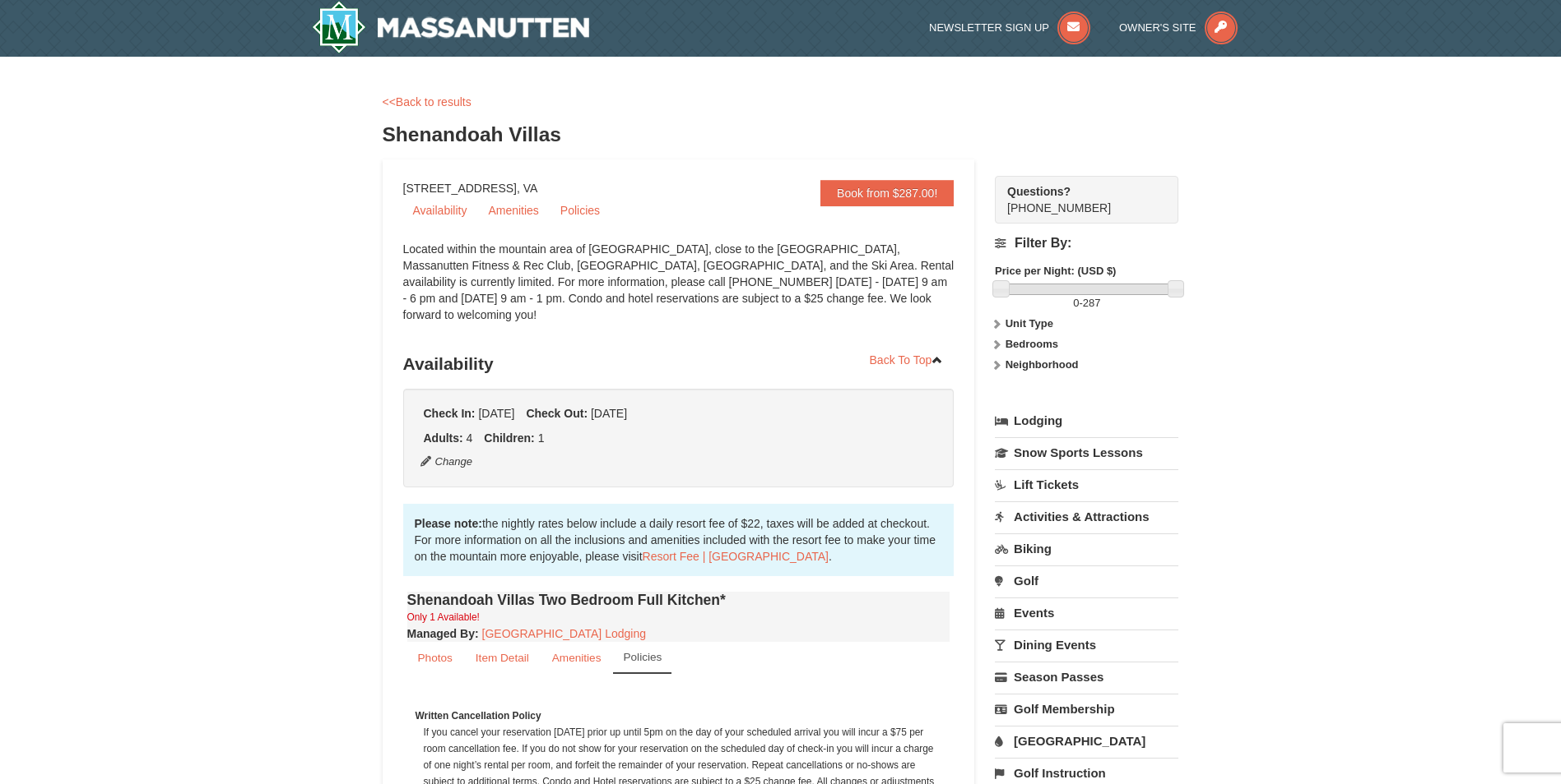
scroll to position [0, 0]
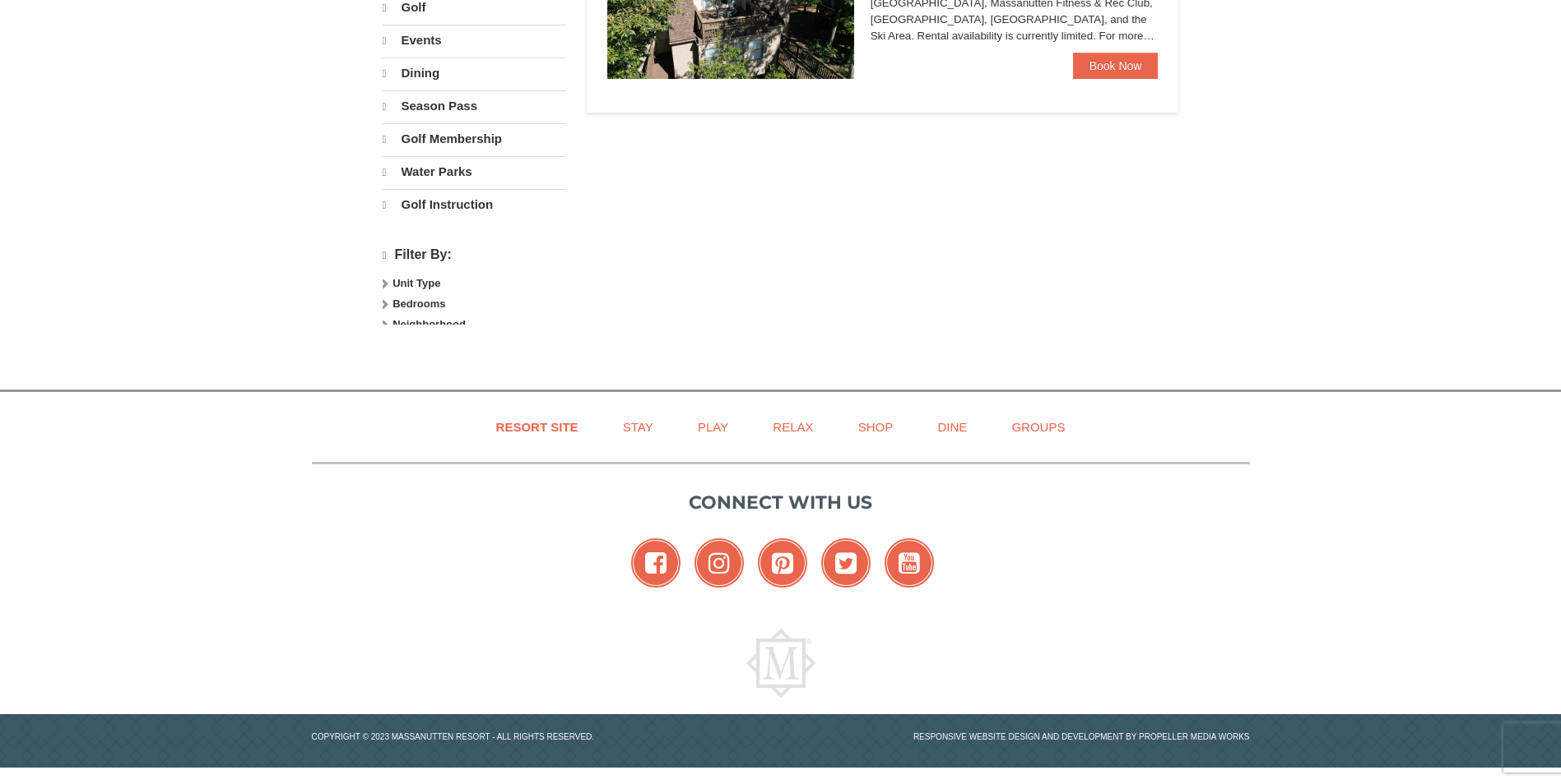
select select "10"
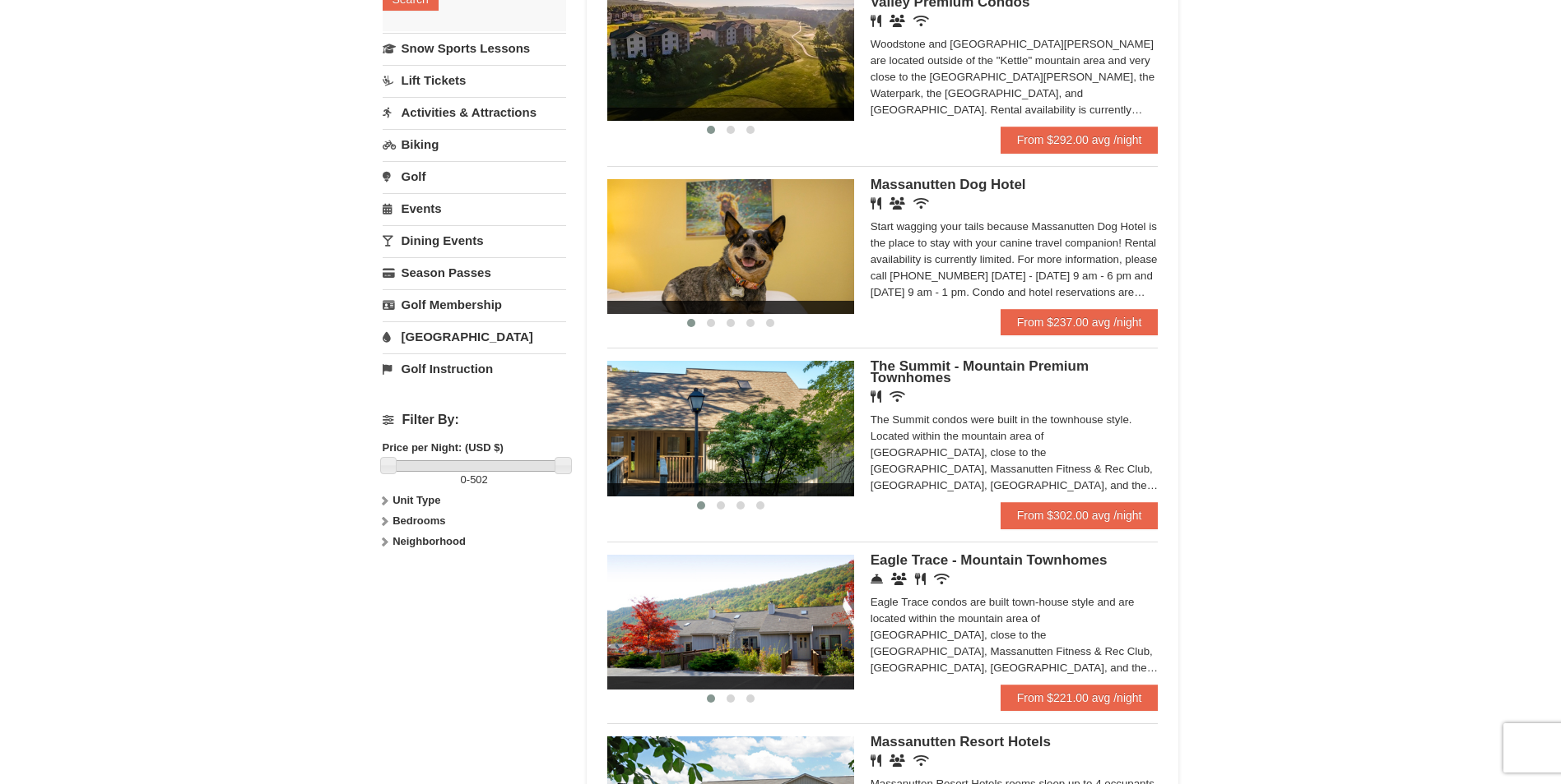
scroll to position [411, 0]
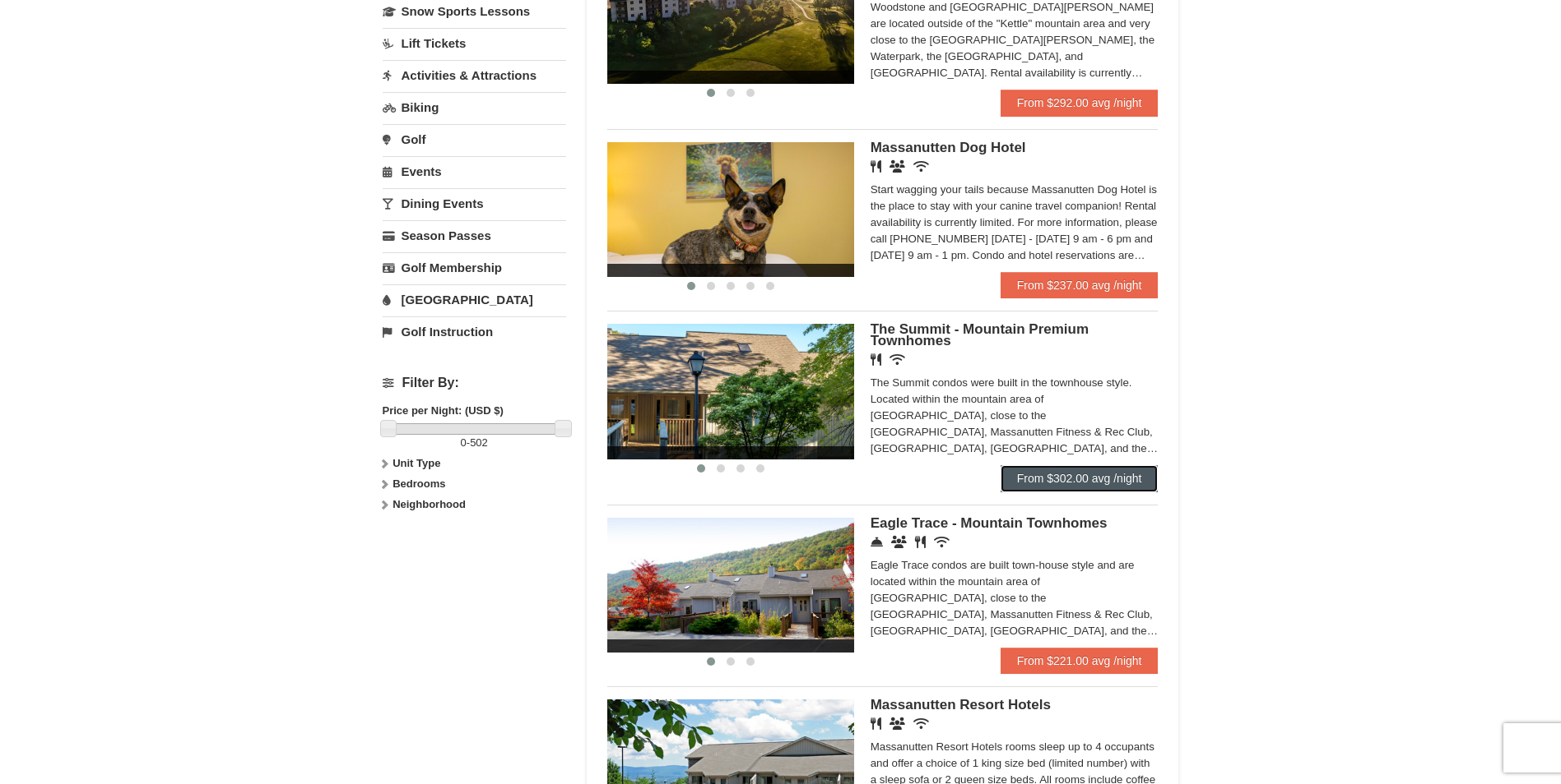
click at [1048, 466] on link "From $302.00 avg /night" at bounding box center [1079, 479] width 158 height 27
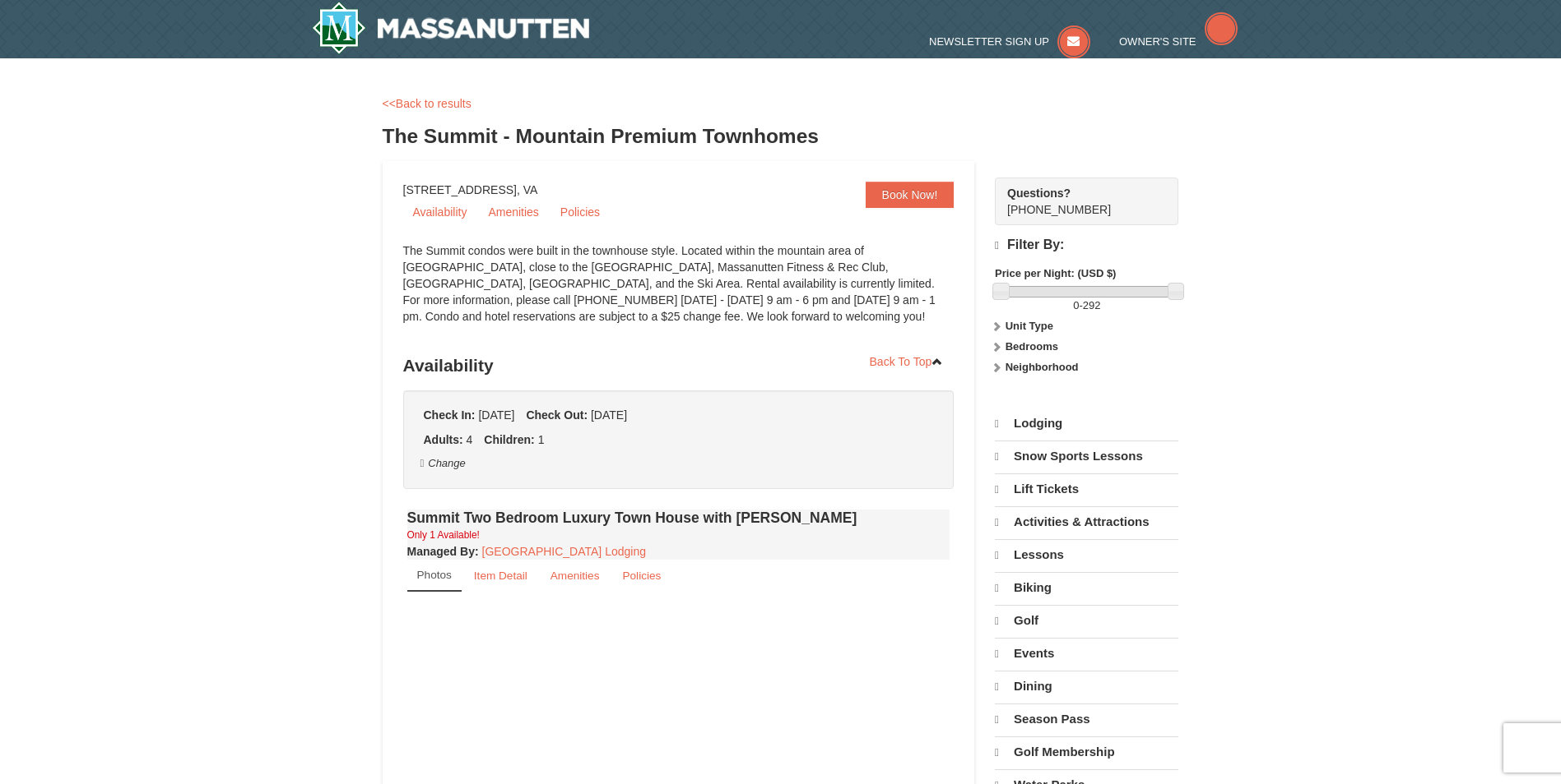
select select "10"
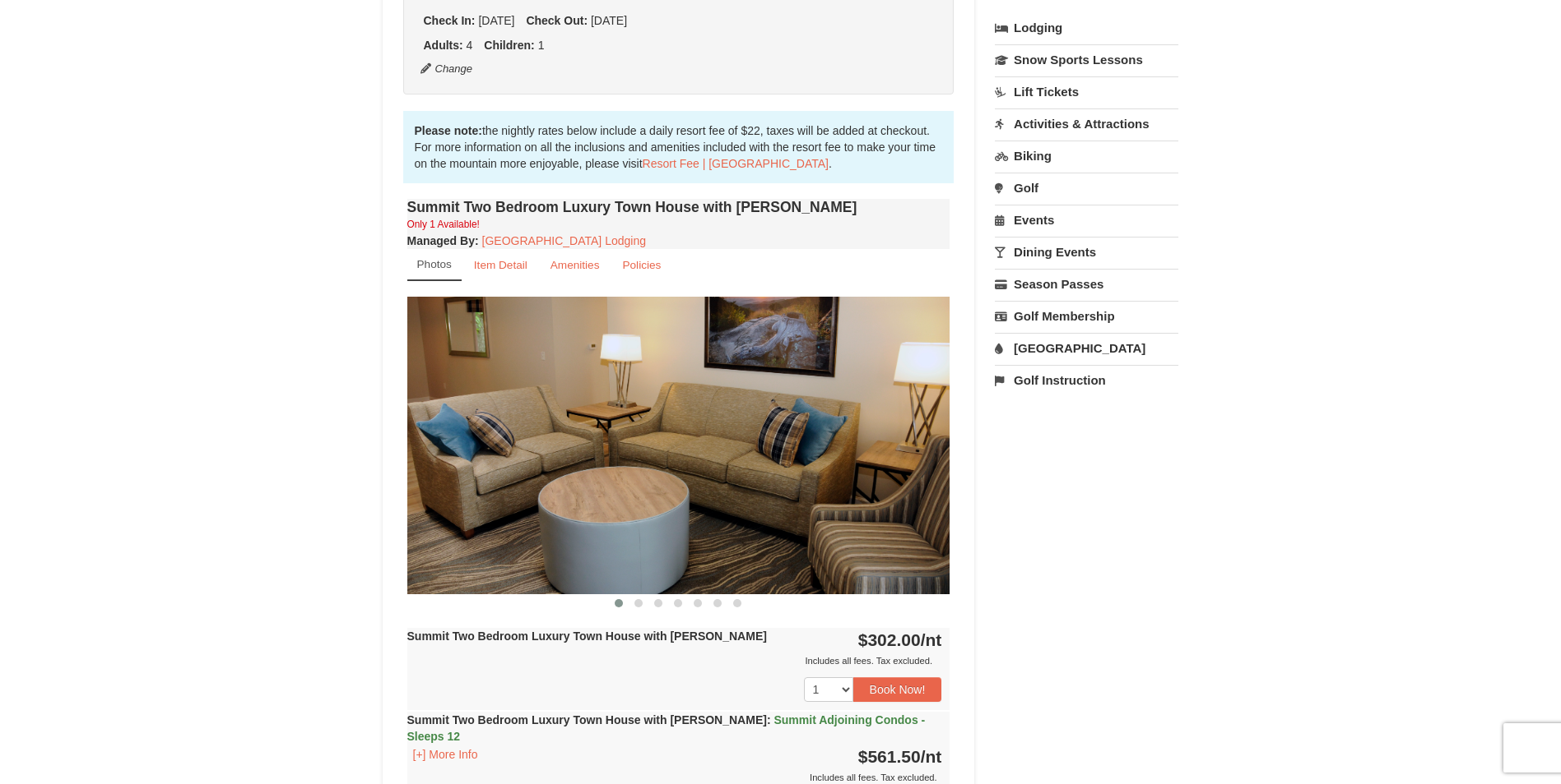
scroll to position [411, 0]
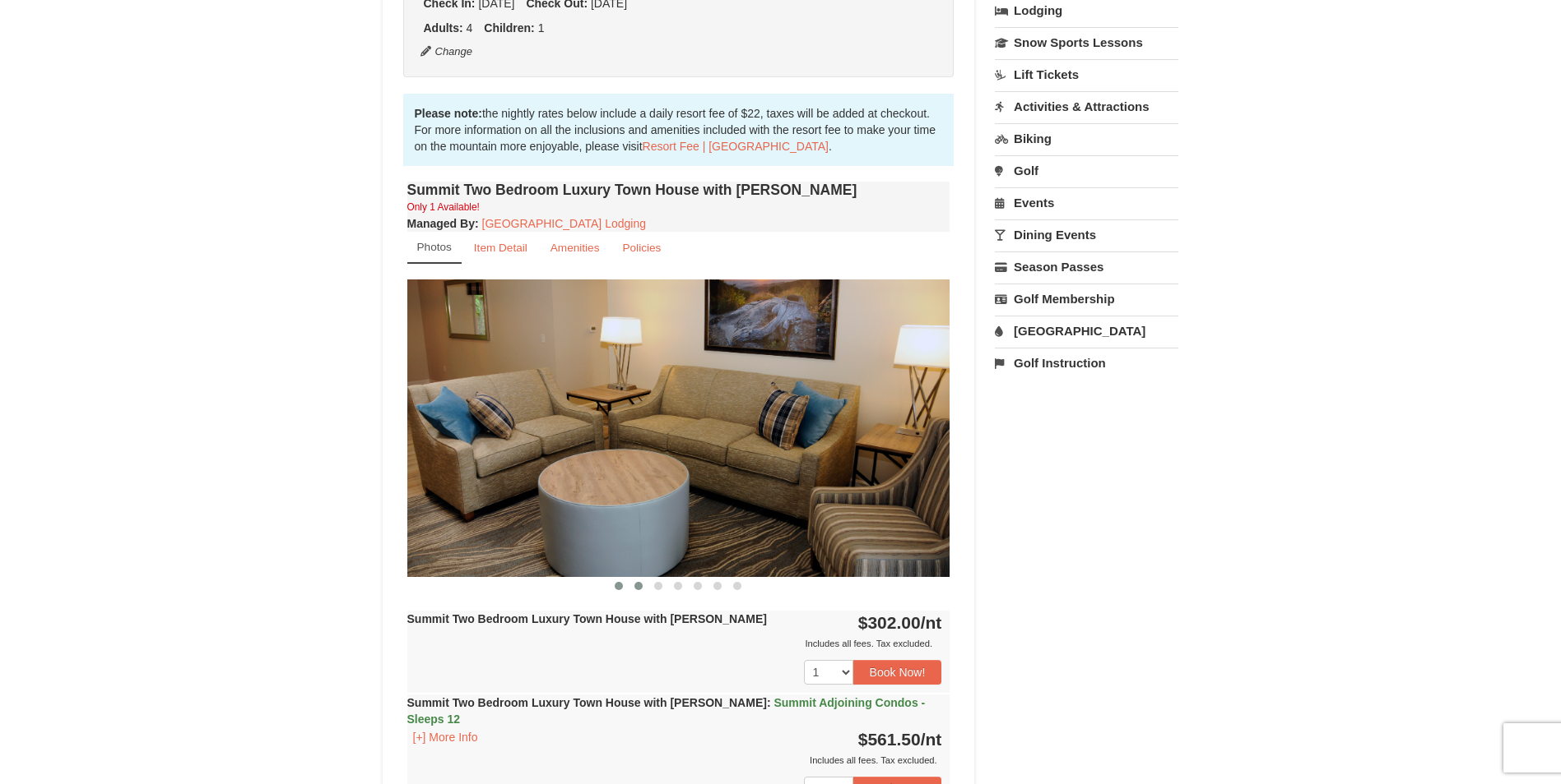
click at [641, 586] on span at bounding box center [638, 586] width 8 height 8
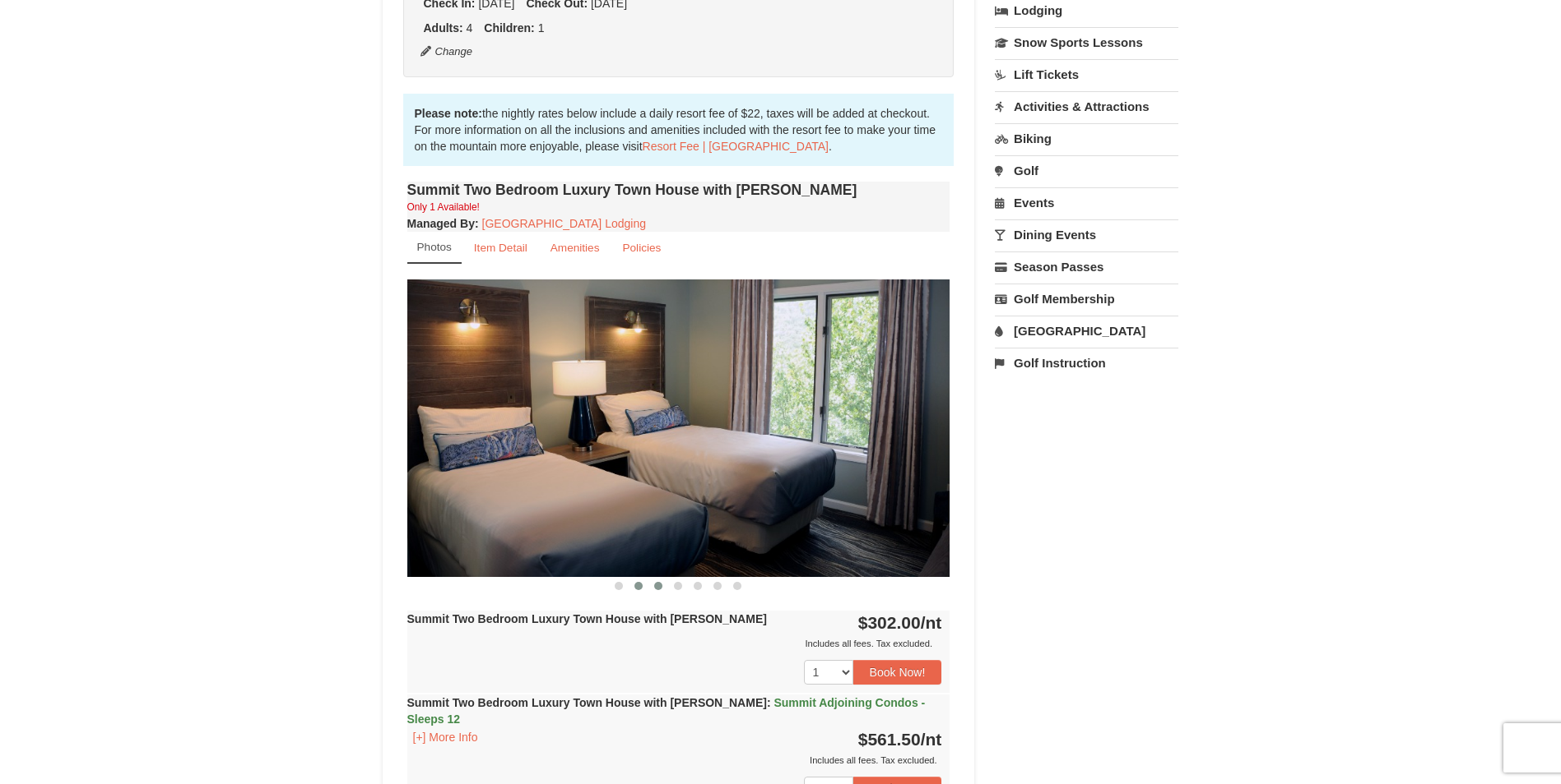
click at [656, 584] on span at bounding box center [658, 586] width 8 height 8
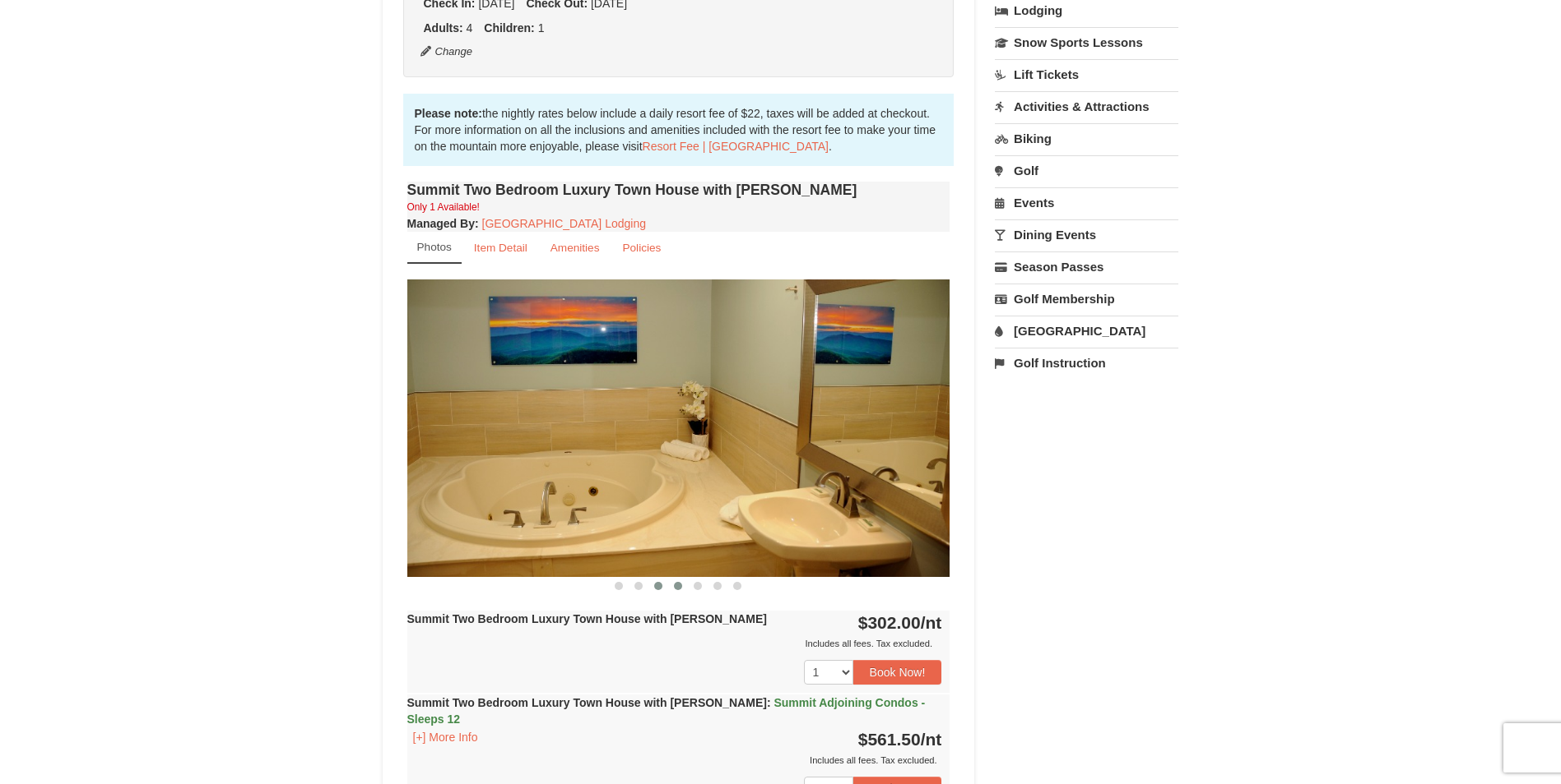
click at [675, 584] on span at bounding box center [677, 586] width 8 height 8
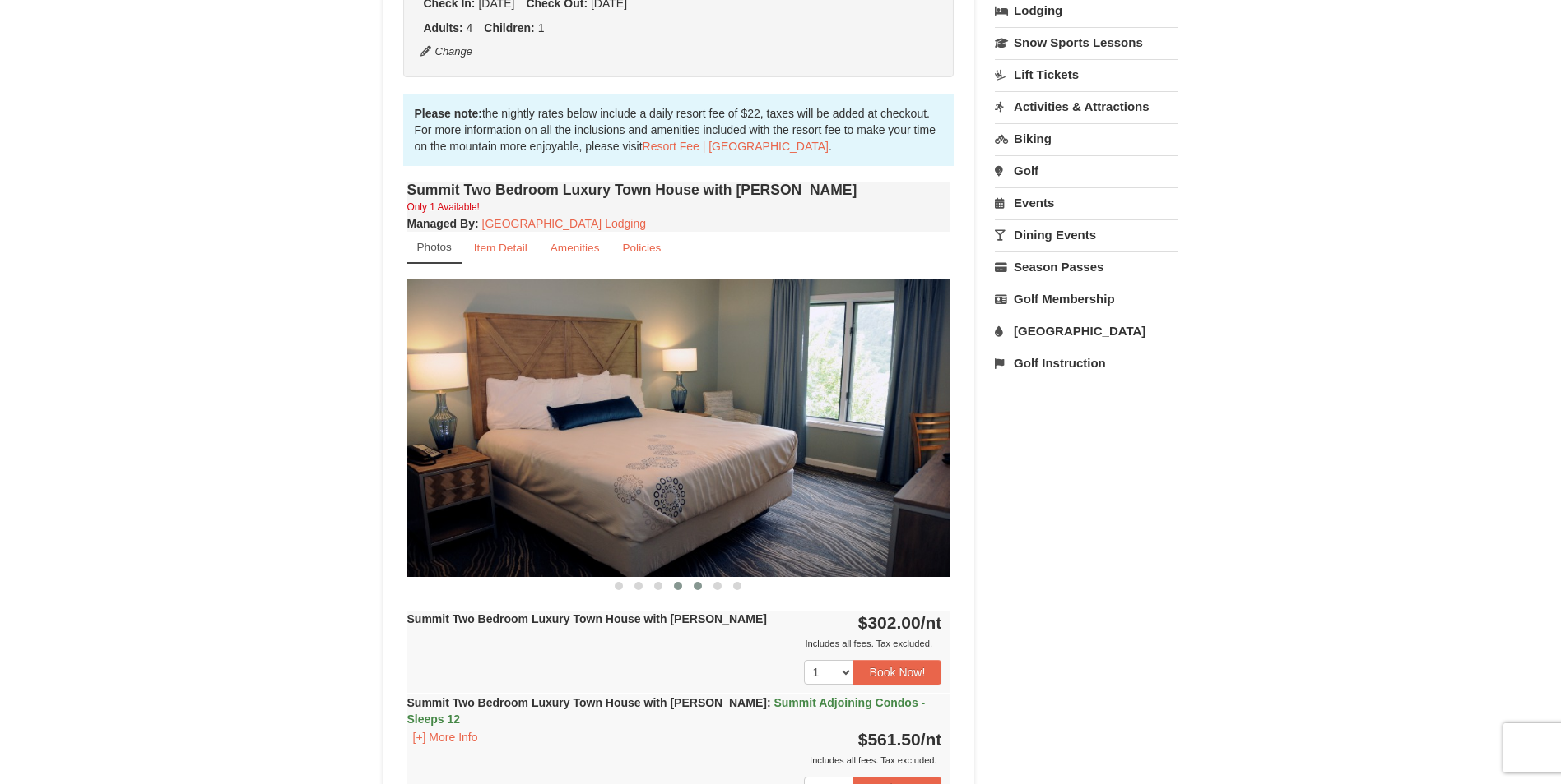
click at [704, 587] on button at bounding box center [698, 586] width 19 height 17
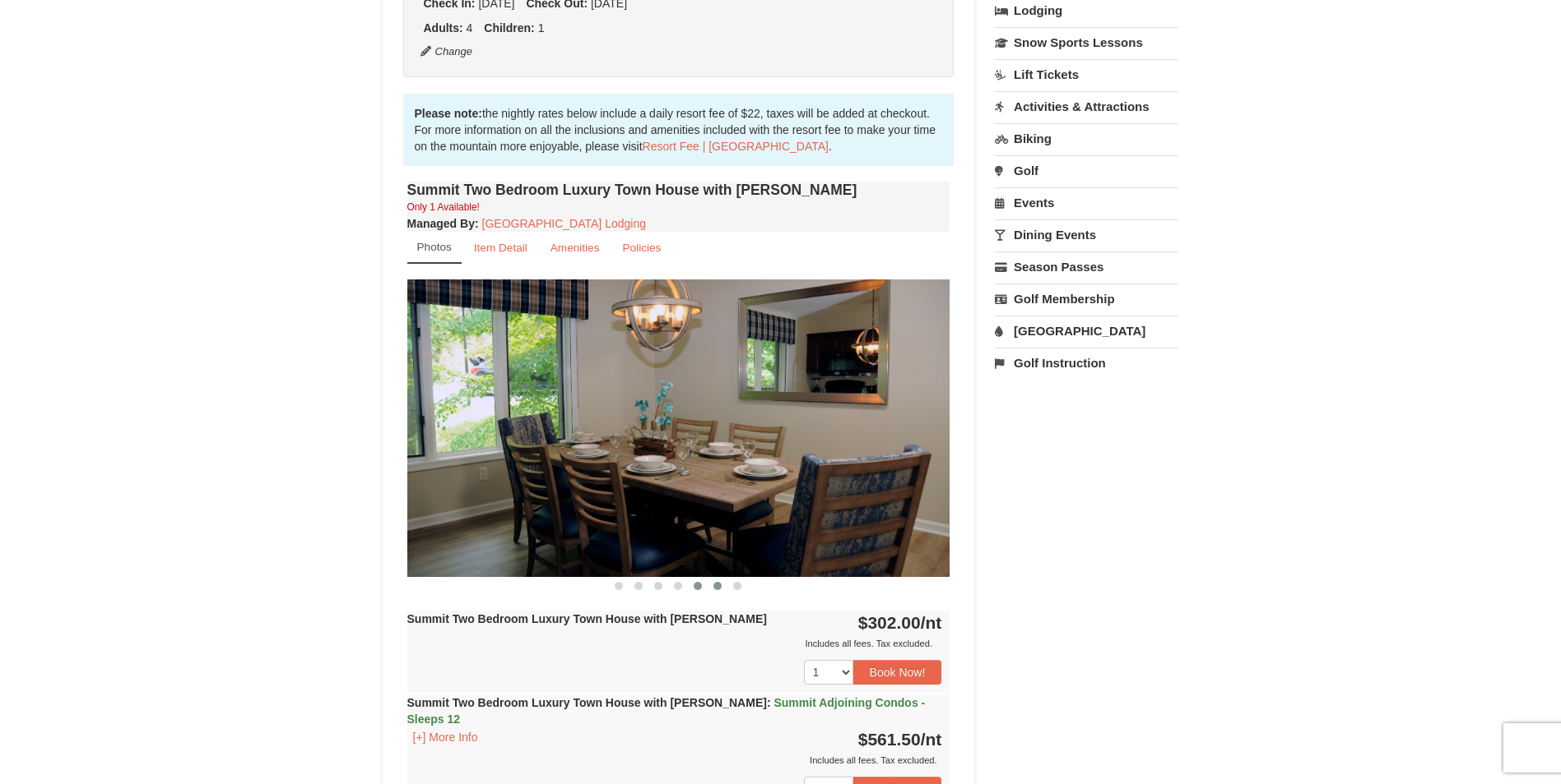
click at [717, 588] on span at bounding box center [717, 586] width 8 height 8
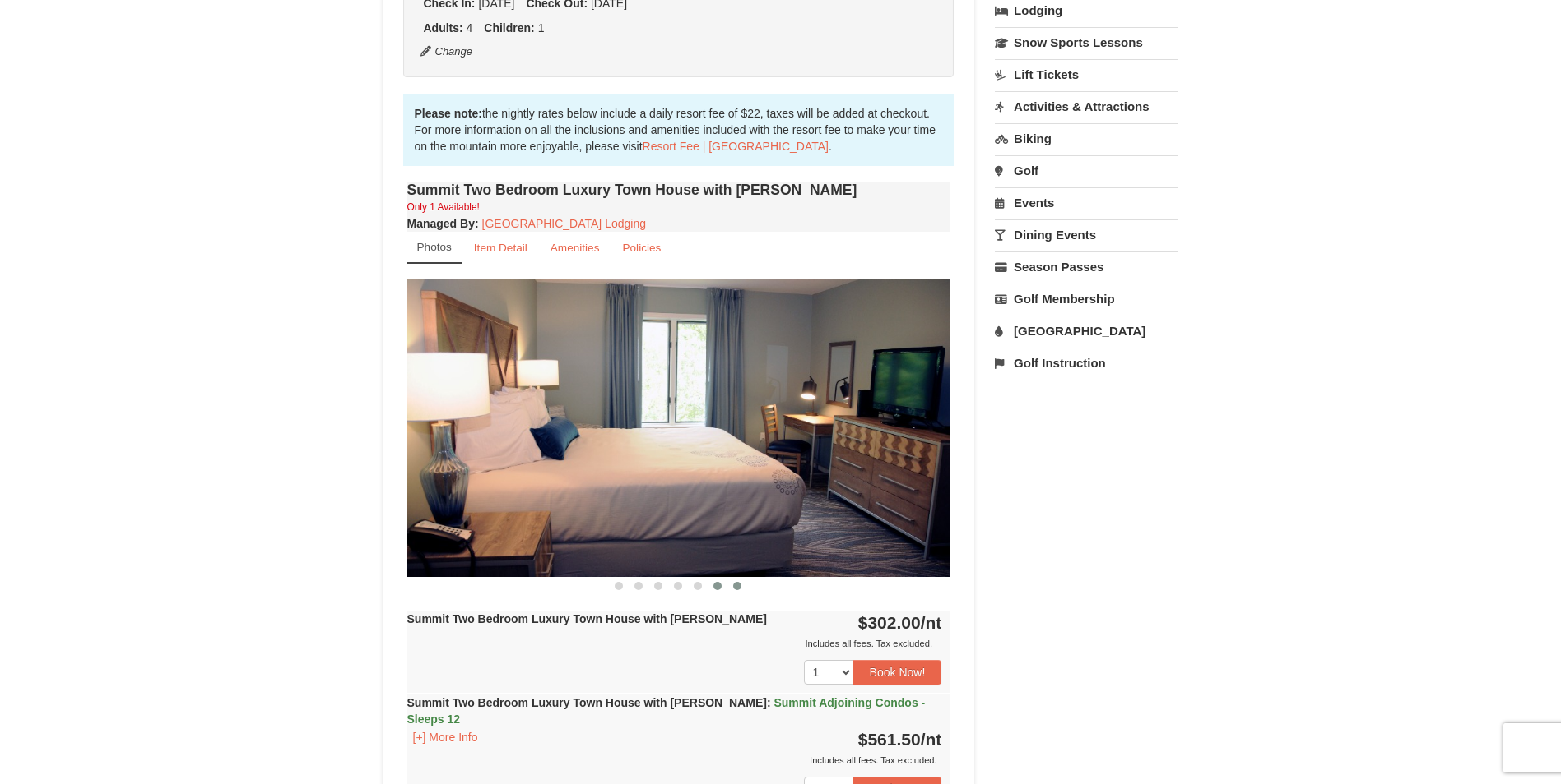
click at [741, 589] on button at bounding box center [737, 586] width 19 height 17
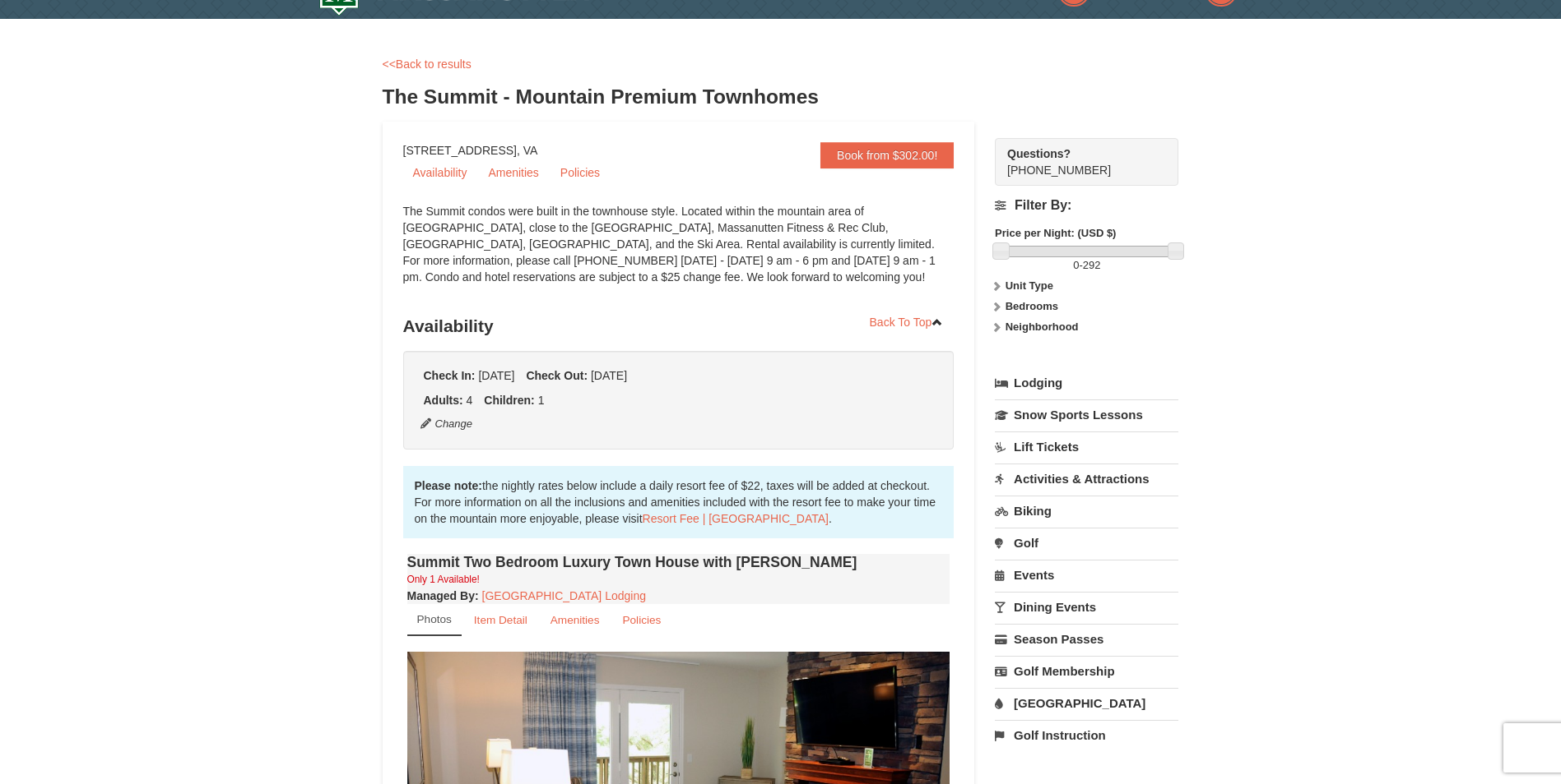
scroll to position [0, 0]
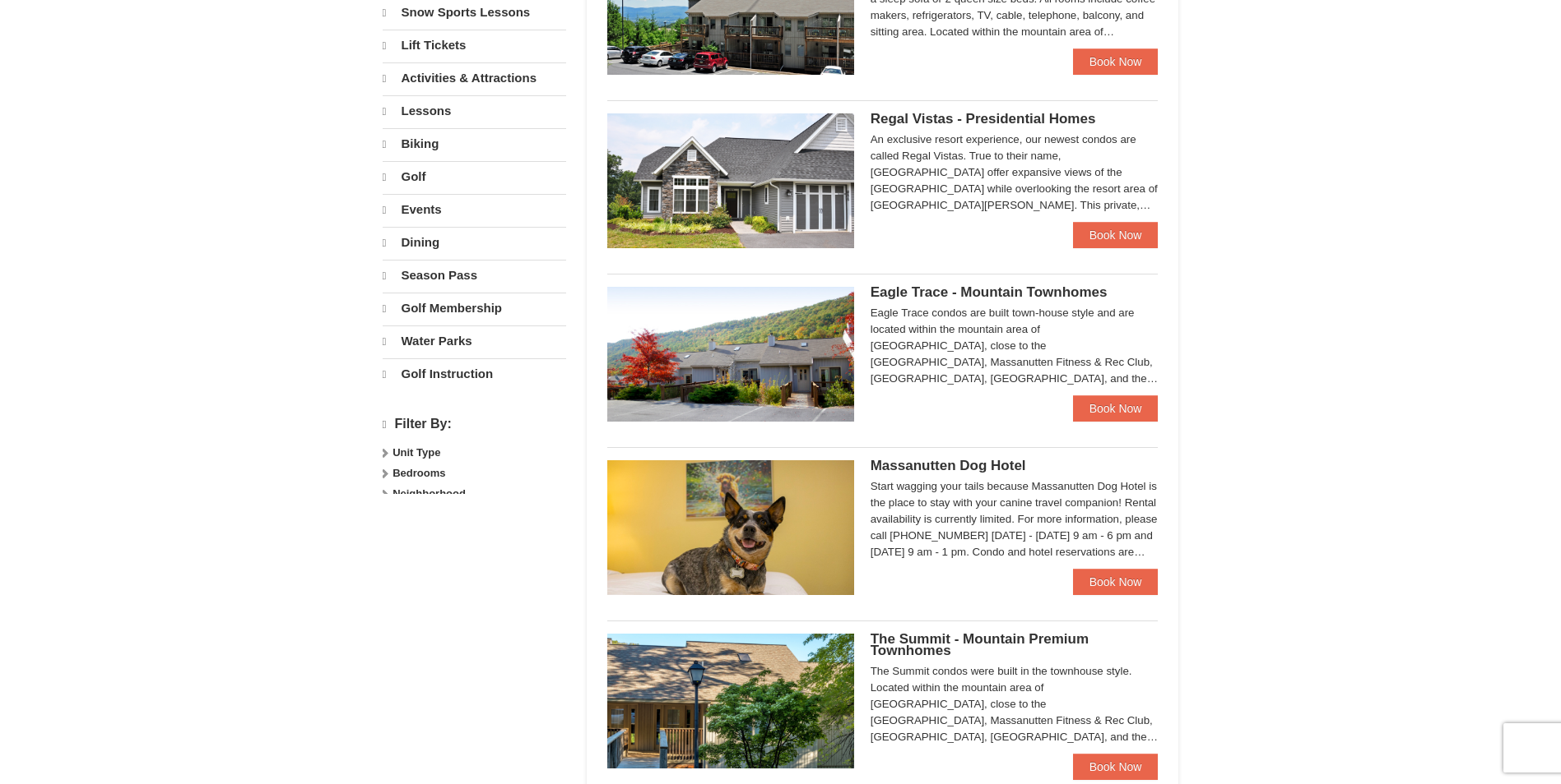
select select "10"
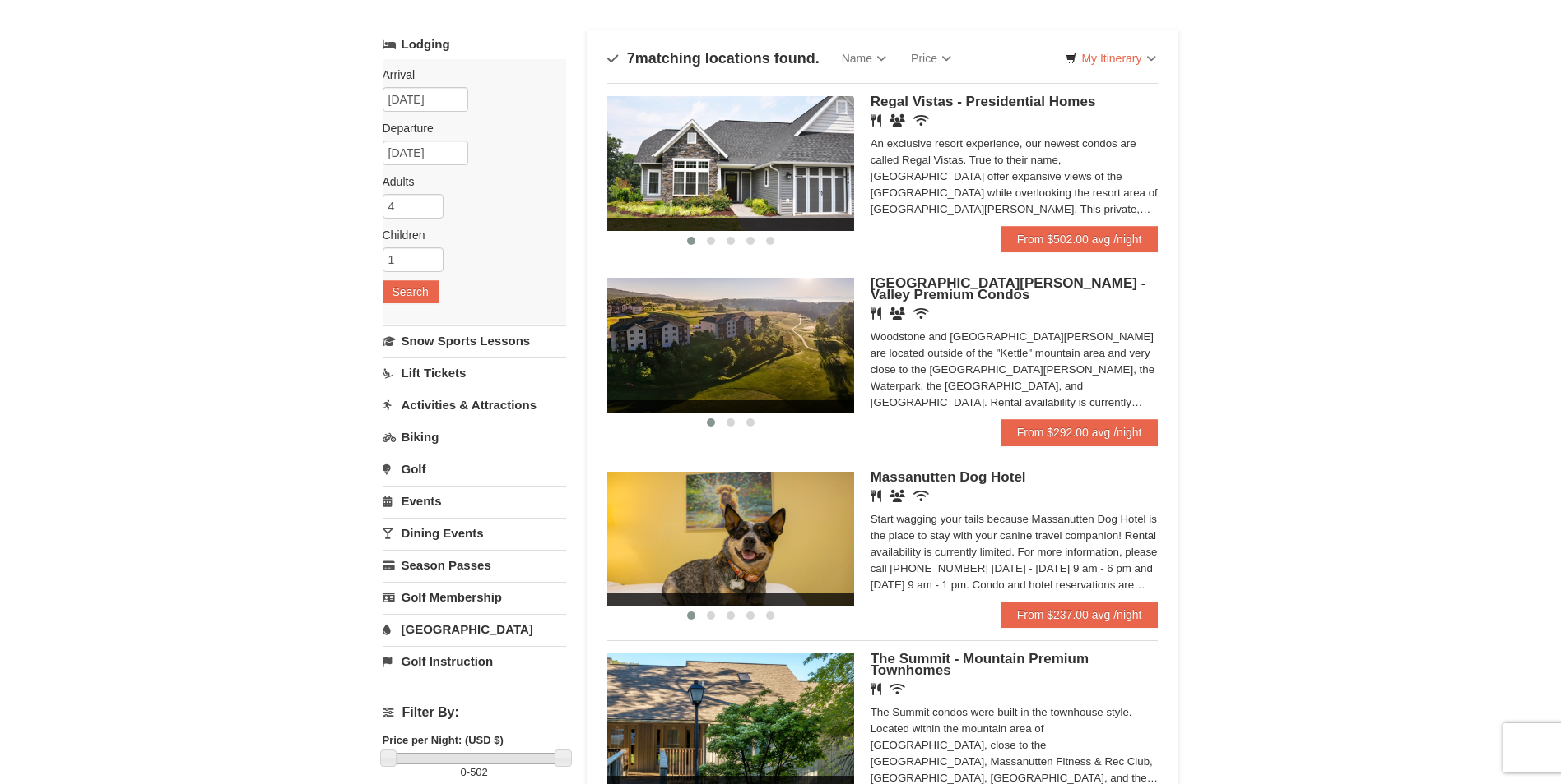
scroll to position [2, 0]
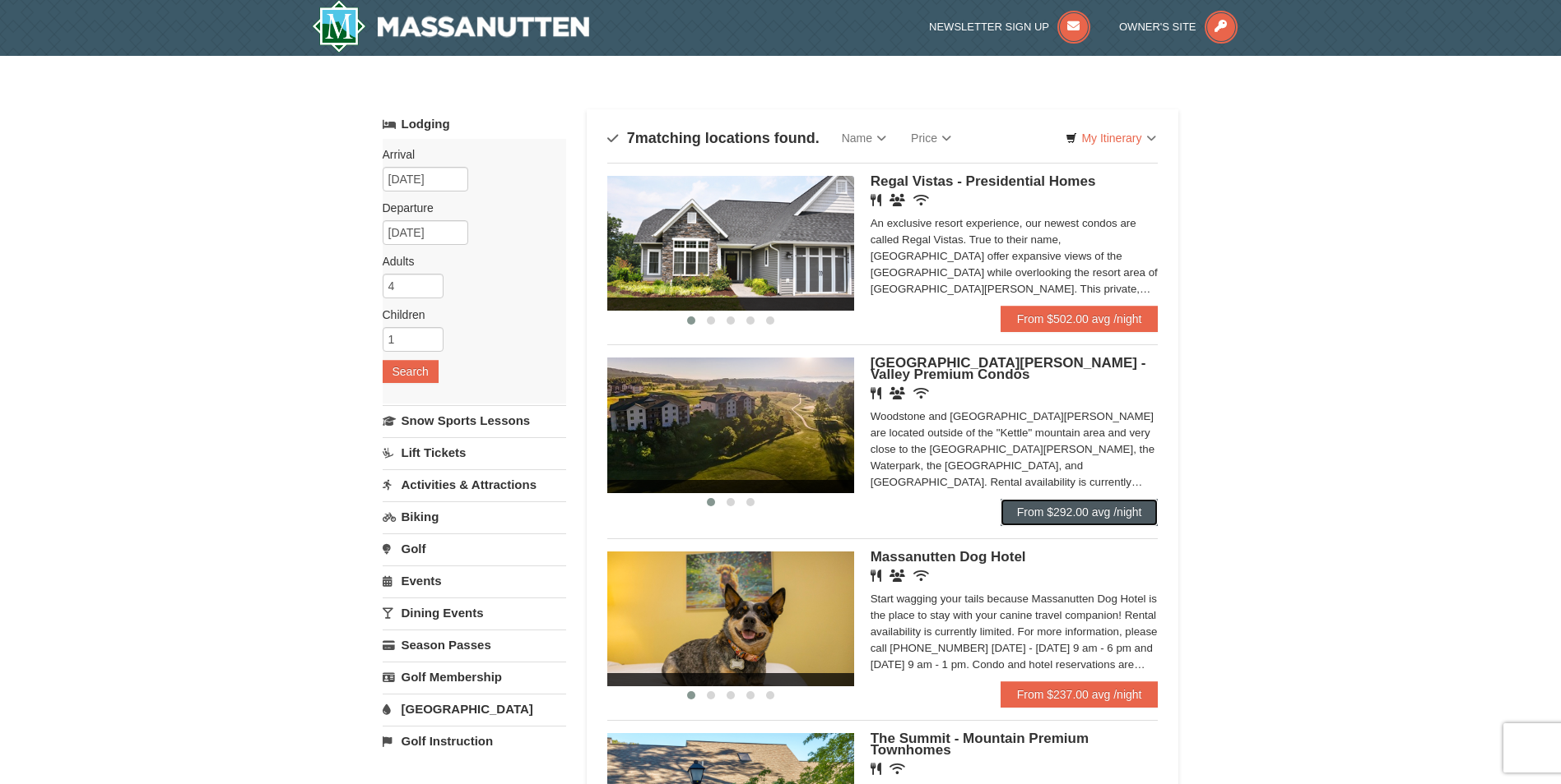
click at [1040, 511] on link "From $292.00 avg /night" at bounding box center [1079, 512] width 158 height 27
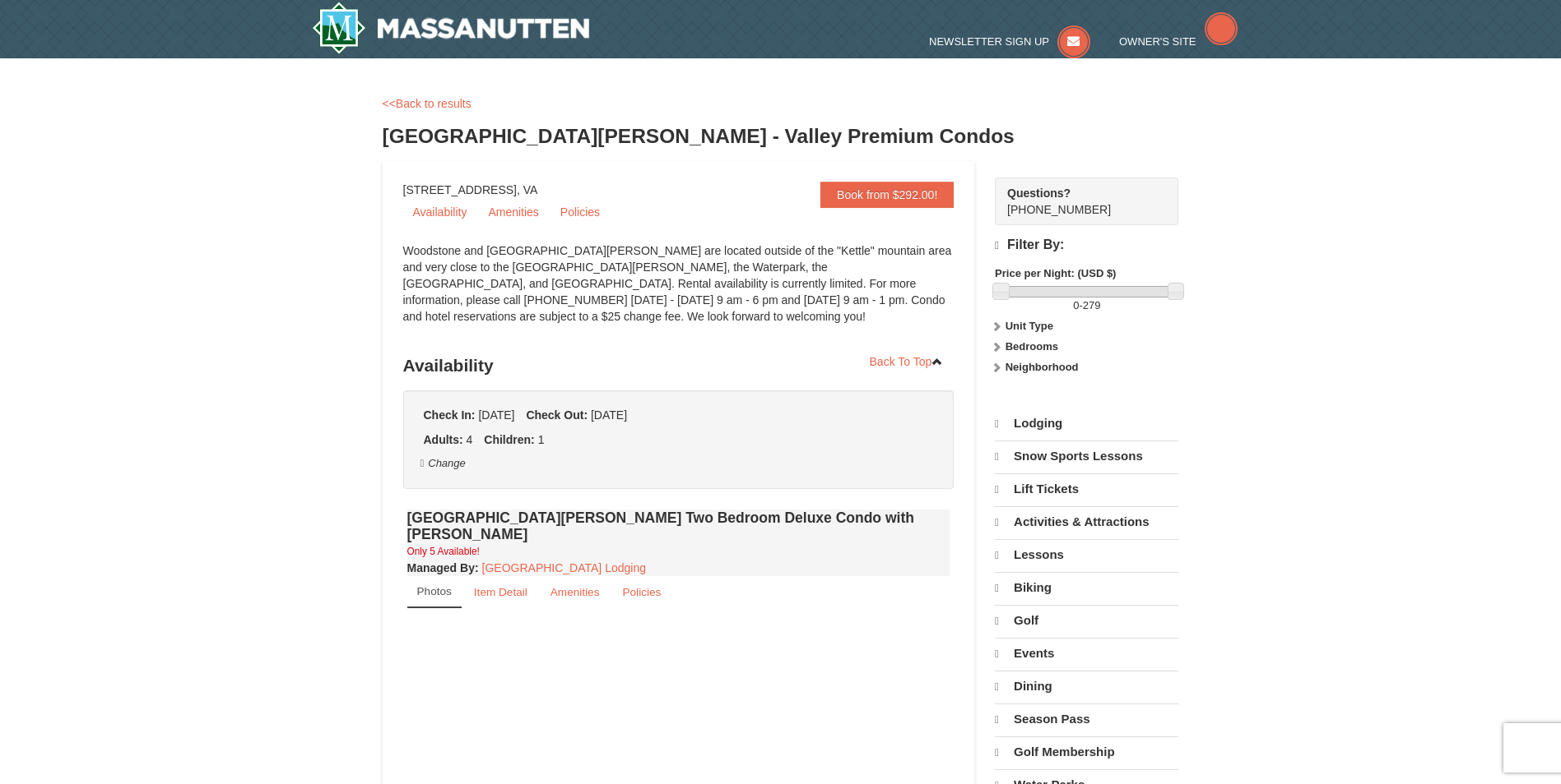
select select "10"
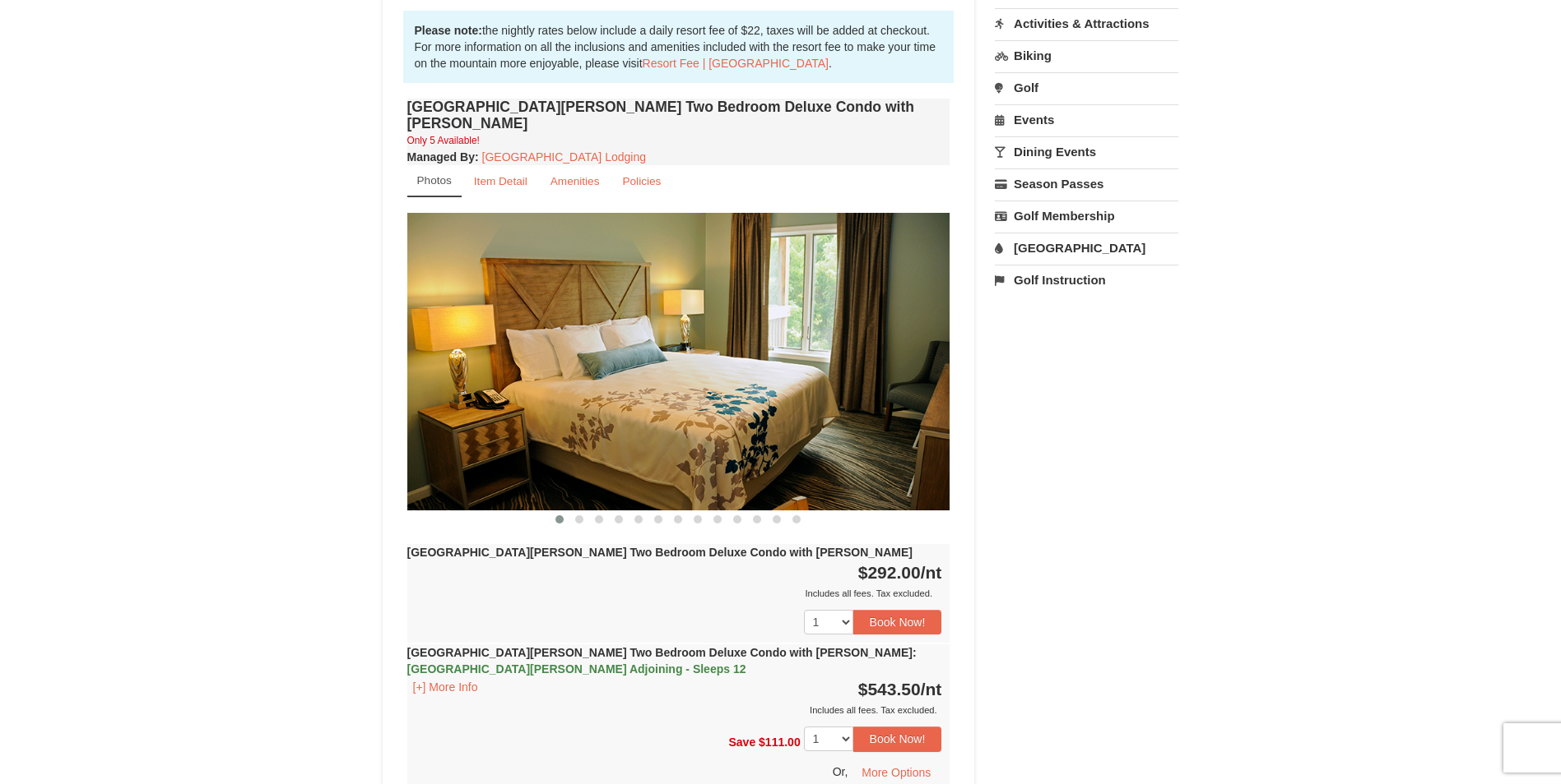
scroll to position [657, 0]
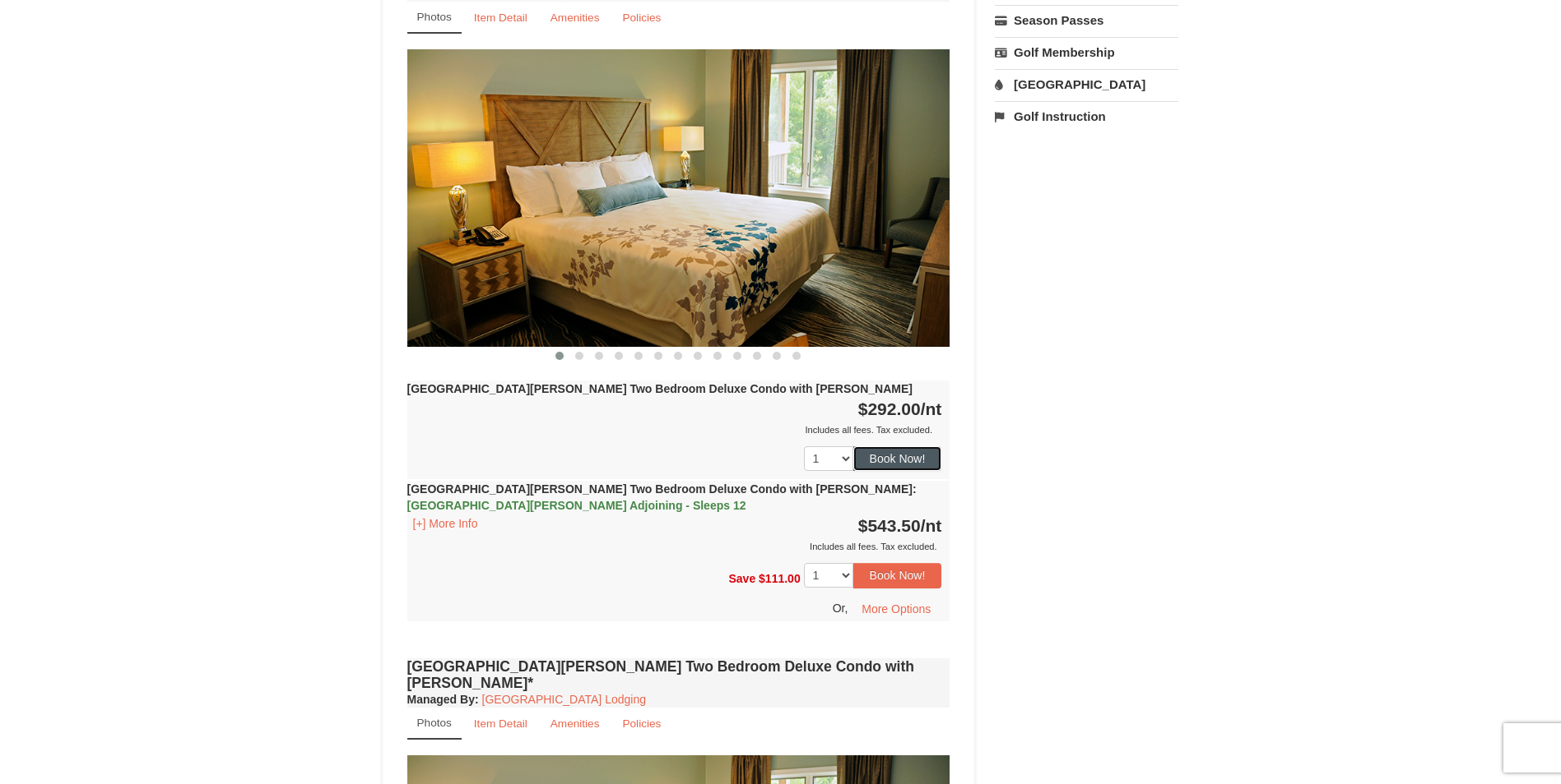
click at [898, 447] on button "Book Now!" at bounding box center [898, 459] width 89 height 25
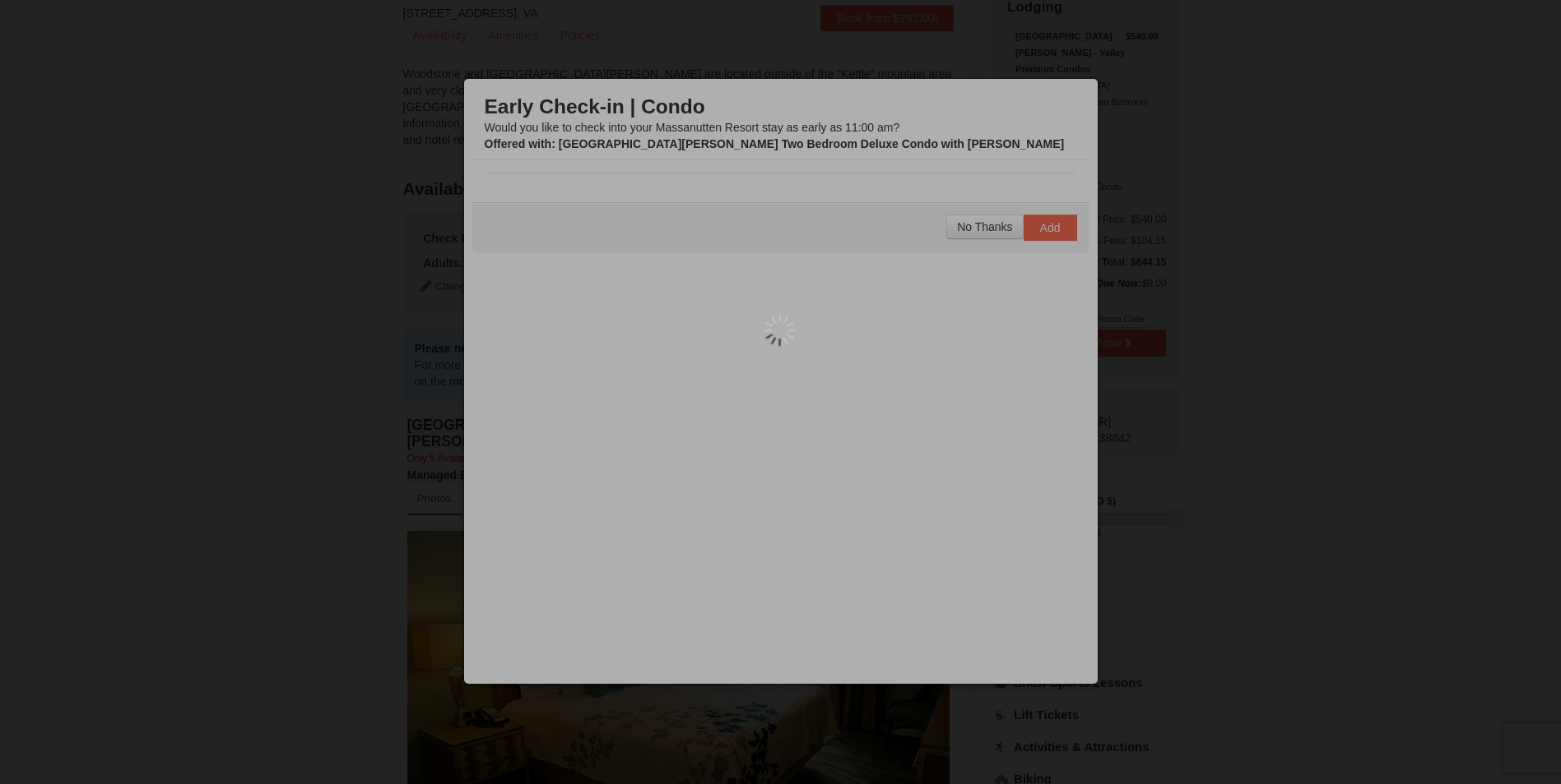
scroll to position [160, 0]
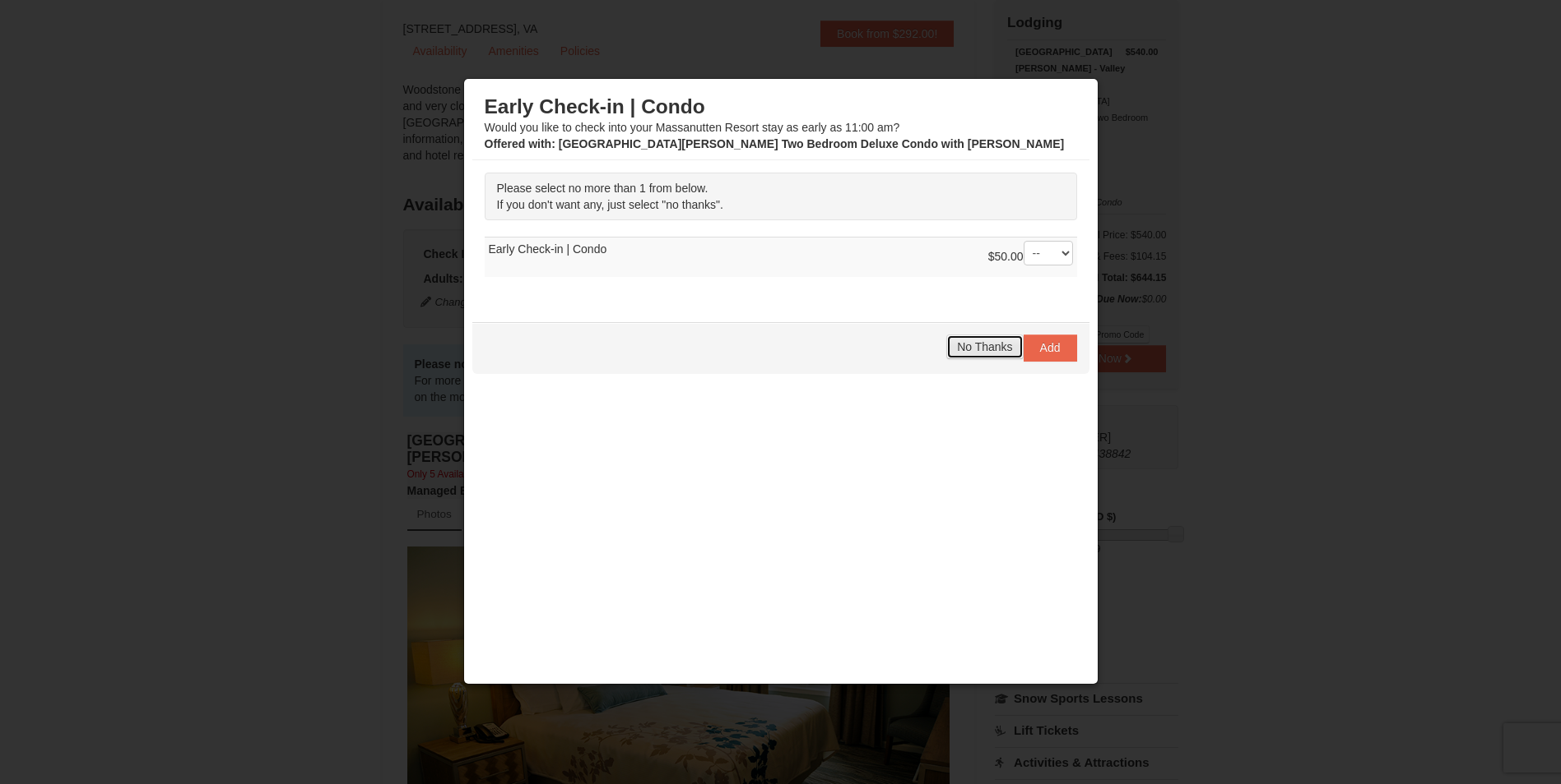
click at [980, 347] on span "No Thanks" at bounding box center [985, 347] width 55 height 13
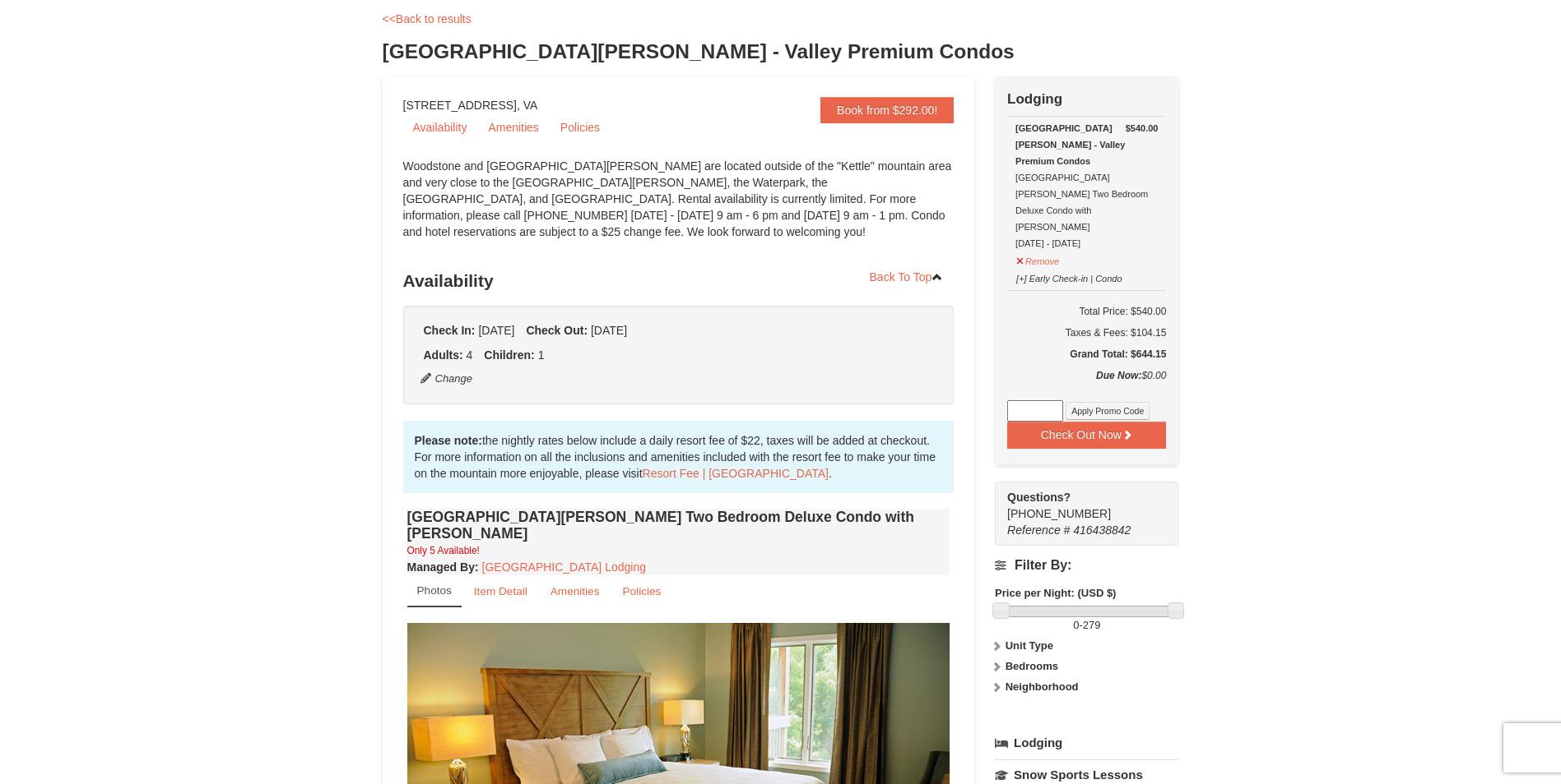
scroll to position [0, 0]
